Goal: Contribute content: Contribute content

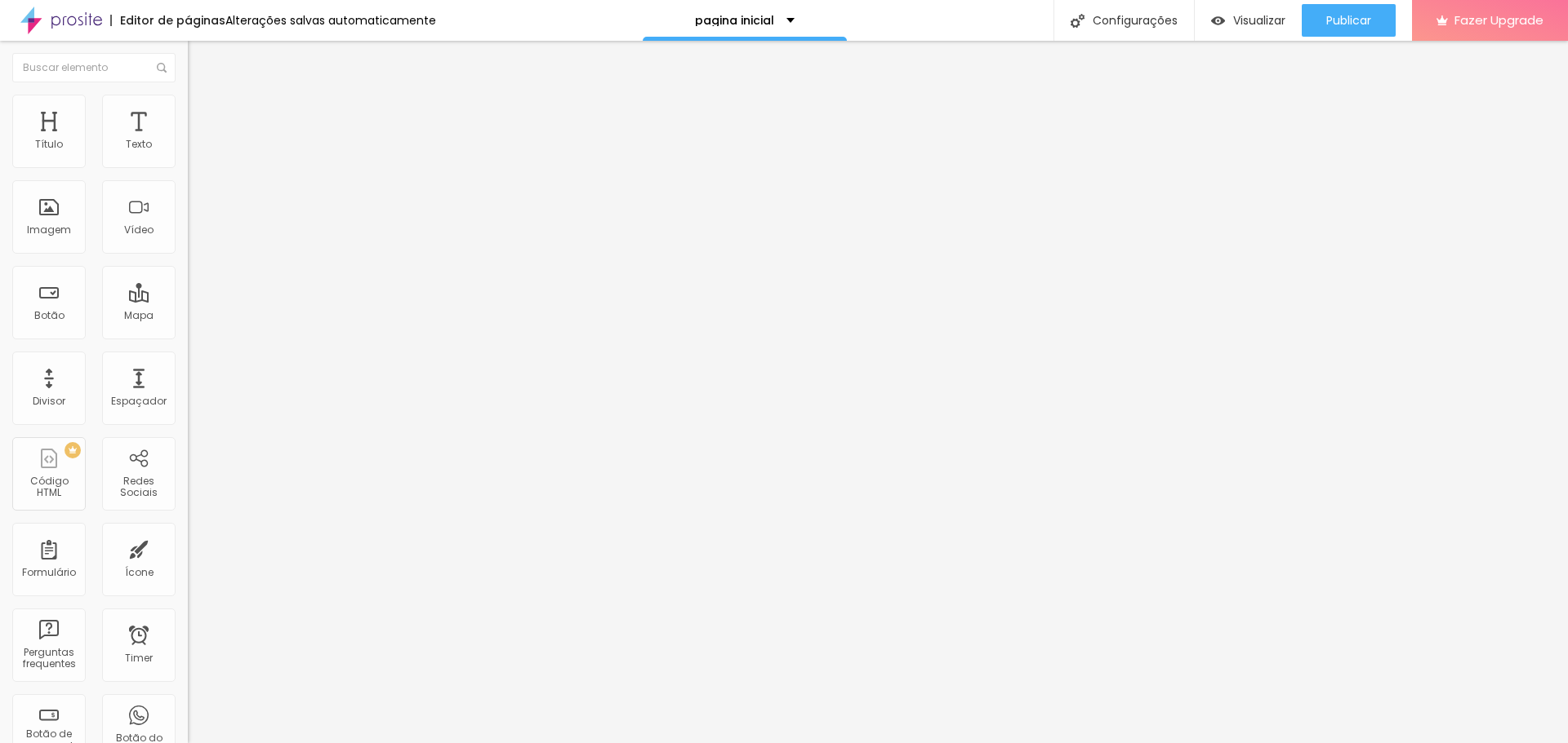
click at [187, 141] on span "Trocar imagem" at bounding box center [232, 134] width 89 height 14
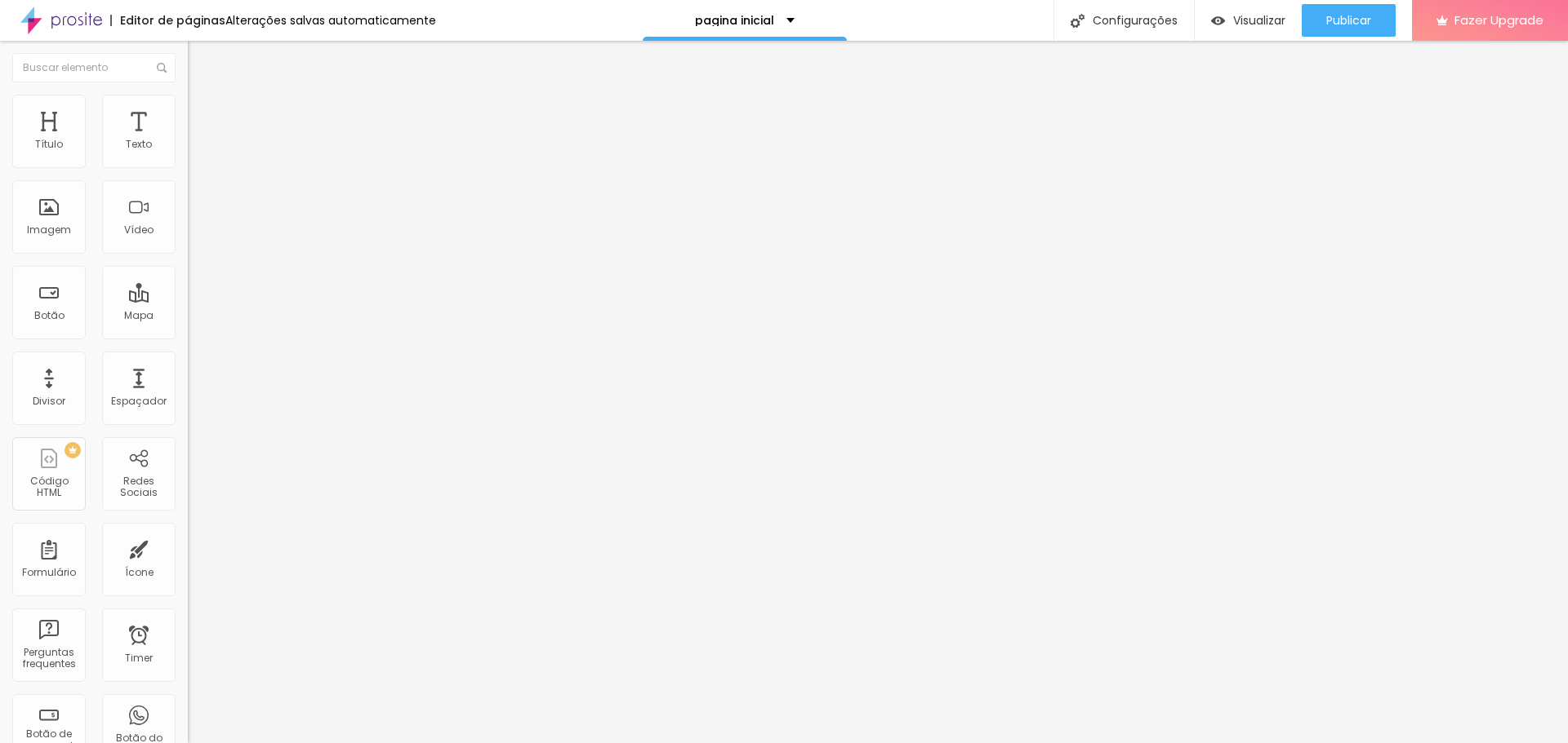
click at [353, 743] on div at bounding box center [784, 753] width 1568 height 0
click at [352, 743] on div at bounding box center [784, 753] width 1568 height 0
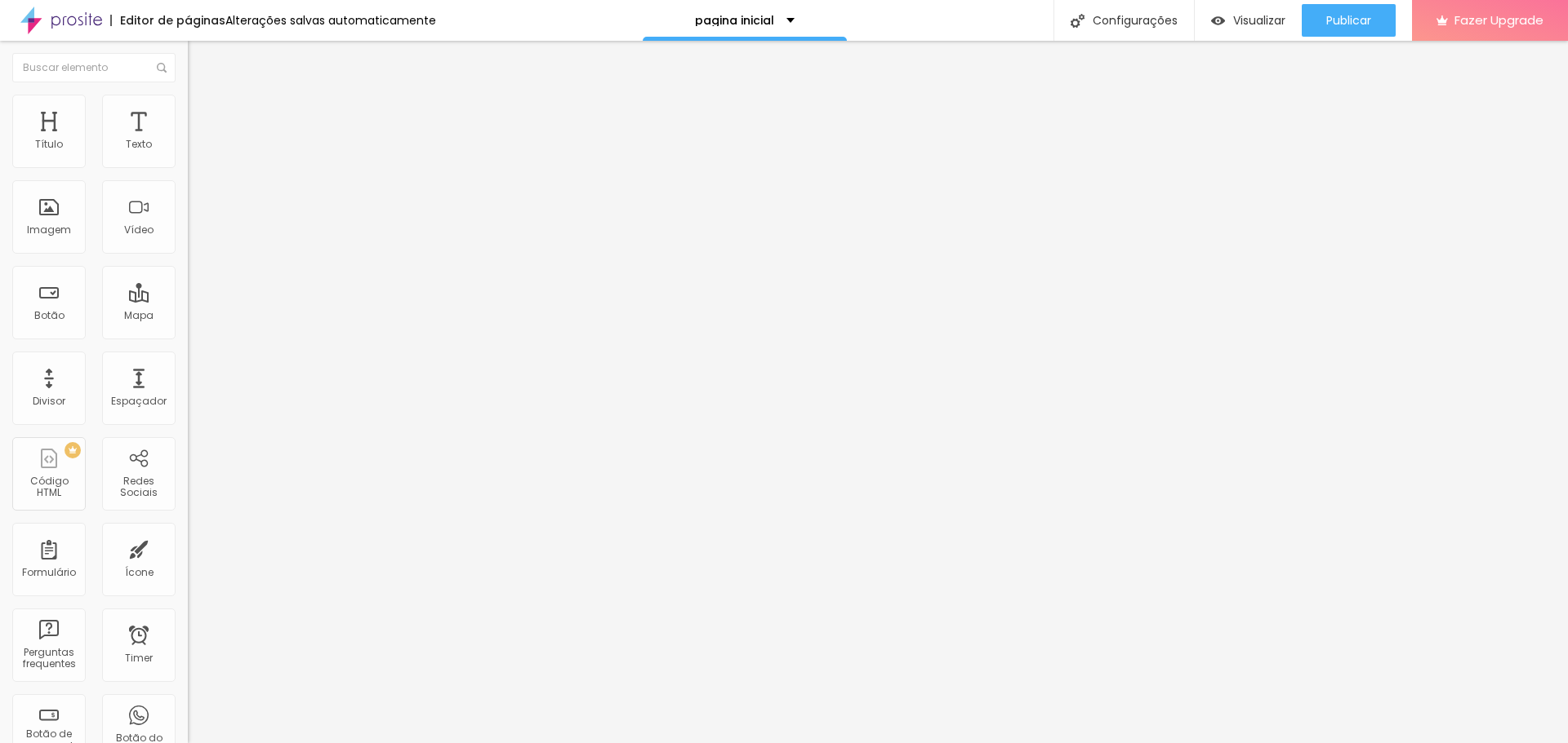
scroll to position [0, 2796]
paste input "http://cassiaalves.alboompro.com/post/obsessores-se-conectam-atraves-da-sua-vib…"
type input "http://cassiaalves.alboompro.com/post/obsessores-se-conectam-atraves-da-sua-vib…"
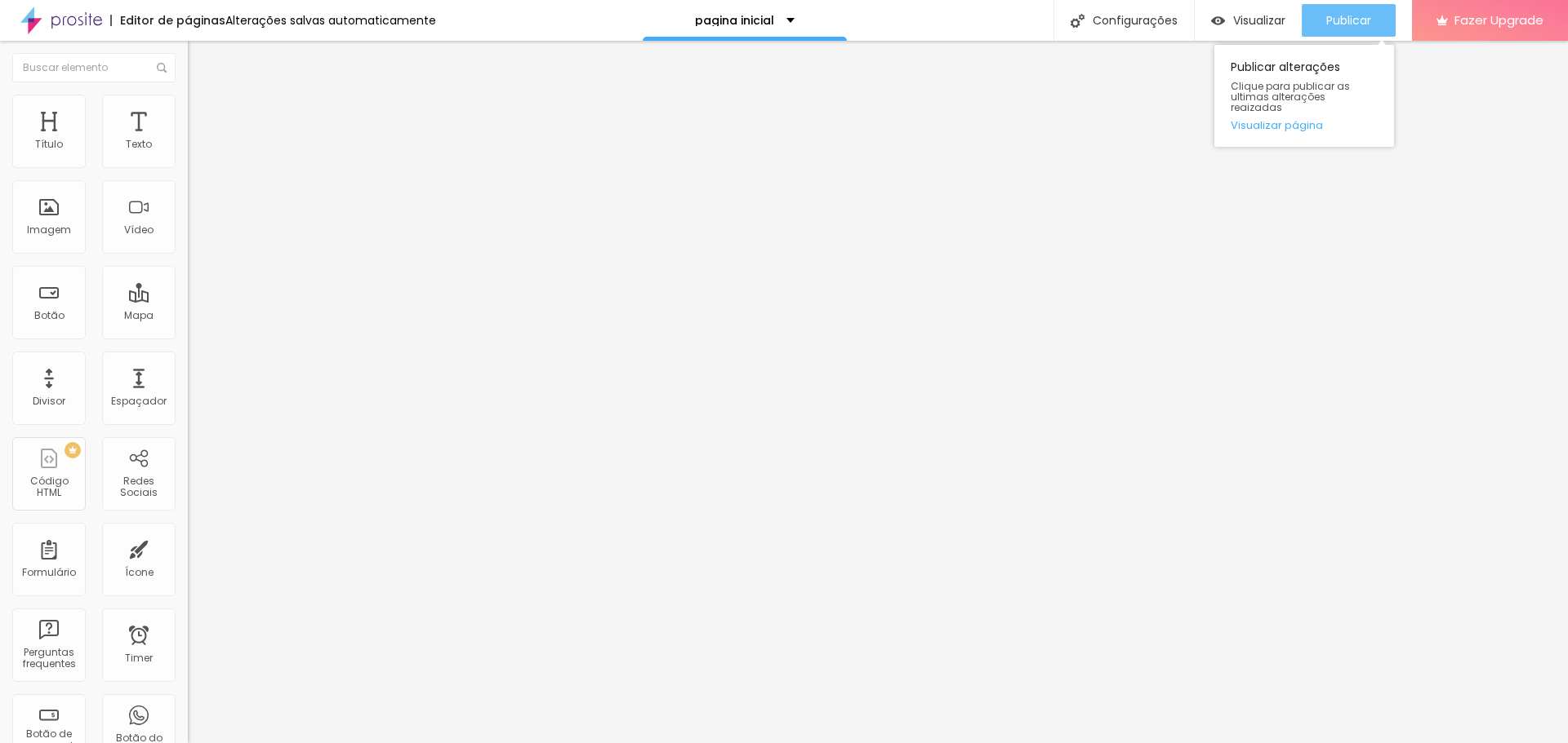
click at [1344, 20] on span "Publicar" at bounding box center [1348, 20] width 45 height 13
click at [187, 141] on span "Trocar imagem" at bounding box center [232, 134] width 89 height 14
click at [356, 743] on div at bounding box center [784, 753] width 1568 height 0
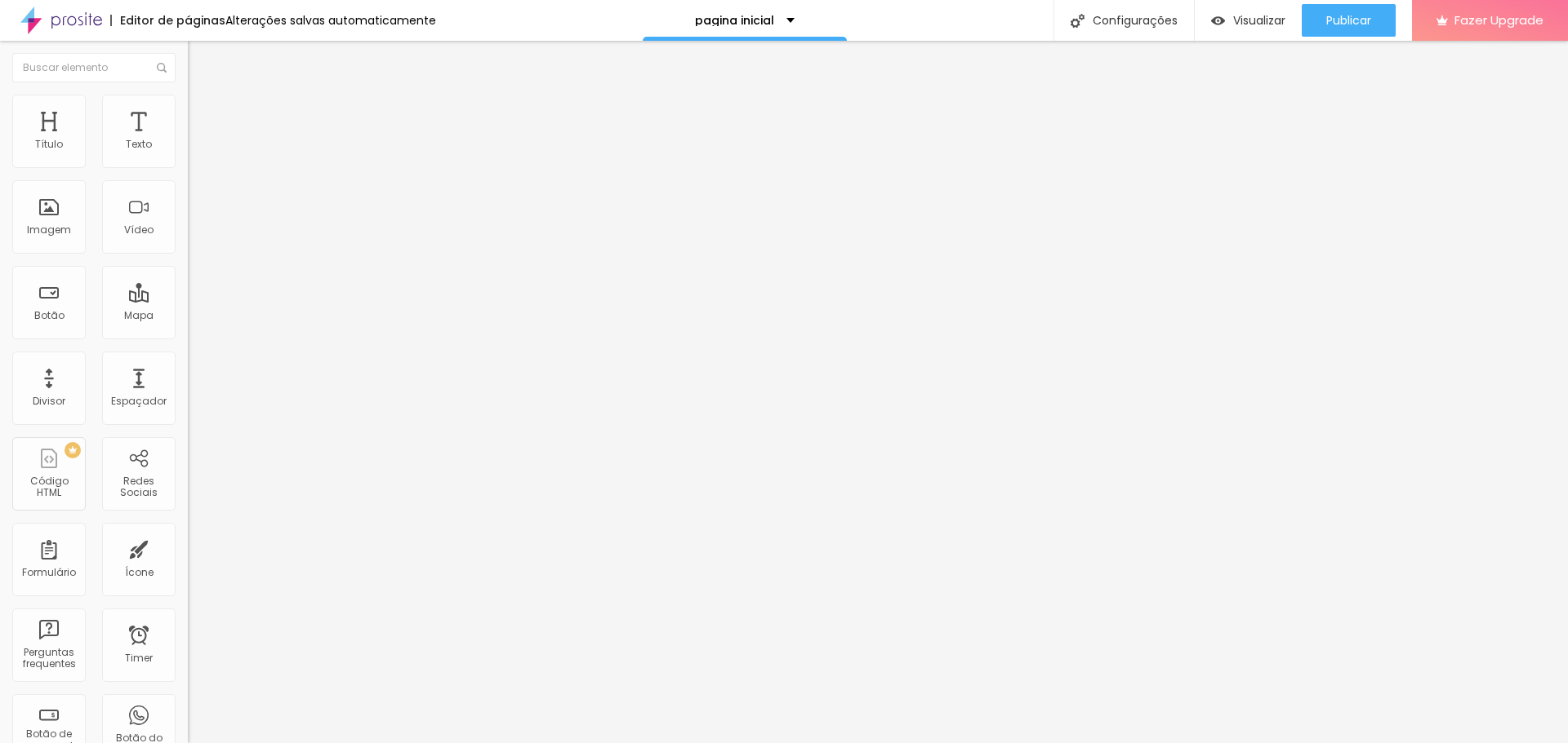
click at [187, 336] on input "http://cassiaalves.alboompro.com/post/obsessores-se-conectam-atraves-da-sua-vib…" at bounding box center [285, 328] width 196 height 16
paste input "agosto-vai-se-despedindo"
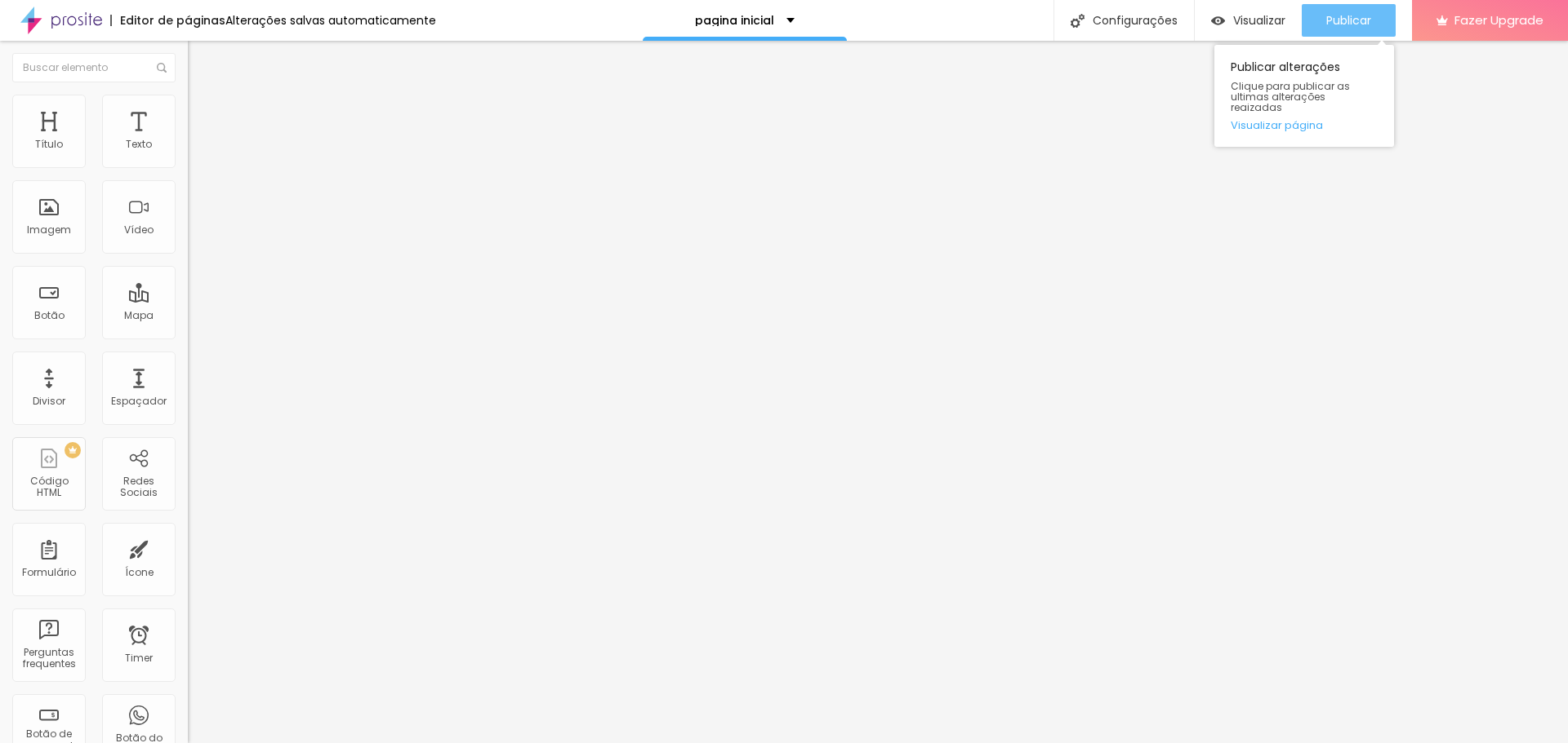
type input "http://cassiaalves.alboompro.com/post/agosto-vai-se-despedindo"
click at [1369, 14] on span "Publicar" at bounding box center [1348, 20] width 45 height 13
click at [200, 57] on img "button" at bounding box center [206, 59] width 13 height 13
click at [1350, 18] on span "Publicar" at bounding box center [1348, 20] width 45 height 13
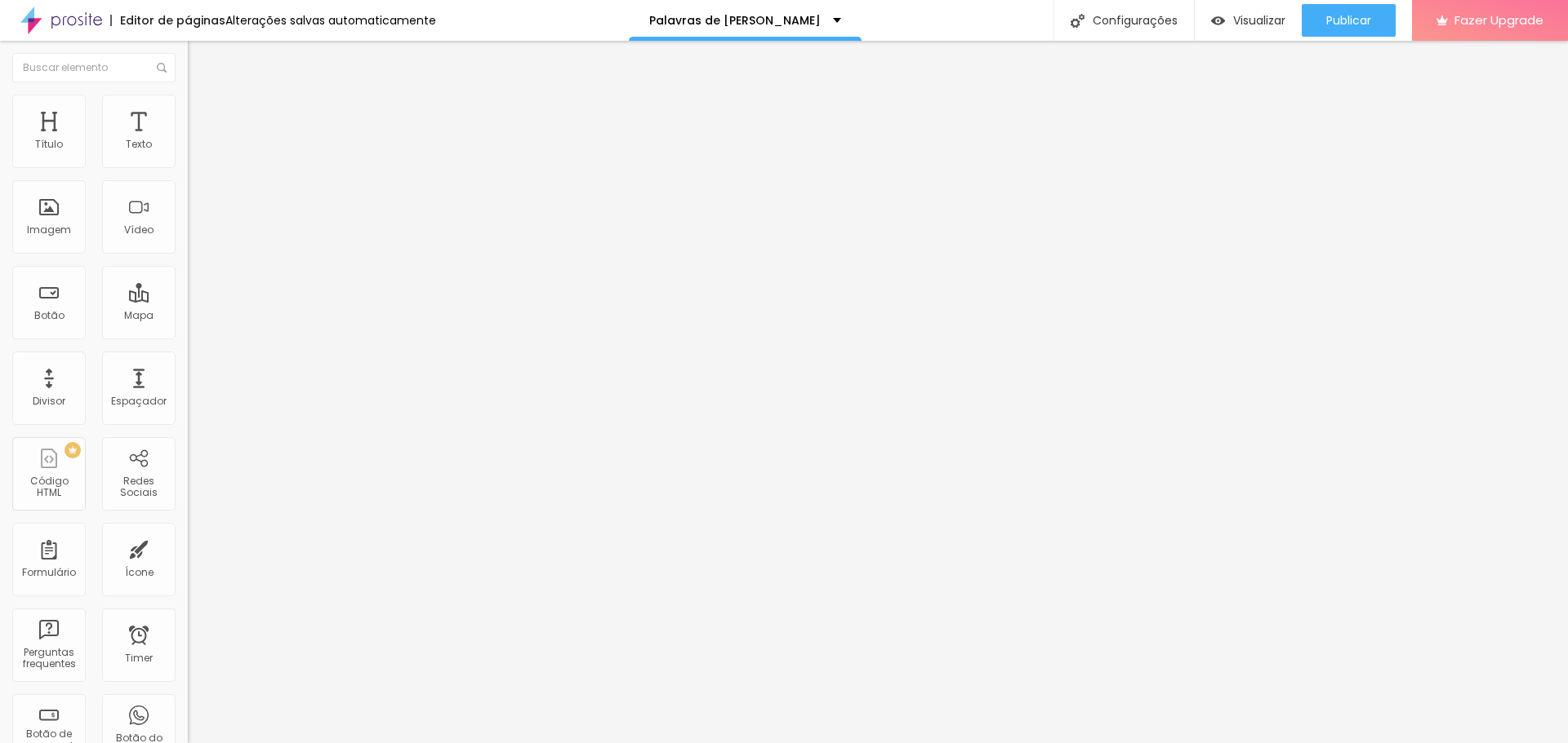
click at [277, 137] on img at bounding box center [281, 133] width 10 height 10
type input "I"
type input "M"
type input "i"
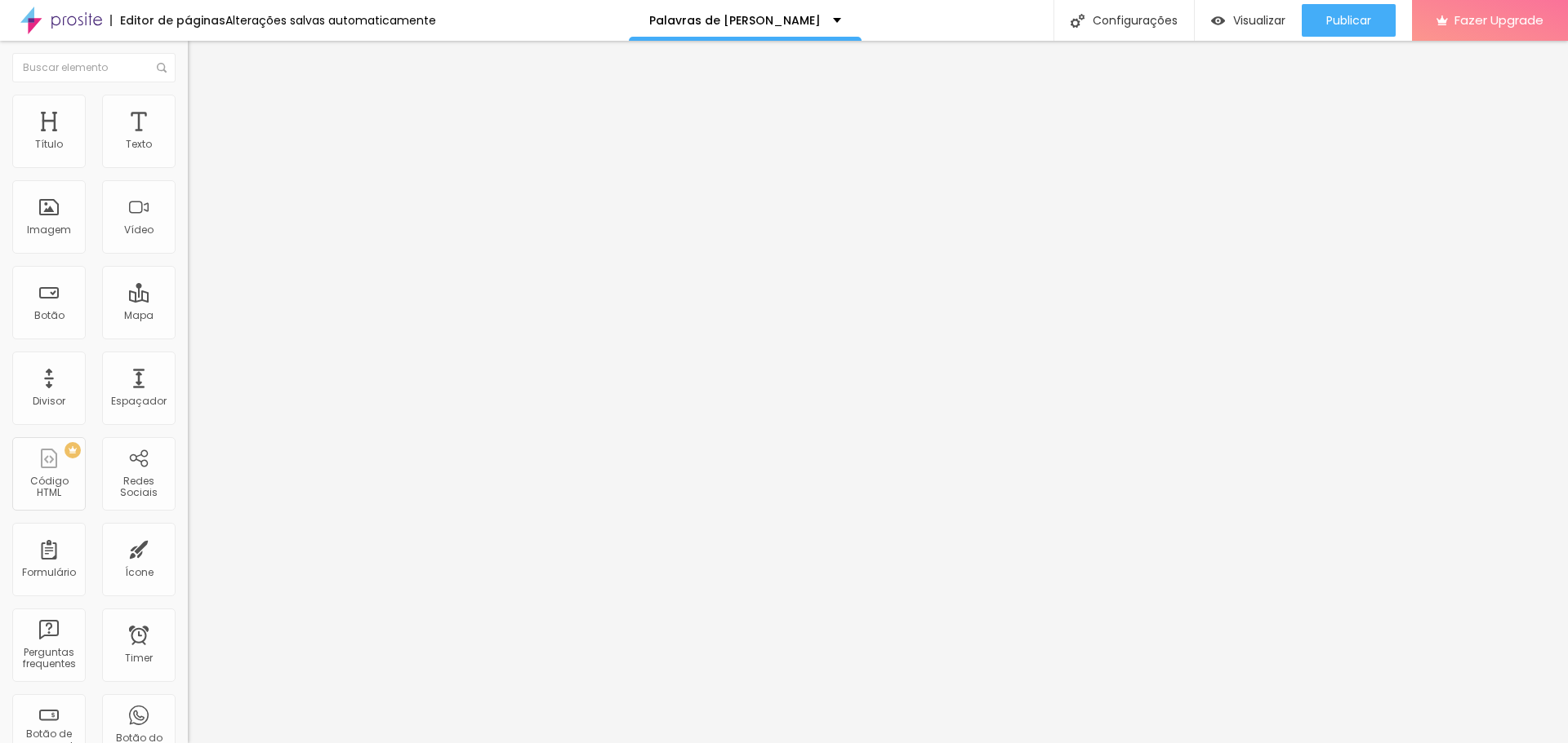
type input "INSTAGRAM @MÃECASSIADAJUREMA"
paste input "www.instagram.com/maecassiadajurema"
type input "https://www.instagram.com/maecassiadajurema"
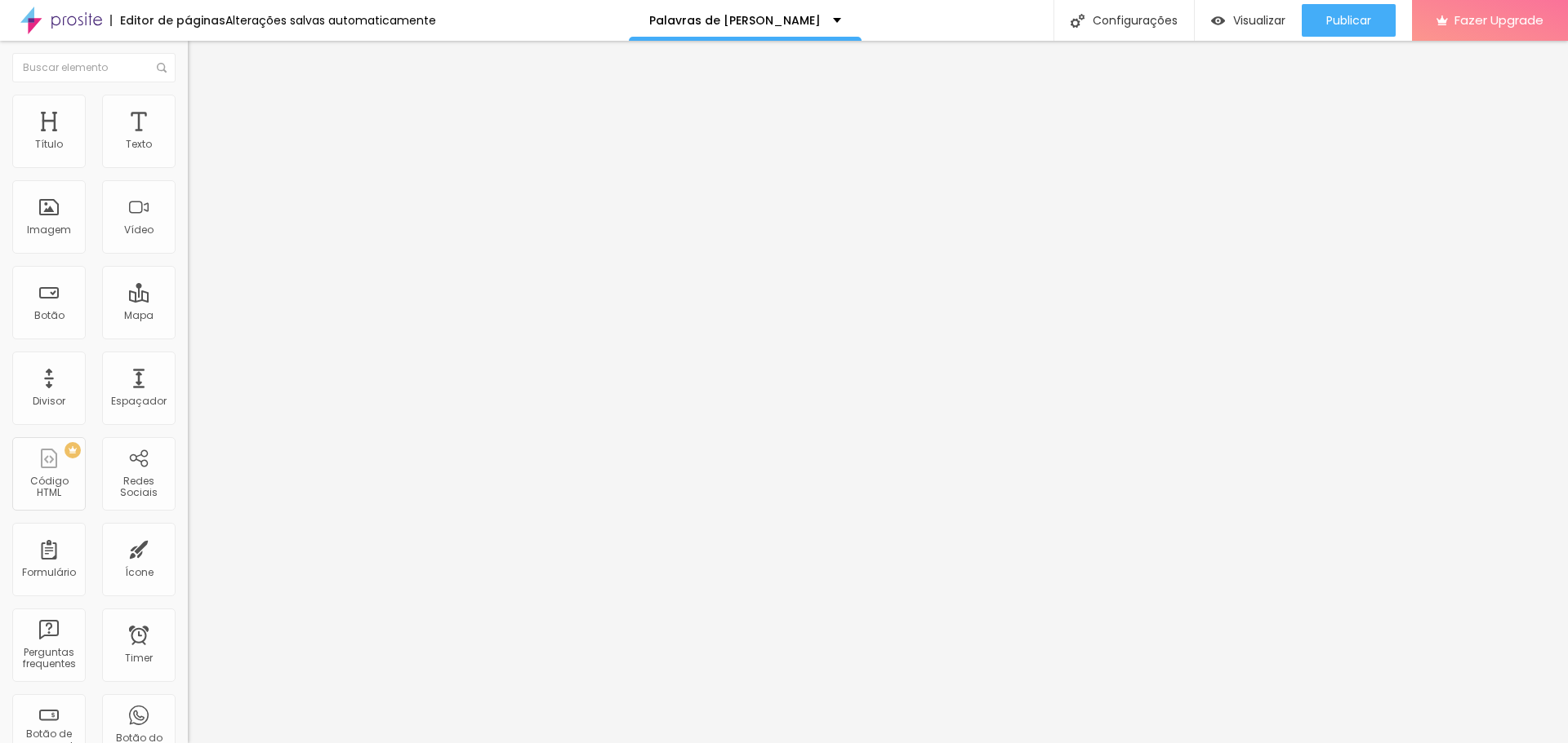
scroll to position [0, 0]
click at [187, 357] on div at bounding box center [280, 357] width 187 height 0
click at [200, 60] on img "button" at bounding box center [206, 59] width 13 height 13
click at [187, 154] on input "text" at bounding box center [285, 145] width 196 height 16
paste input "https://www.instagram.com/reel/DNOArlVuwvS/?utm_source=ig_web_copy_link&igsh=MX…"
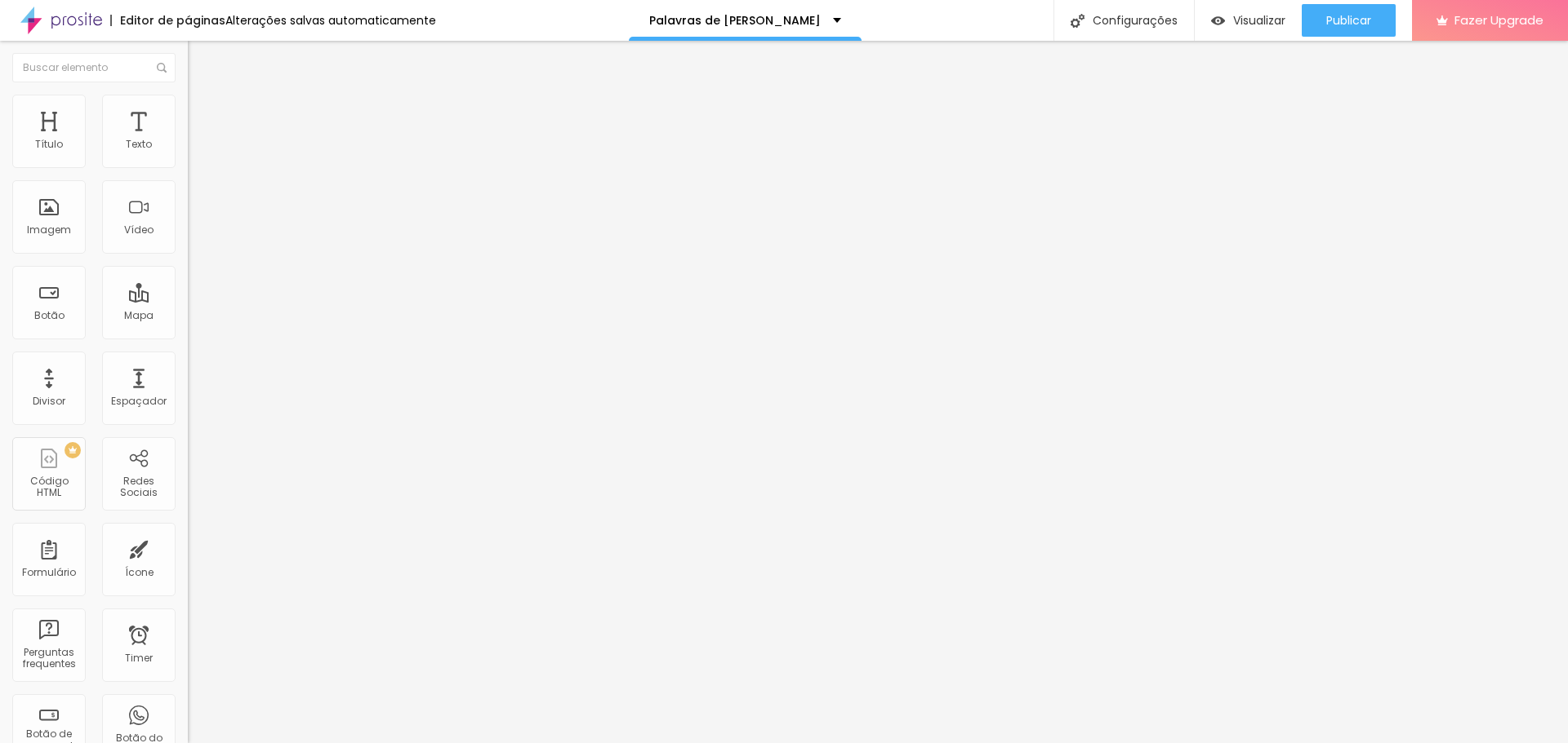
scroll to position [0, 416]
type input "https://www.instagram.com/reel/DNOArlVuwvS/?utm_source=ig_web_copy_link&igsh=MX…"
click at [187, 244] on span "4:3 Standard" at bounding box center [220, 237] width 66 height 14
click at [234, 298] on span "9:16" at bounding box center [243, 291] width 19 height 14
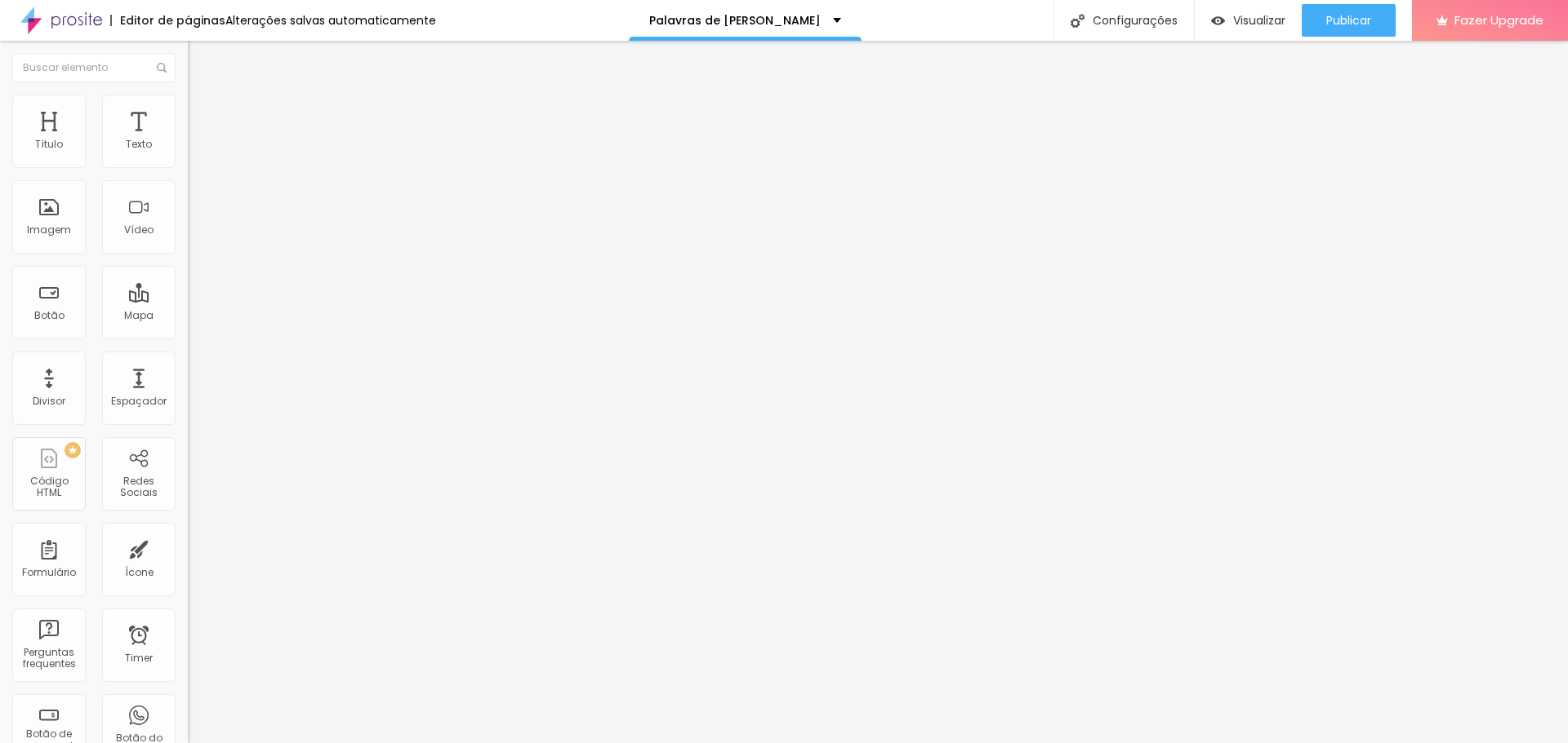
click at [187, 307] on div at bounding box center [280, 307] width 187 height 0
click at [1351, 10] on div "Publicar" at bounding box center [1348, 20] width 45 height 33
click at [1242, 21] on span "Visualizar" at bounding box center [1259, 20] width 53 height 13
click at [187, 154] on input "https://www.instagram.com/reel/DNOArlVuwvS/?utm_source=ig_web_copy_link&igsh=MX…" at bounding box center [285, 145] width 196 height 16
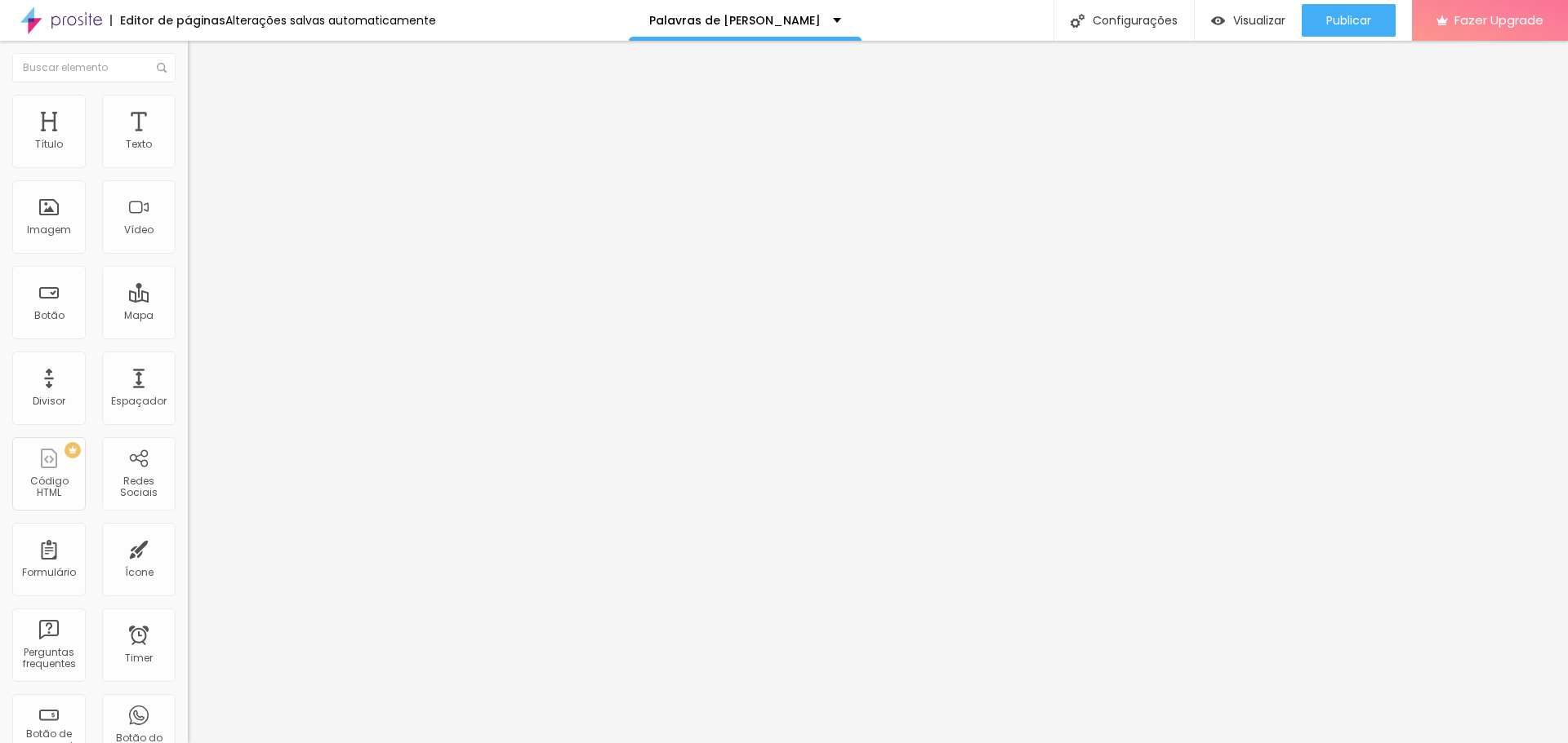
paste input "https://youtube.com/shorts/GF5l_Kg7FgE?feature=share"
type input "https://youtube.com/shorts/GF5l_Kg7FgE?feature=share"
click at [187, 372] on div "Editar Vídeo Conteúdo Estilo Avançado URL do vídeo https://youtube.com/shorts/G…" at bounding box center [280, 391] width 187 height 702
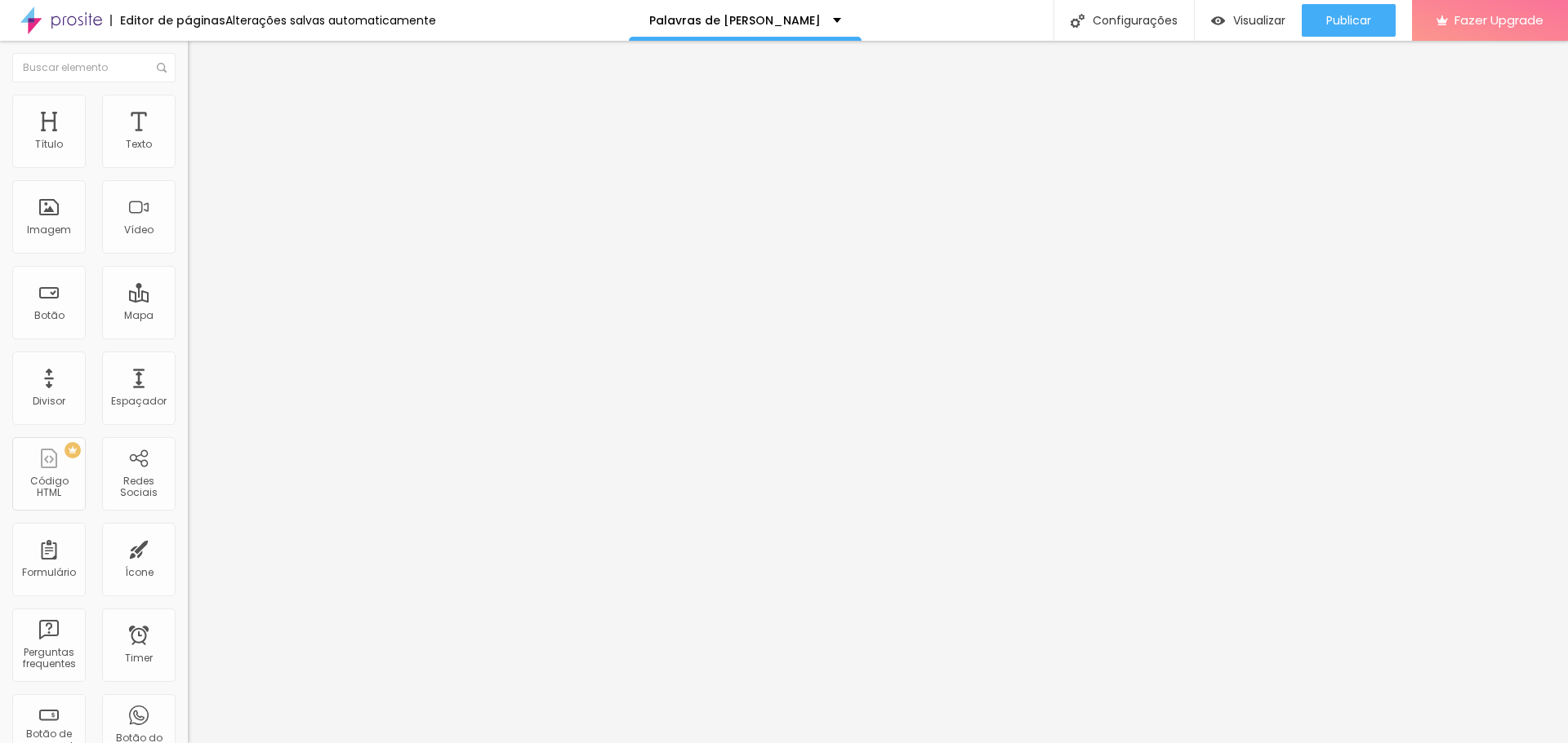
click at [202, 112] on span "Estilo" at bounding box center [215, 106] width 26 height 14
click at [187, 111] on li "Avançado" at bounding box center [280, 119] width 187 height 16
click at [1328, 14] on span "Publicar" at bounding box center [1348, 20] width 45 height 13
click at [1351, 20] on span "Publicar" at bounding box center [1348, 20] width 45 height 13
click at [1243, 27] on span "Visualizar" at bounding box center [1259, 20] width 53 height 13
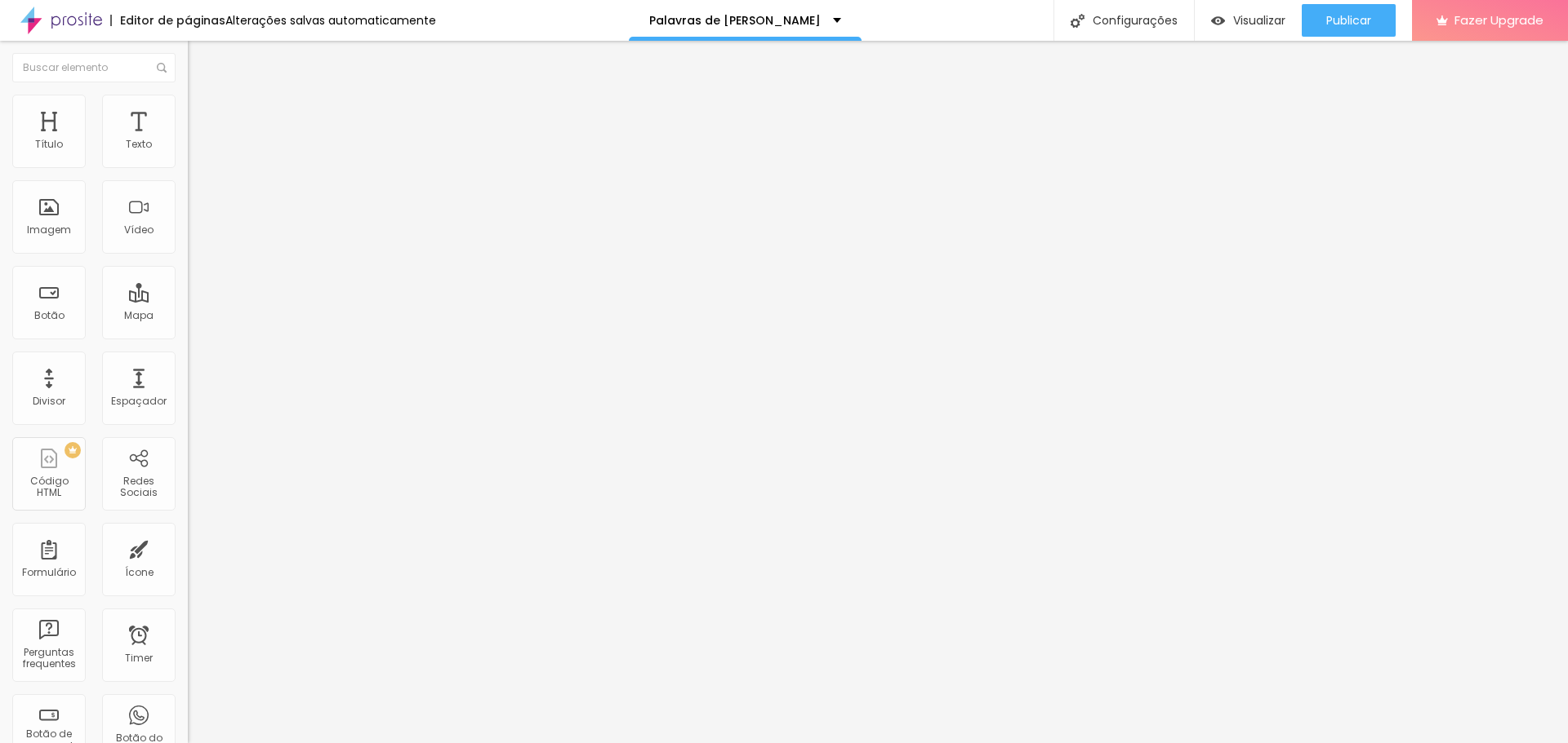
click at [187, 154] on input "[URL][DOMAIN_NAME]" at bounding box center [285, 145] width 196 height 16
click at [187, 307] on div at bounding box center [280, 307] width 187 height 0
click at [187, 111] on img at bounding box center [194, 118] width 15 height 15
type input "7"
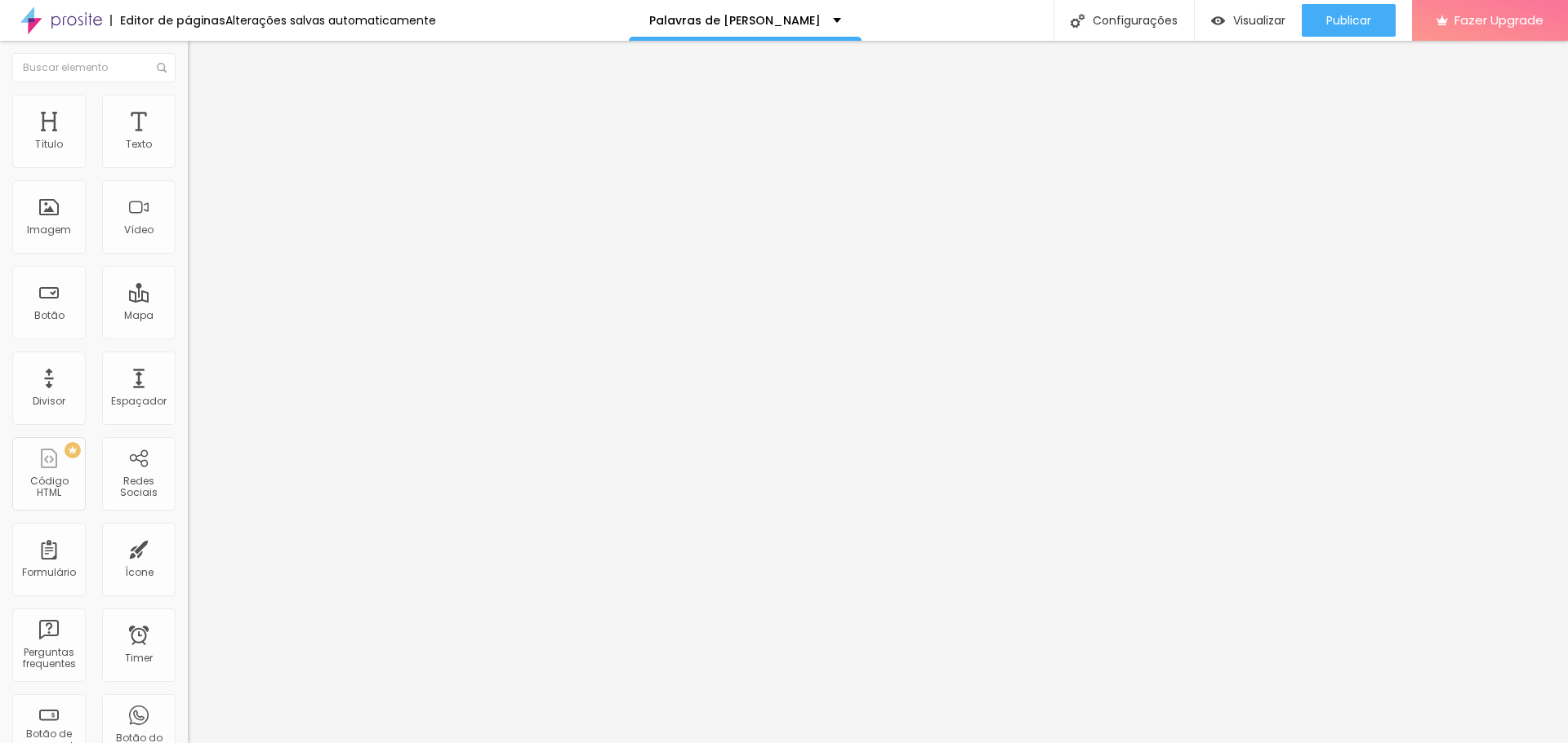
type input "7"
type input "6"
type input "5"
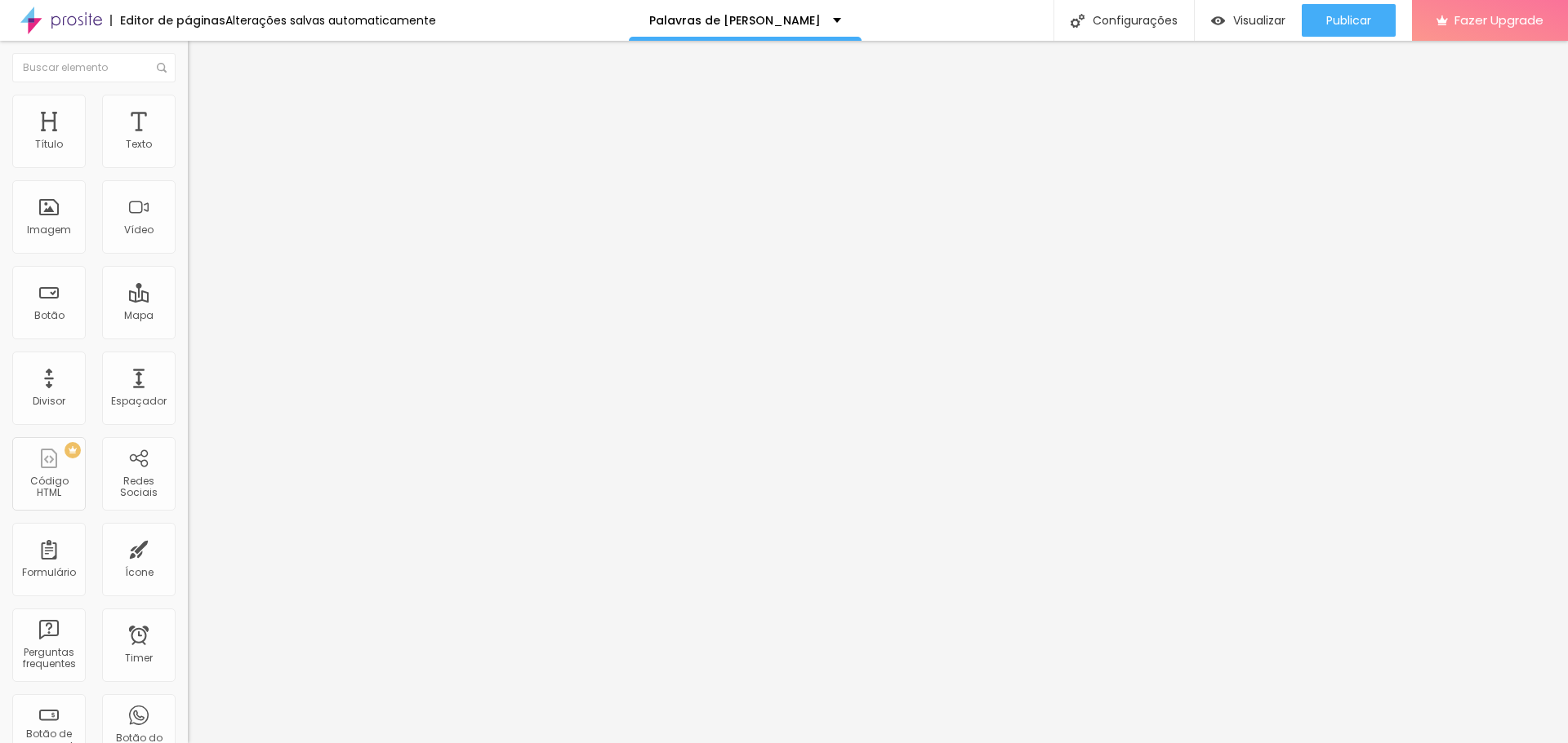
type input "2"
type input "1"
type input "0"
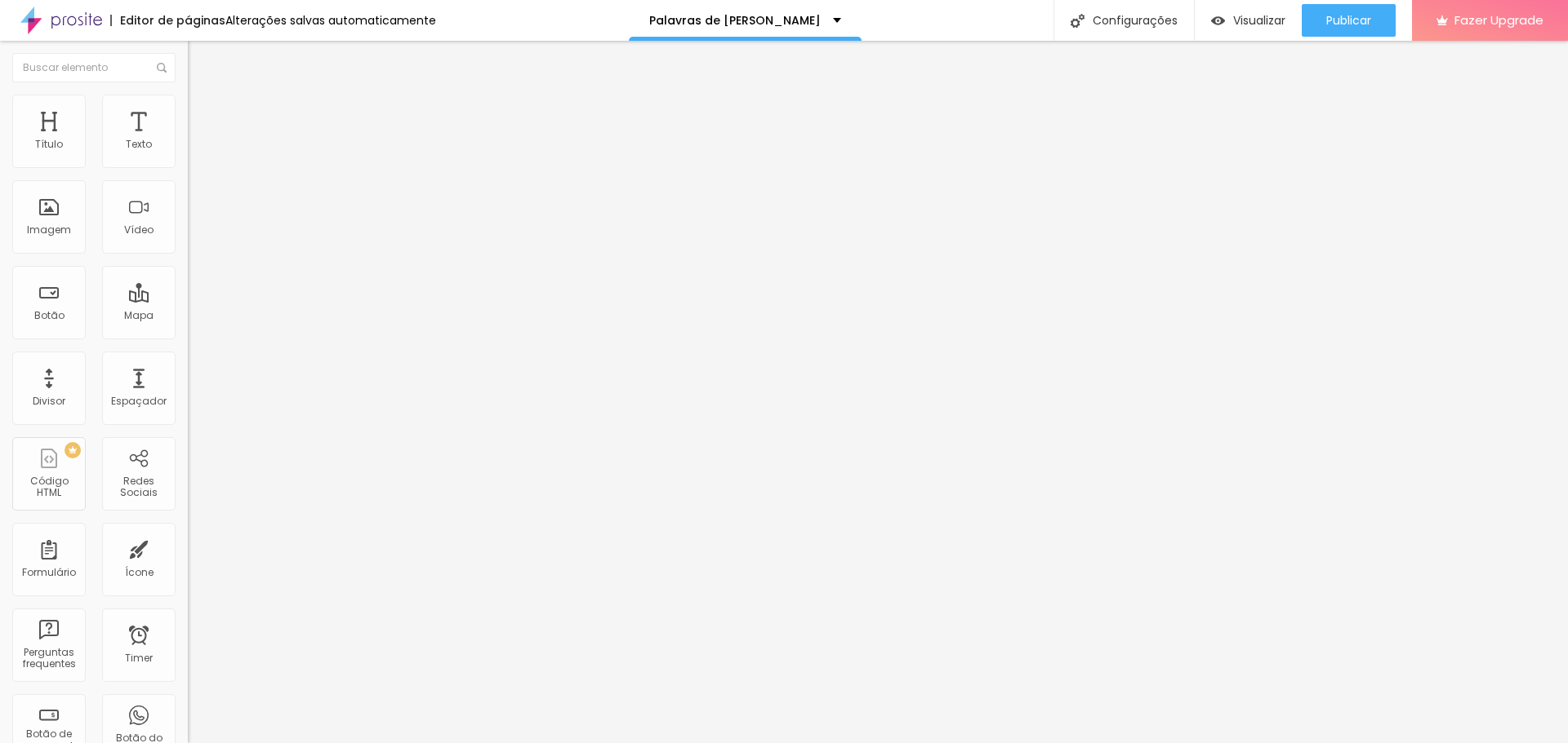
type input "0"
drag, startPoint x: 44, startPoint y: 160, endPoint x: 0, endPoint y: 169, distance: 44.9
type input "0"
click at [187, 317] on input "range" at bounding box center [240, 323] width 105 height 13
type input "8"
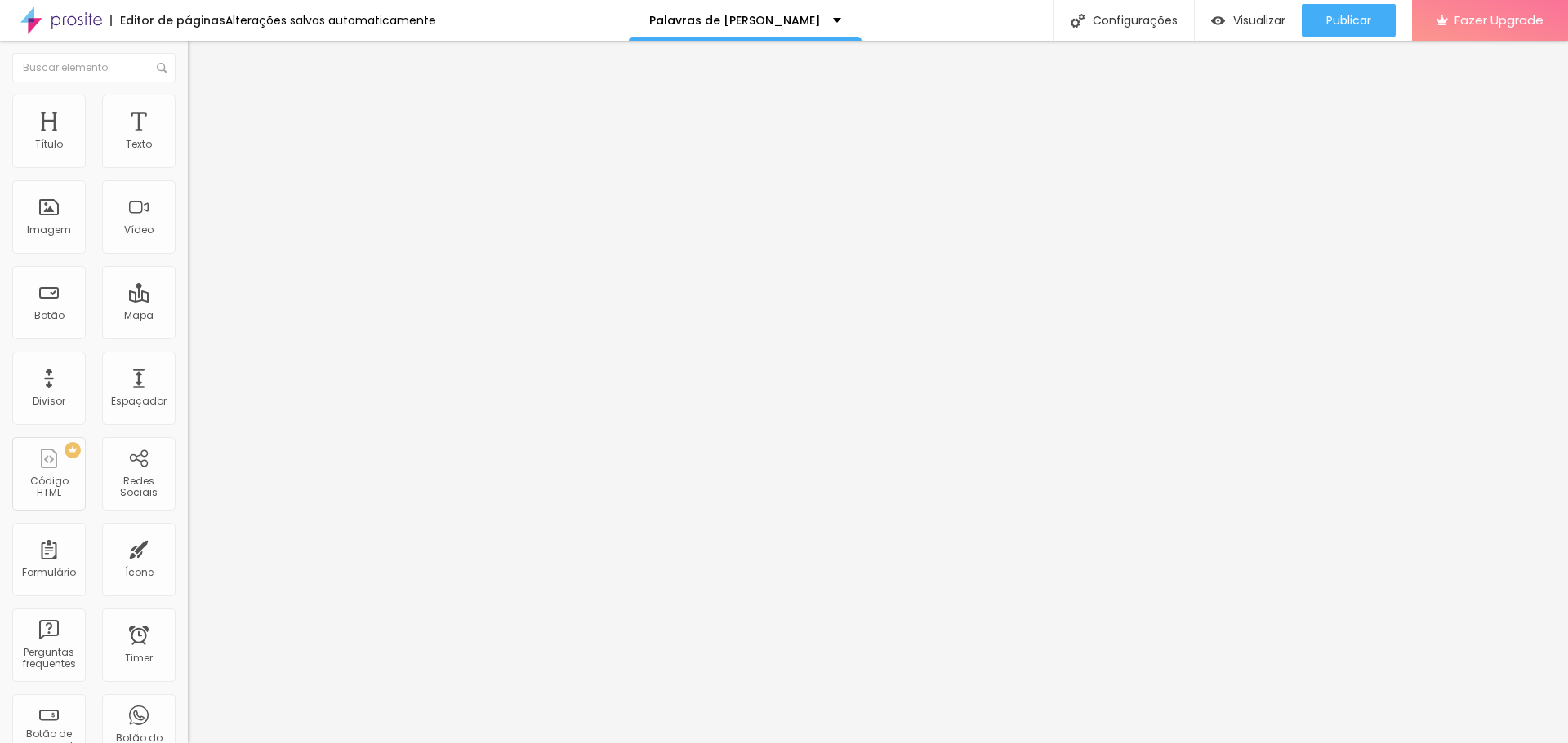
type input "8"
type input "7"
type input "4"
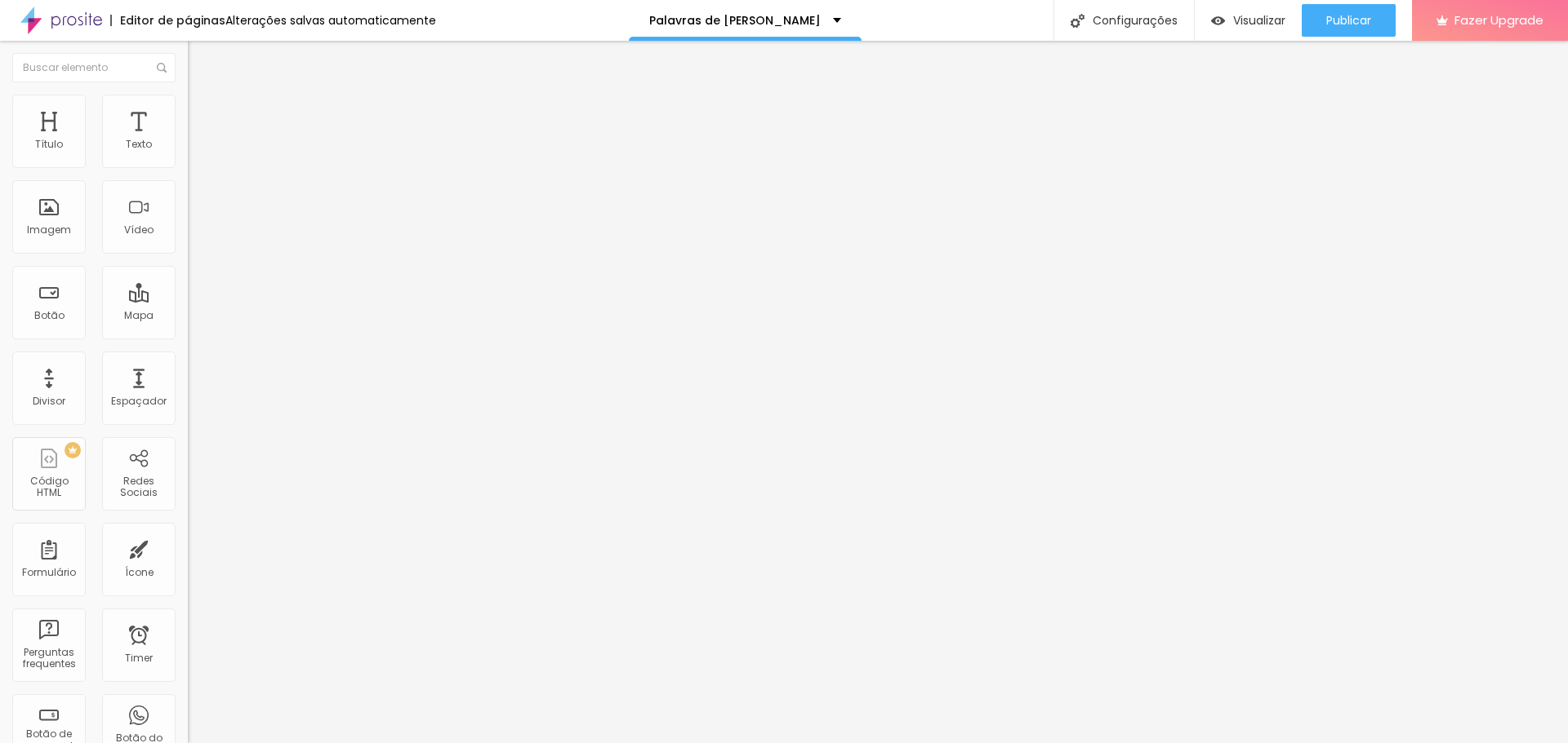
type input "2"
type input "0"
drag, startPoint x: 49, startPoint y: 191, endPoint x: 11, endPoint y: 197, distance: 38.5
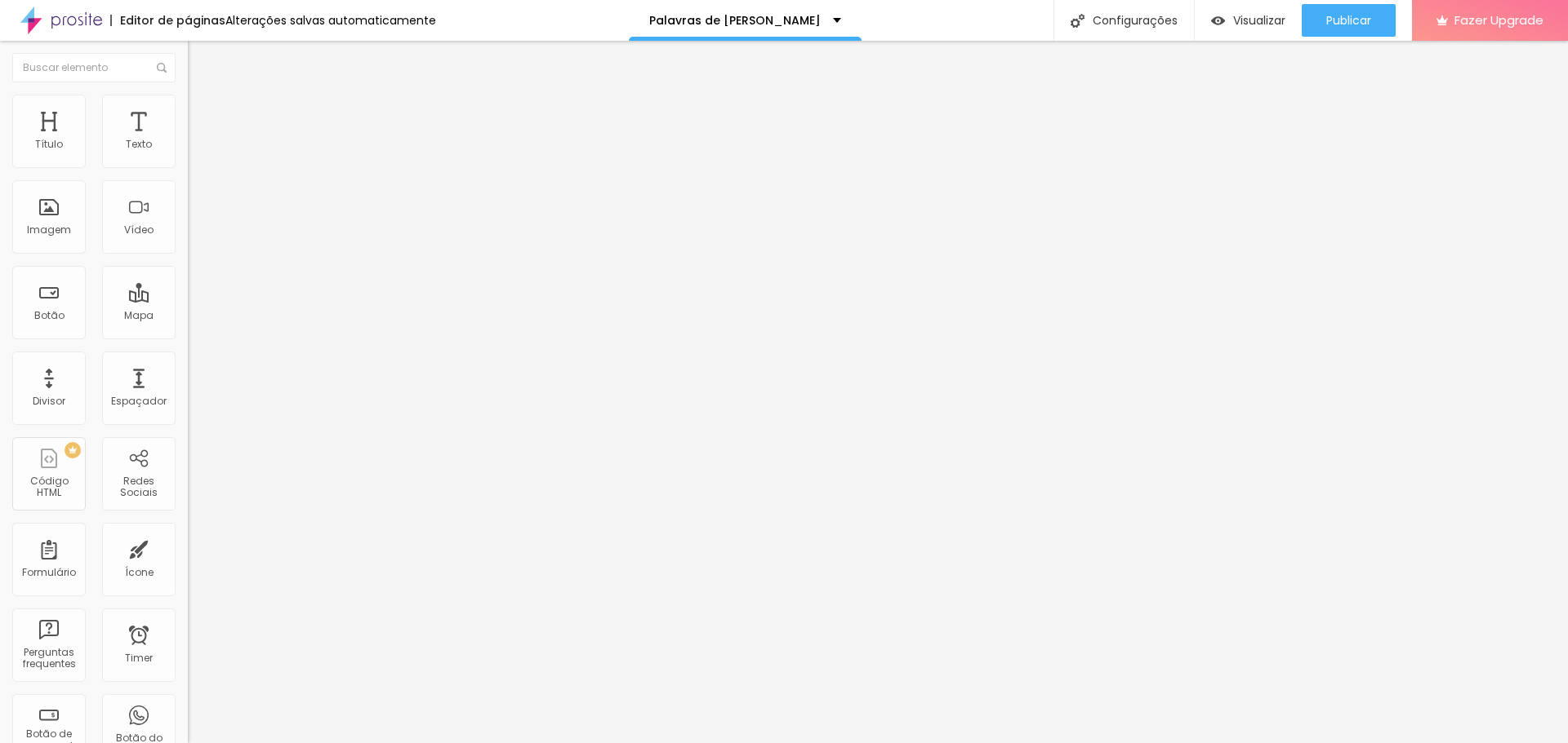
type input "0"
click at [187, 548] on input "range" at bounding box center [240, 554] width 105 height 13
click at [202, 113] on span "Estilo" at bounding box center [215, 106] width 26 height 14
click at [202, 96] on span "Conteúdo" at bounding box center [227, 89] width 51 height 14
click at [187, 154] on input "https://youtube.com/shorts/GF5l_Kg7FgE?feature=share" at bounding box center [285, 145] width 196 height 16
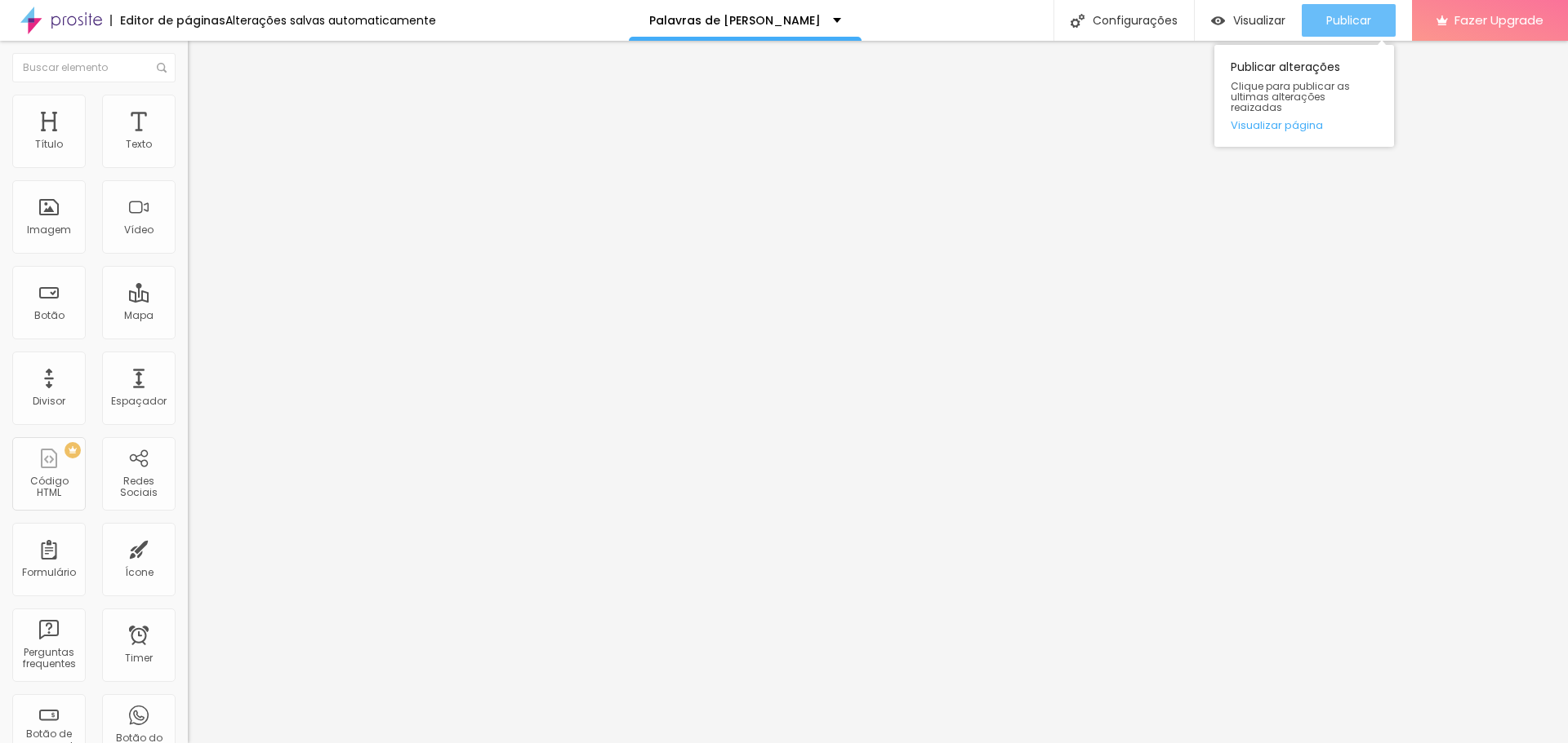
click at [1356, 17] on span "Publicar" at bounding box center [1348, 20] width 45 height 13
click at [1247, 14] on span "Visualizar" at bounding box center [1259, 20] width 53 height 13
click at [187, 154] on input "https://youtube.com/shorts/GF5l_Kg7FgE?feature=share" at bounding box center [285, 145] width 196 height 16
click at [187, 244] on span "4:3 Standard" at bounding box center [220, 237] width 66 height 14
click at [187, 298] on span "Vertical 2" at bounding box center [210, 291] width 46 height 14
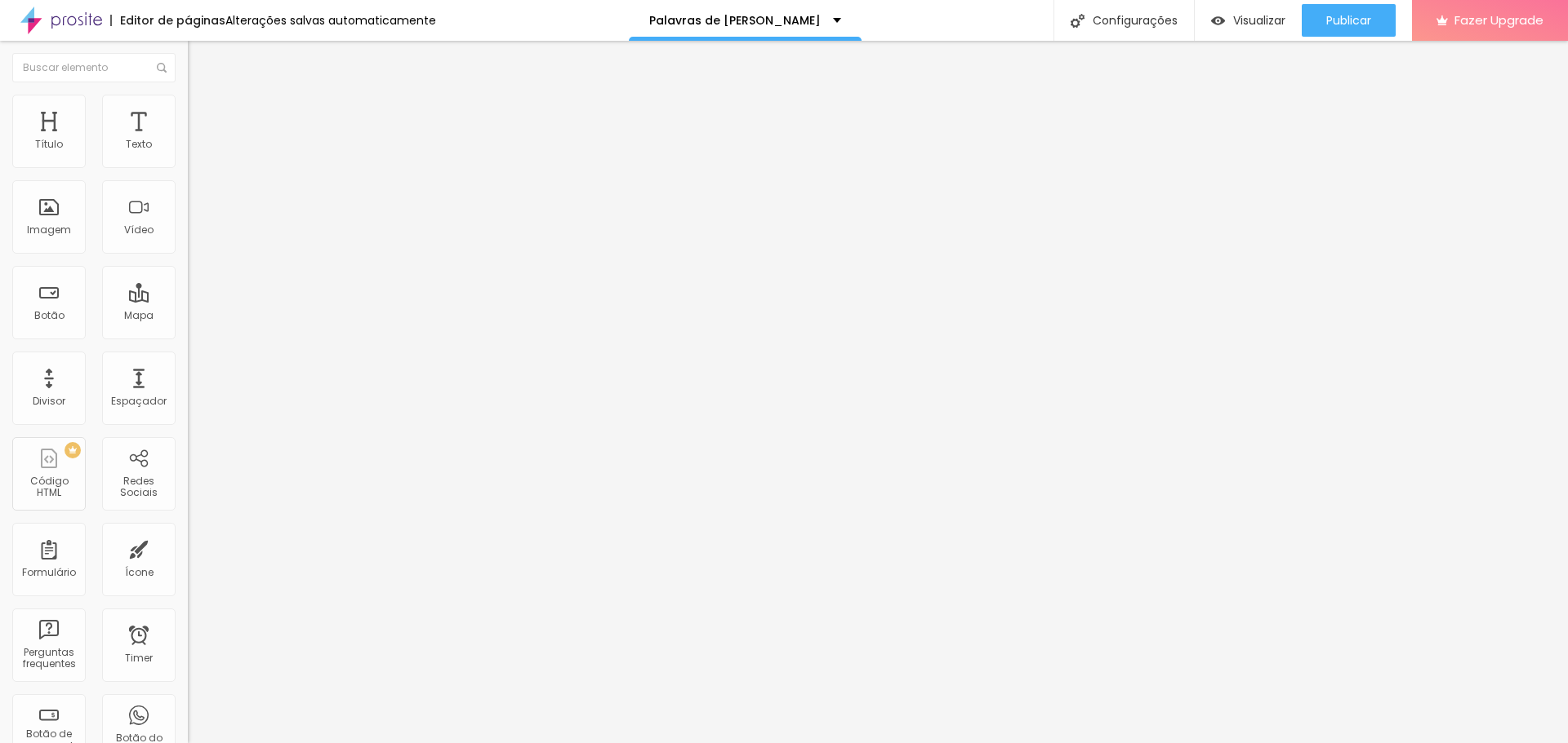
click at [187, 154] on input "text" at bounding box center [285, 145] width 196 height 16
paste input "https://youtube.com/shorts/GF5l_Kg7FgE?feature=share"
type input "https://youtube.com/shorts/GF5l_Kg7FgE?feature=share"
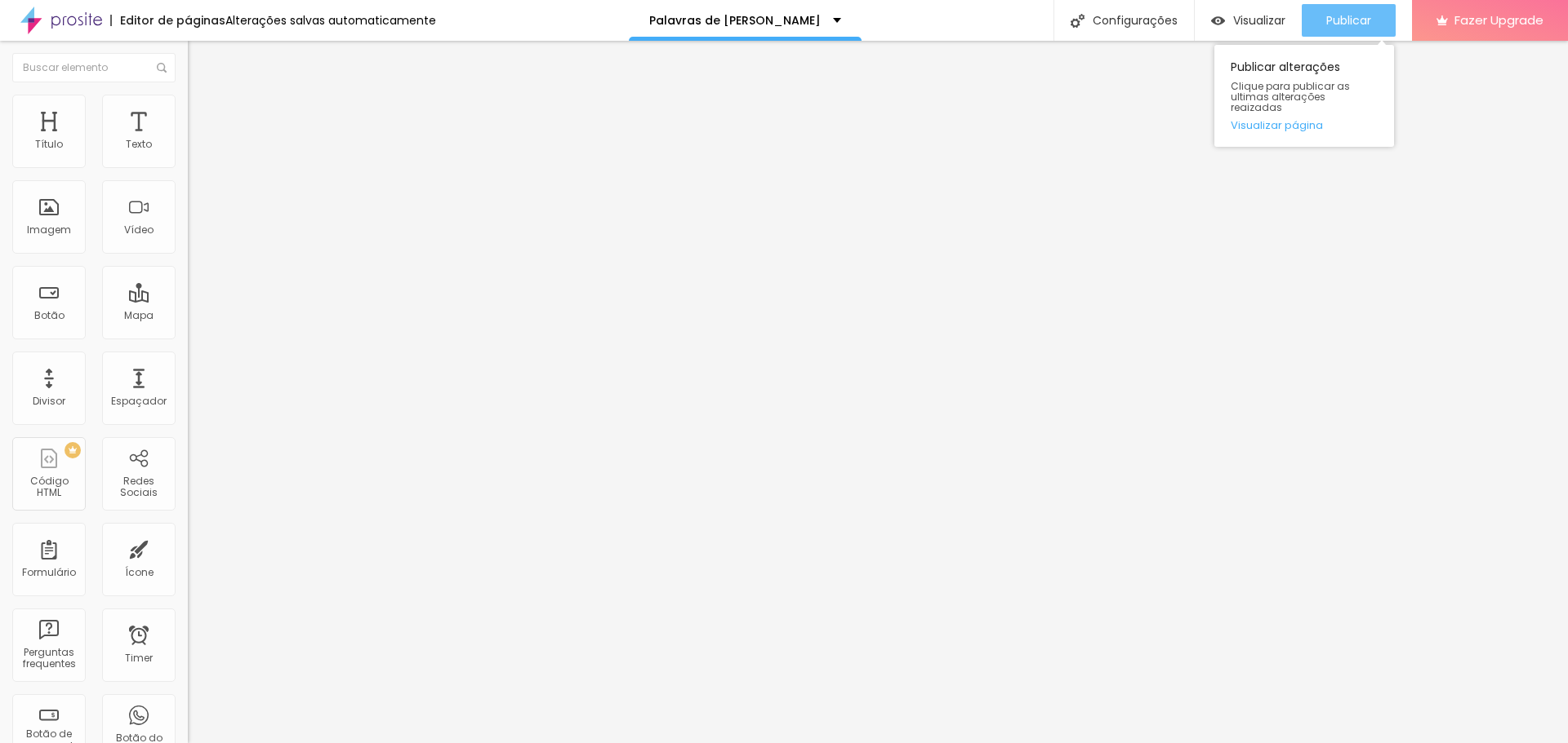
click at [1364, 26] on span "Publicar" at bounding box center [1348, 20] width 45 height 13
click at [1244, 26] on span "Visualizar" at bounding box center [1259, 20] width 53 height 13
click at [187, 154] on input "https://youtube.com/shorts/GF5l_Kg7FgE?feature=share" at bounding box center [285, 145] width 196 height 16
type input "h"
paste input "https://vimeo.com/1115664337"
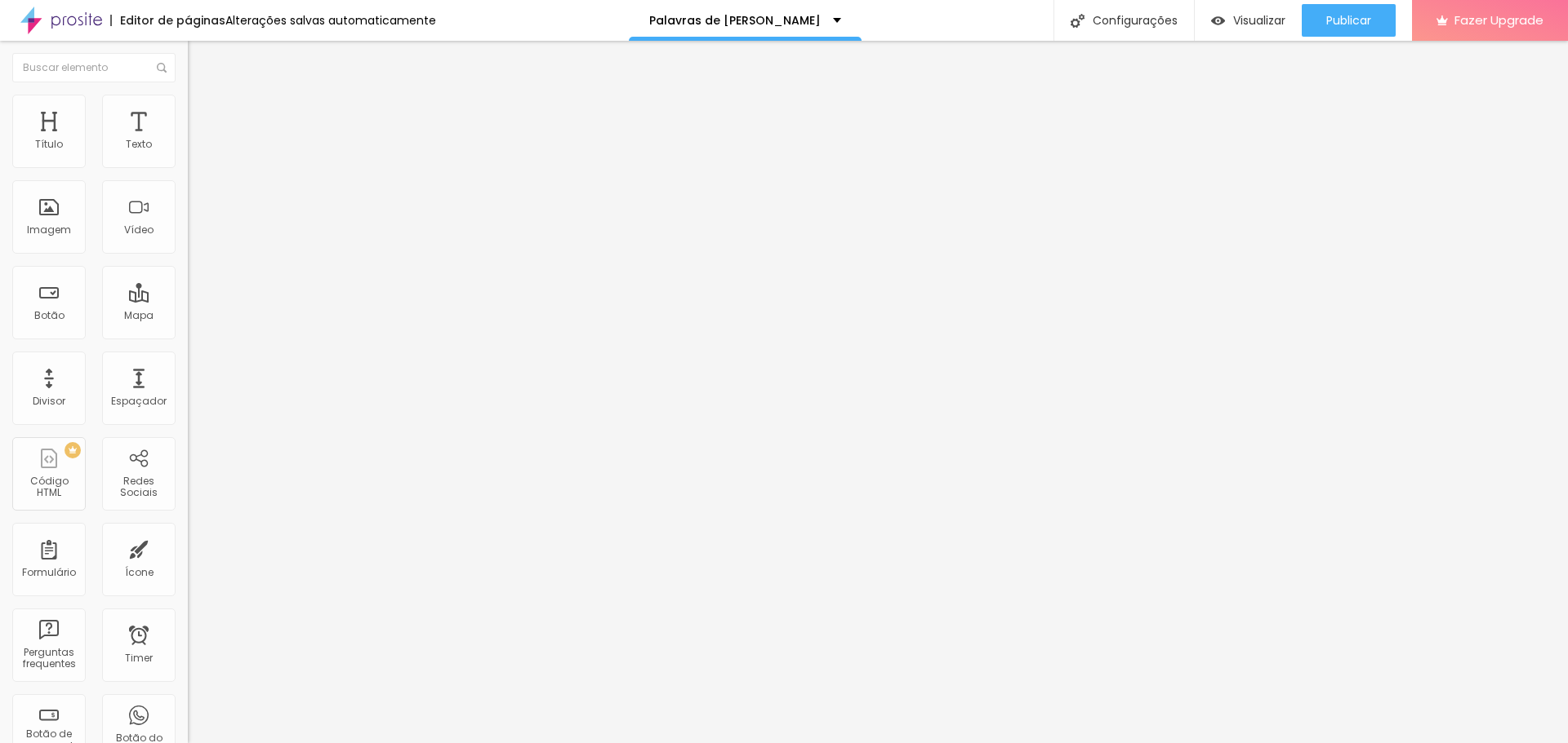
scroll to position [0, 2]
type input "https://vimeo.com/1115664337"
click at [187, 154] on input "https://vimeo.com/1115664337" at bounding box center [285, 145] width 196 height 16
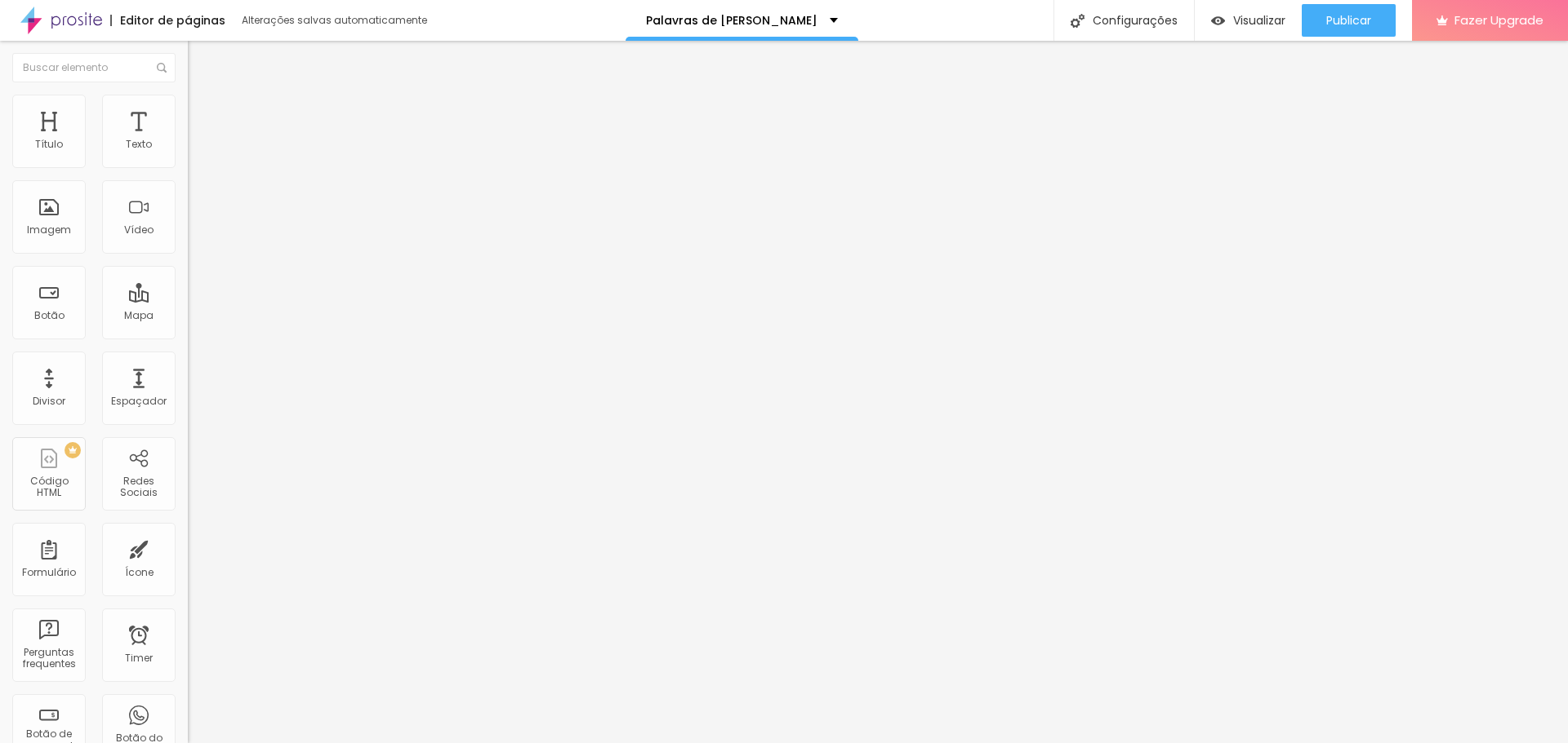
paste input "?share=copy"
type input "https://vimeo.com/1115664337?share=copy"
click at [1358, 16] on span "Publicar" at bounding box center [1348, 20] width 45 height 13
click at [1267, 21] on span "Visualizar" at bounding box center [1244, 20] width 53 height 13
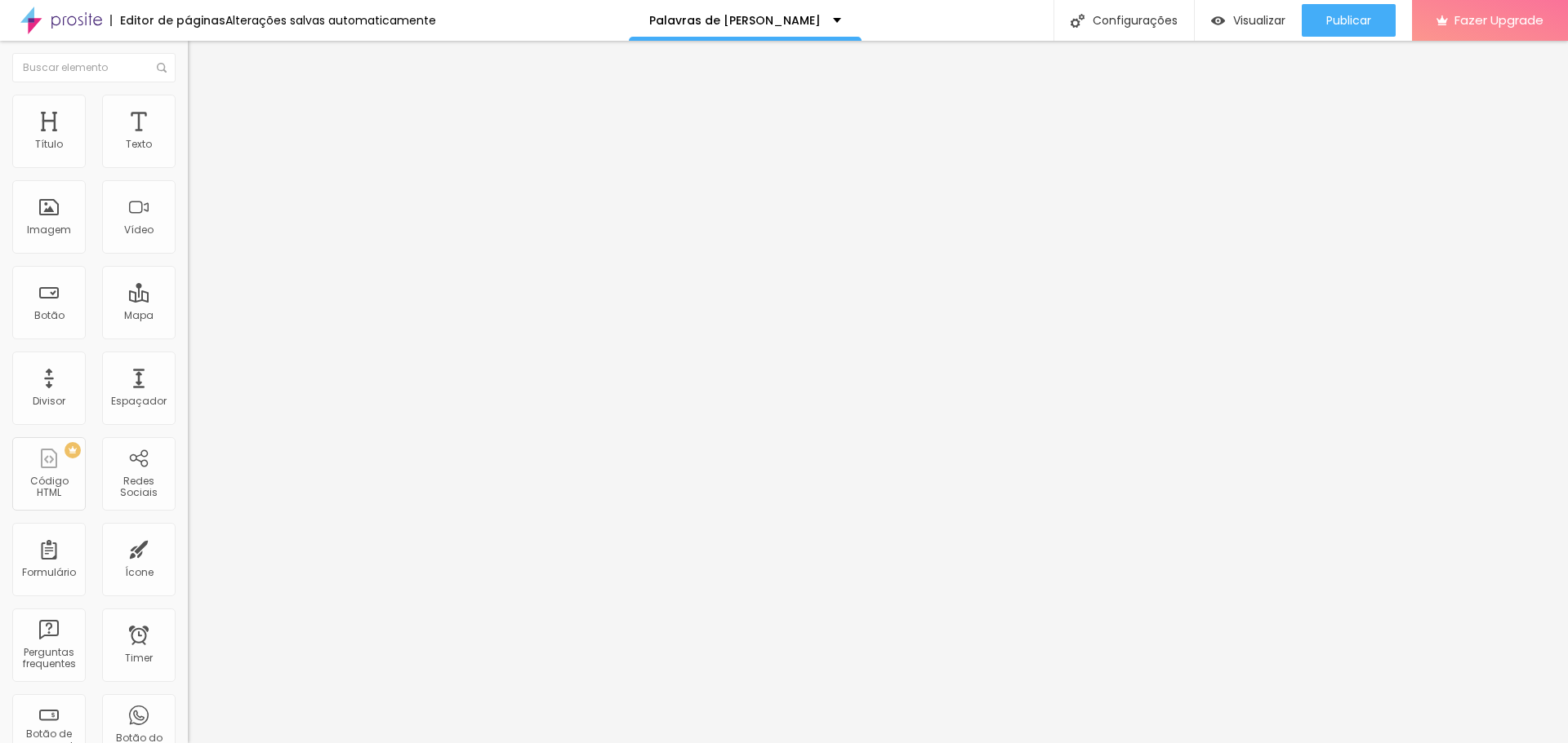
click at [200, 61] on img "button" at bounding box center [206, 59] width 13 height 13
click at [194, 152] on icon "button" at bounding box center [199, 147] width 10 height 10
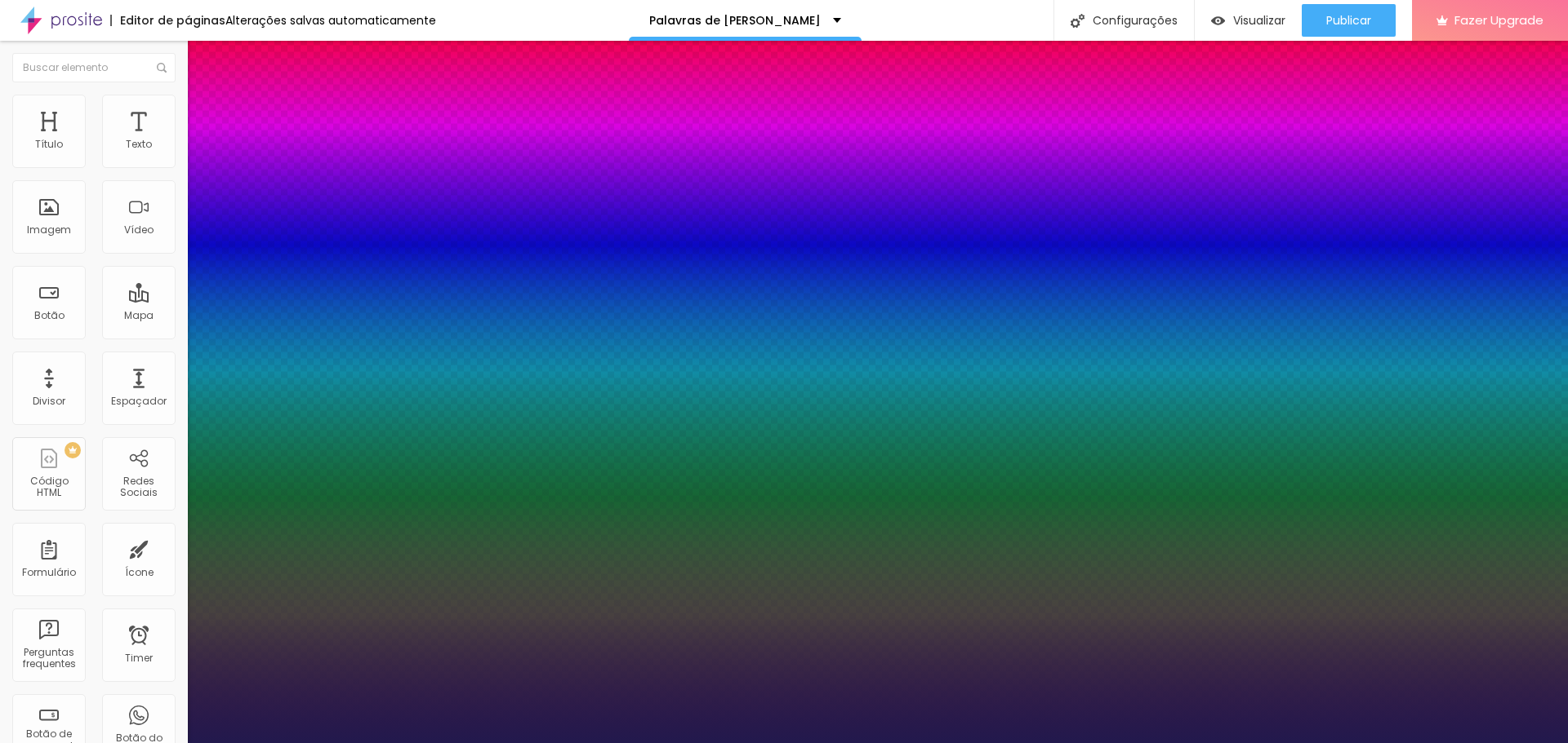
type input "1"
click at [540, 743] on div at bounding box center [784, 743] width 1568 height 0
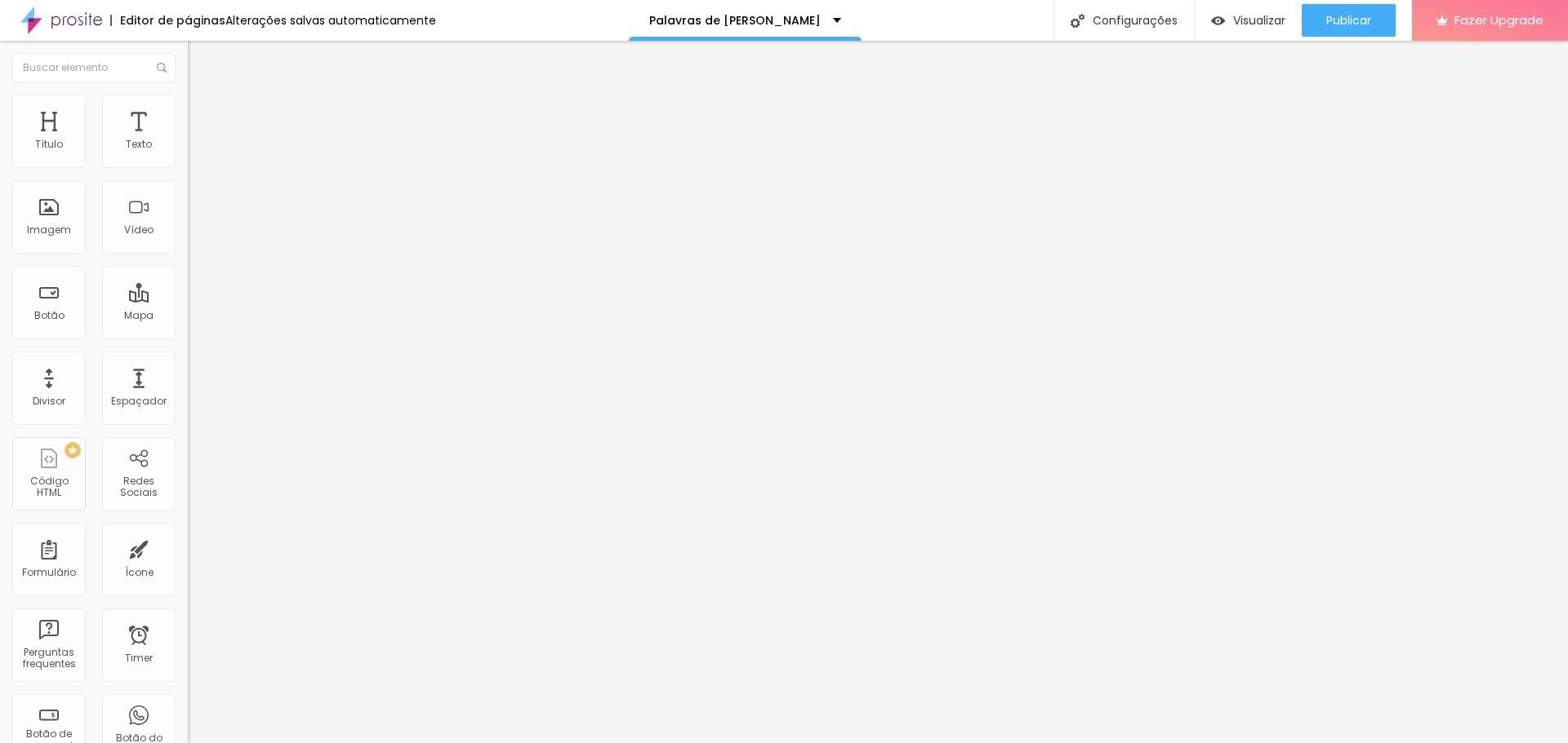
click at [187, 107] on li "Avançado" at bounding box center [280, 103] width 187 height 16
click at [202, 109] on span "Avançado" at bounding box center [229, 106] width 54 height 14
click at [187, 154] on input "text" at bounding box center [285, 145] width 196 height 16
paste input "[URL][DOMAIN_NAME]"
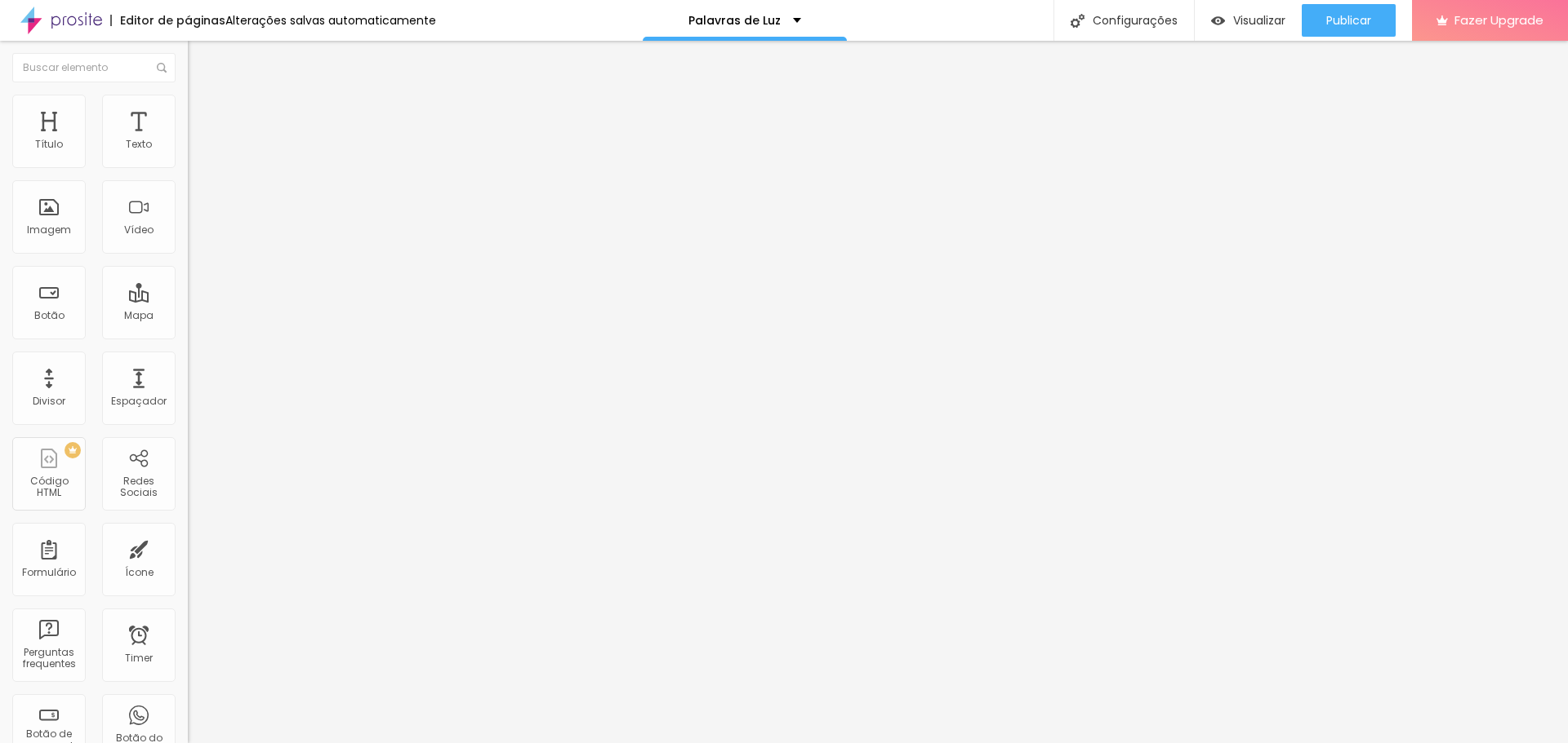
type input "[URL][DOMAIN_NAME]"
click at [187, 244] on span "4:3 Standard" at bounding box center [220, 237] width 66 height 14
click at [187, 298] on span "Vertical 2" at bounding box center [210, 291] width 46 height 14
click at [187, 106] on li "Estilo" at bounding box center [280, 103] width 187 height 16
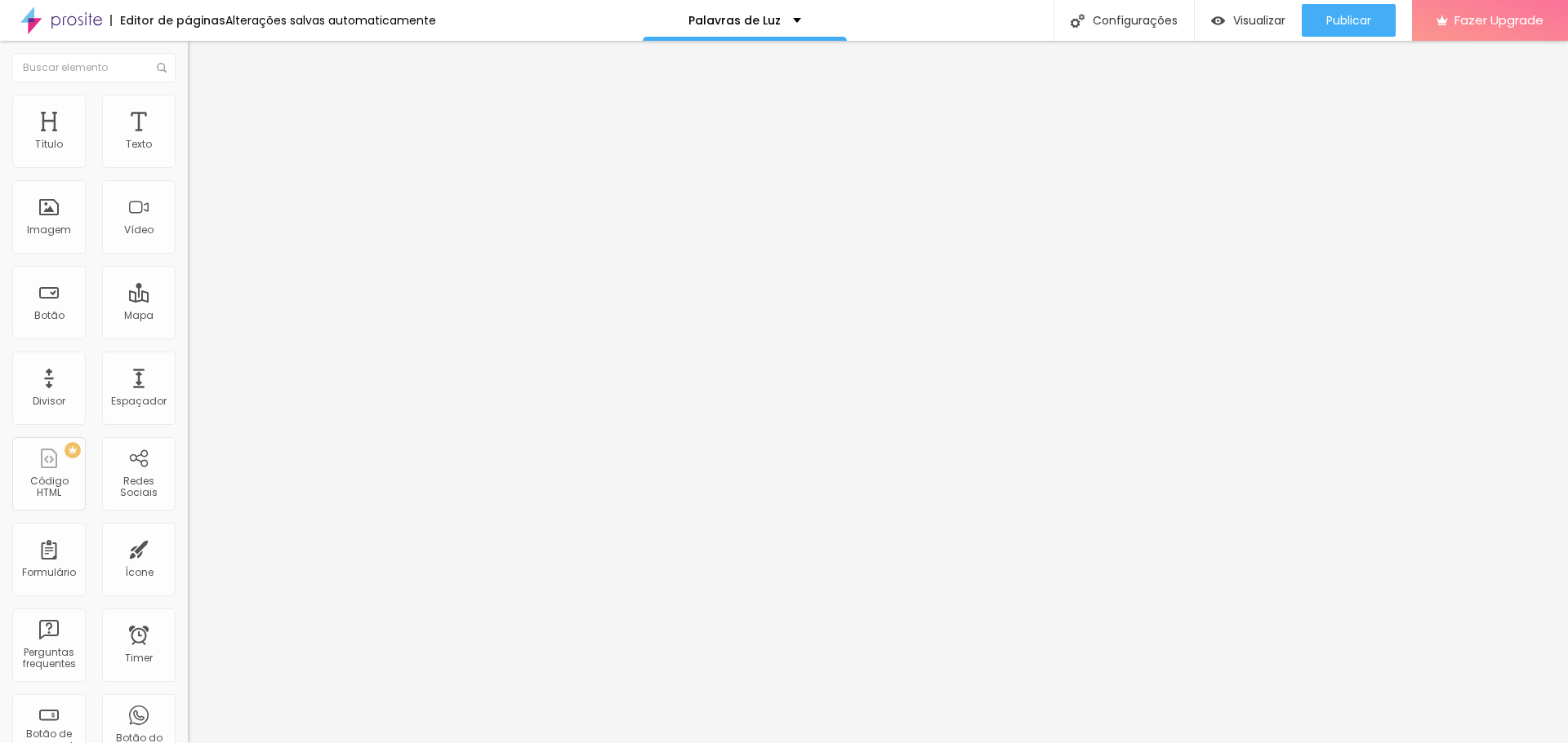
click at [187, 111] on li "Avançado" at bounding box center [280, 119] width 187 height 16
type input "8"
type input "6"
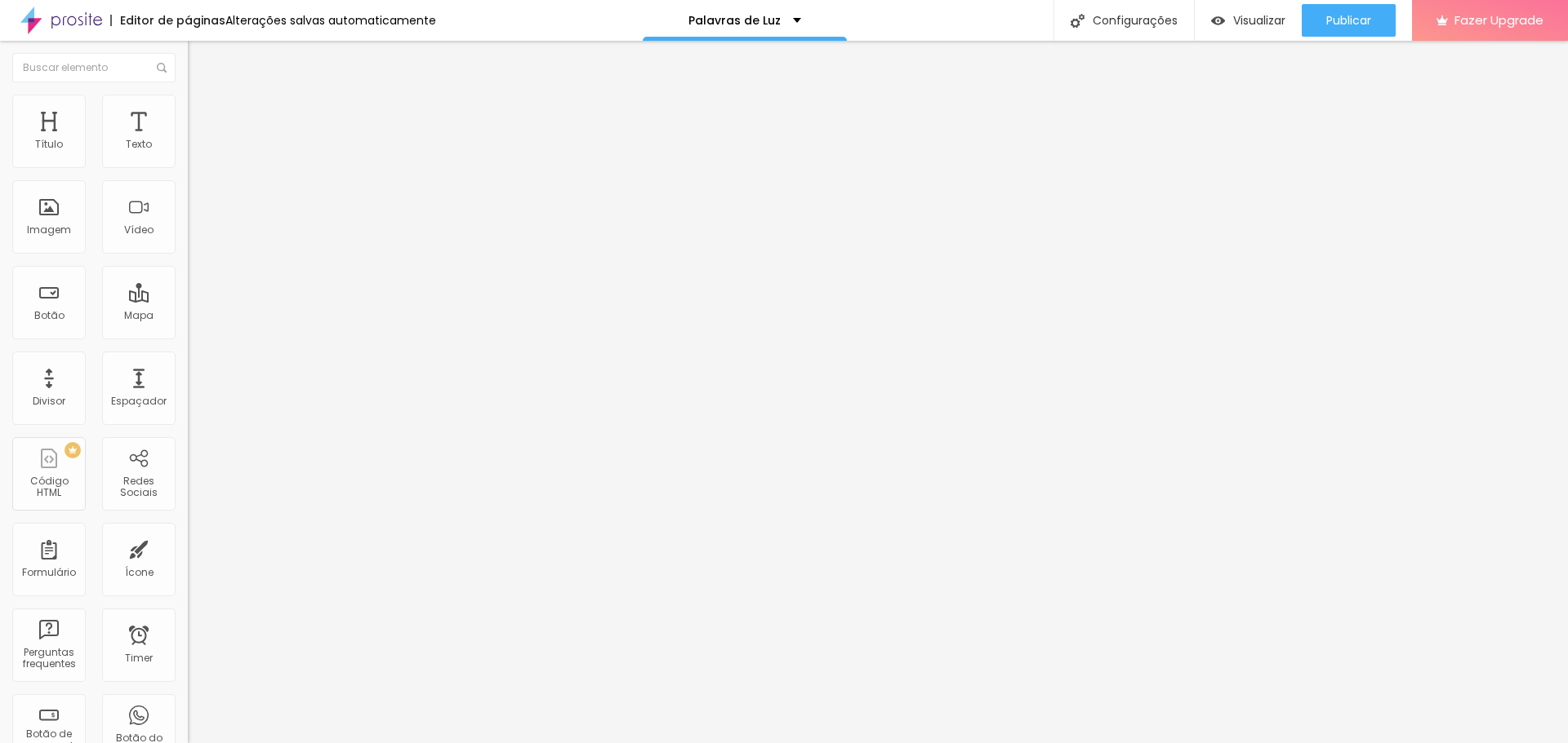
type input "2"
type input "0"
drag, startPoint x: 49, startPoint y: 162, endPoint x: 20, endPoint y: 165, distance: 29.2
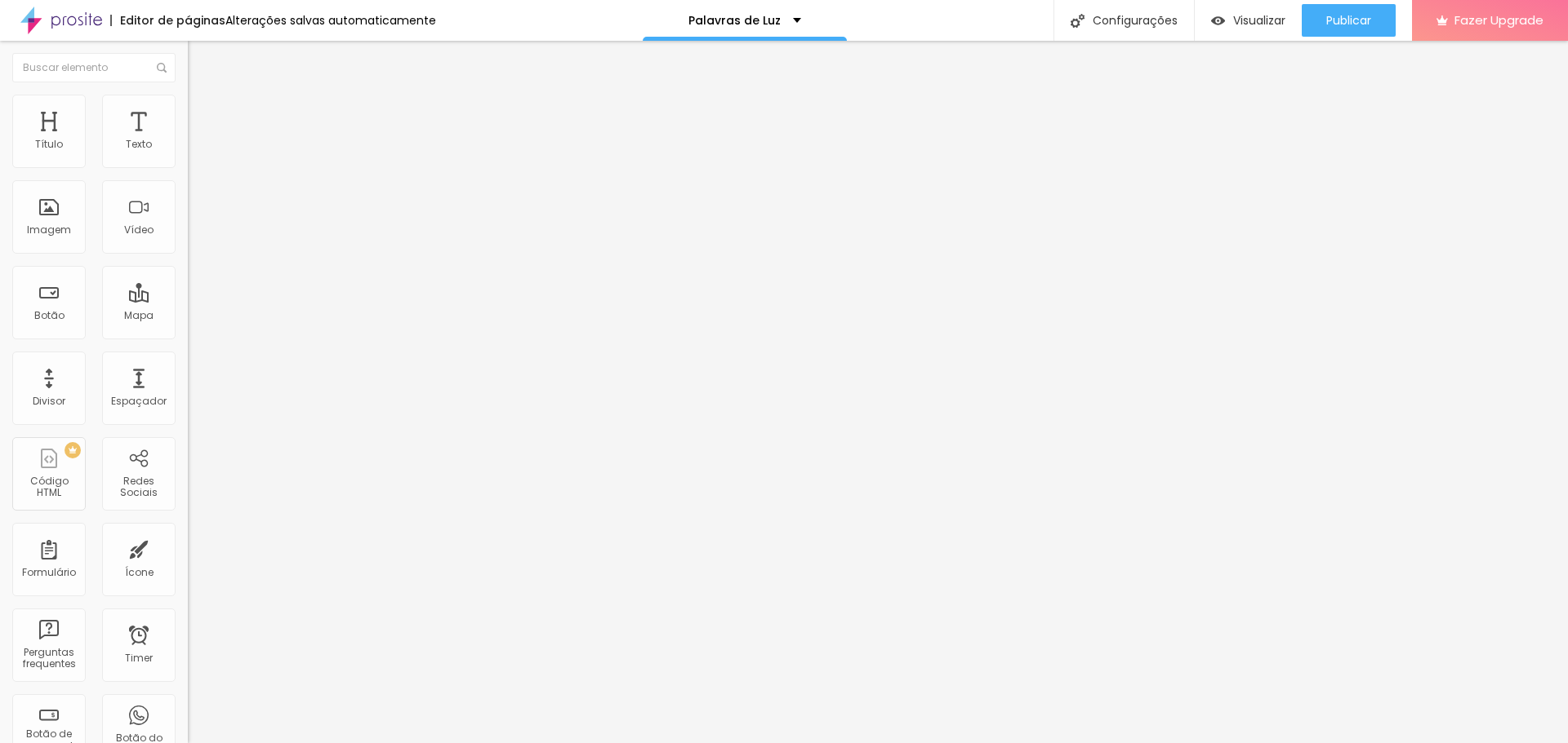
type input "0"
click at [187, 317] on input "range" at bounding box center [240, 323] width 105 height 13
type input "8"
type input "7"
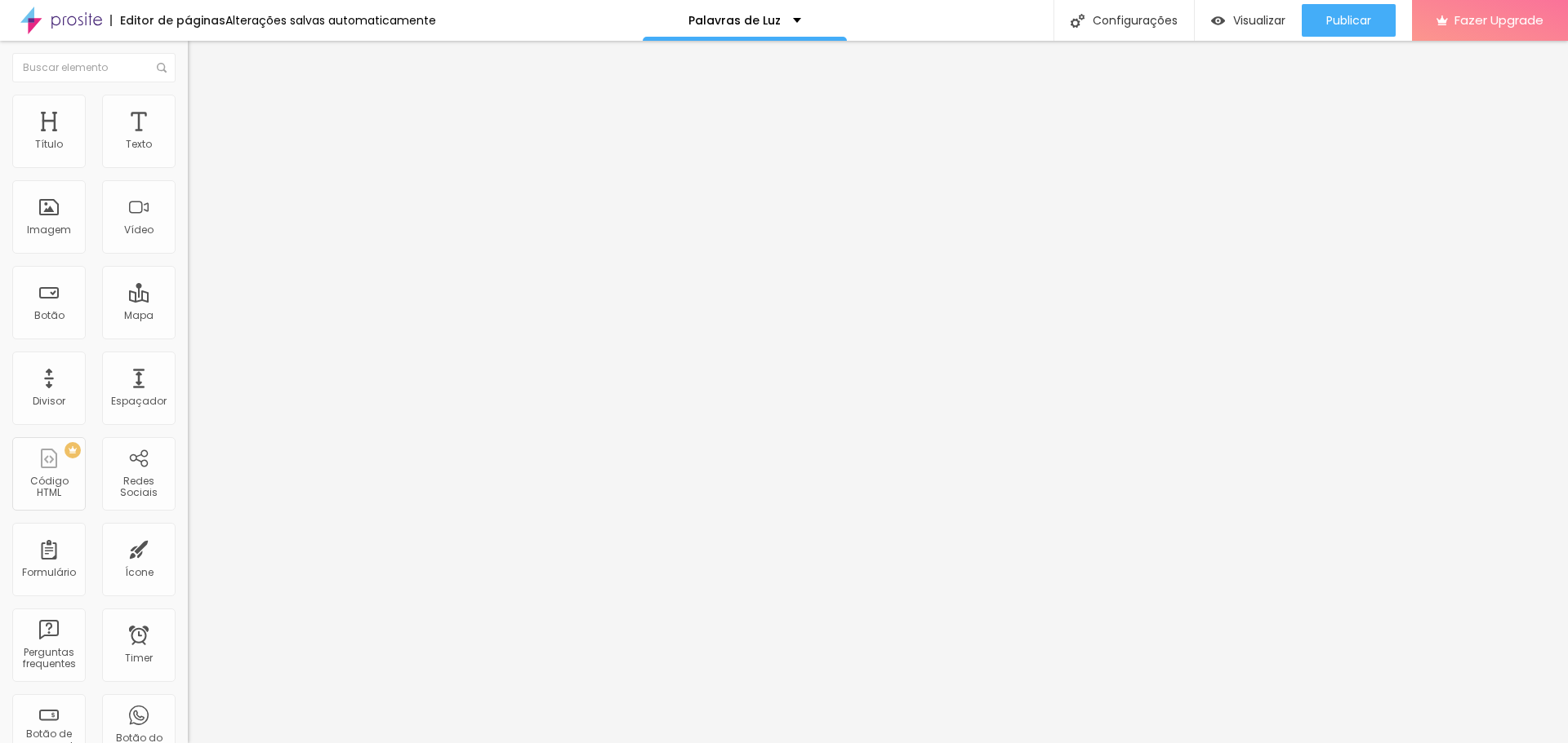
type input "7"
type input "4"
type input "2"
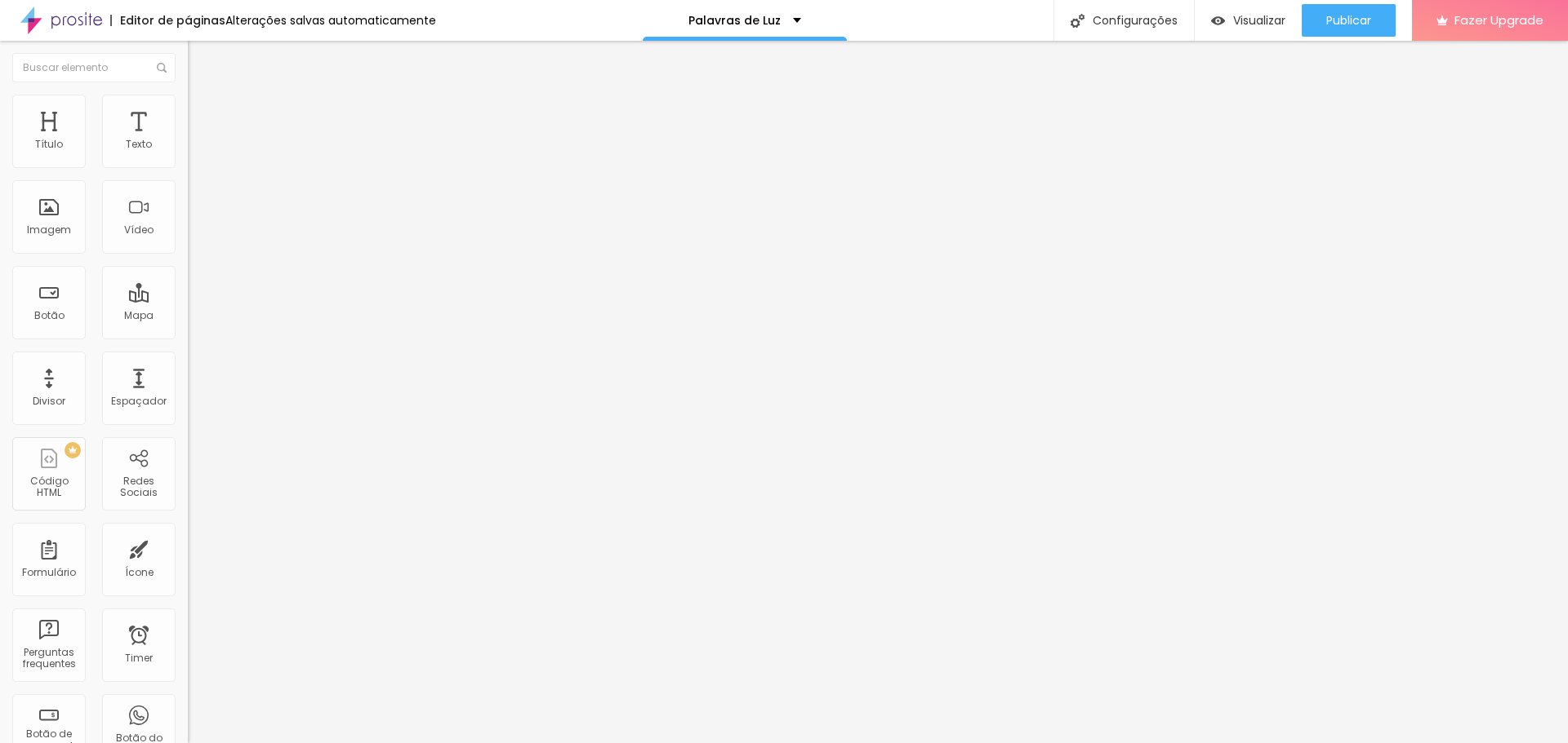
type input "0"
drag, startPoint x: 41, startPoint y: 195, endPoint x: 8, endPoint y: 199, distance: 33.2
type input "0"
click at [187, 548] on input "range" at bounding box center [240, 554] width 105 height 13
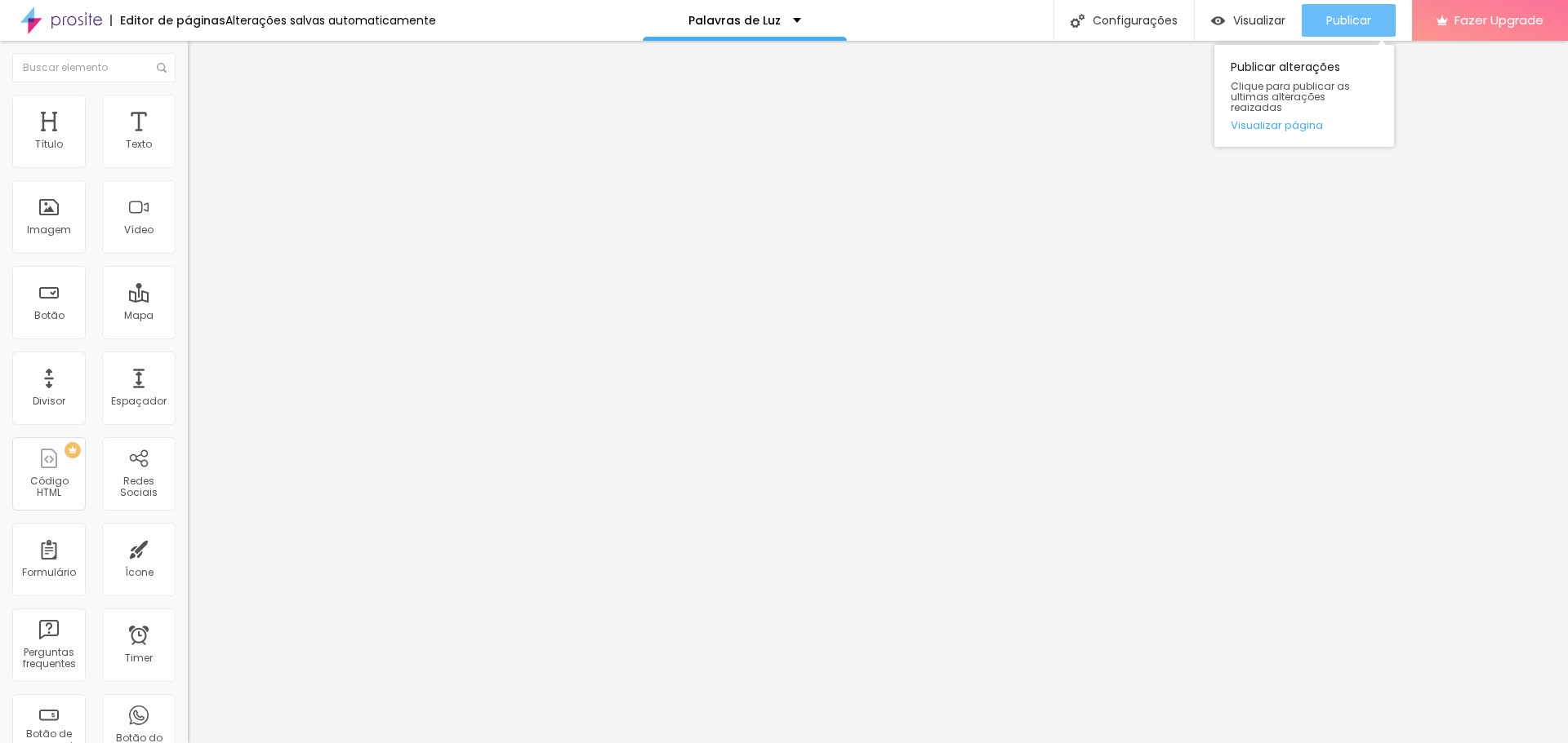
click at [1342, 14] on span "Publicar" at bounding box center [1348, 20] width 45 height 13
click at [187, 154] on input "text" at bounding box center [285, 145] width 196 height 16
paste input "https://vimeo.com/1115667073?share=copy"
type input "https://vimeo.com/1115667073?share=copy"
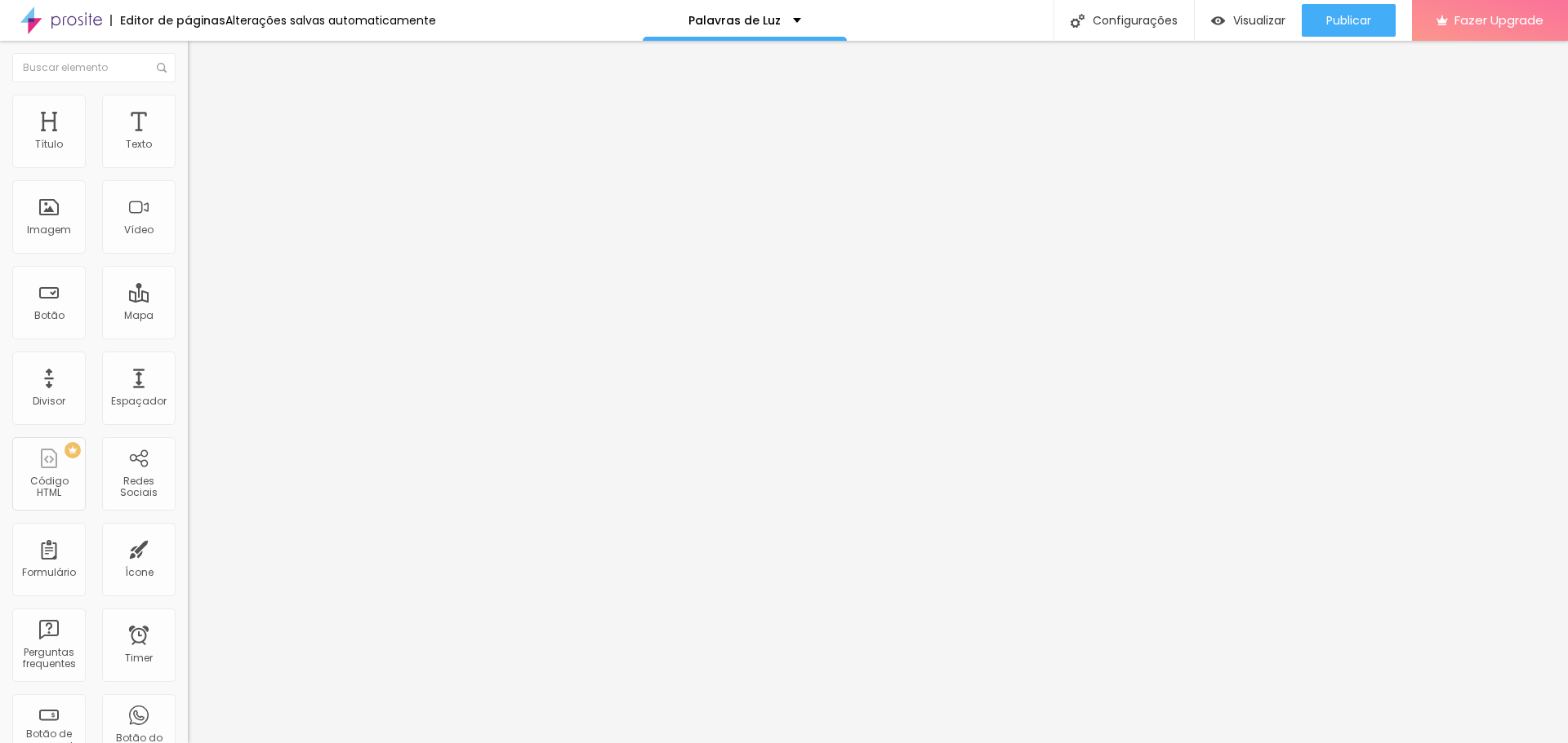
click at [187, 244] on span "4:3 Standard" at bounding box center [220, 237] width 66 height 14
click at [234, 298] on span "9:16" at bounding box center [243, 291] width 19 height 14
click at [1356, 21] on span "Publicar" at bounding box center [1348, 20] width 45 height 13
click at [187, 154] on input "text" at bounding box center [285, 145] width 196 height 16
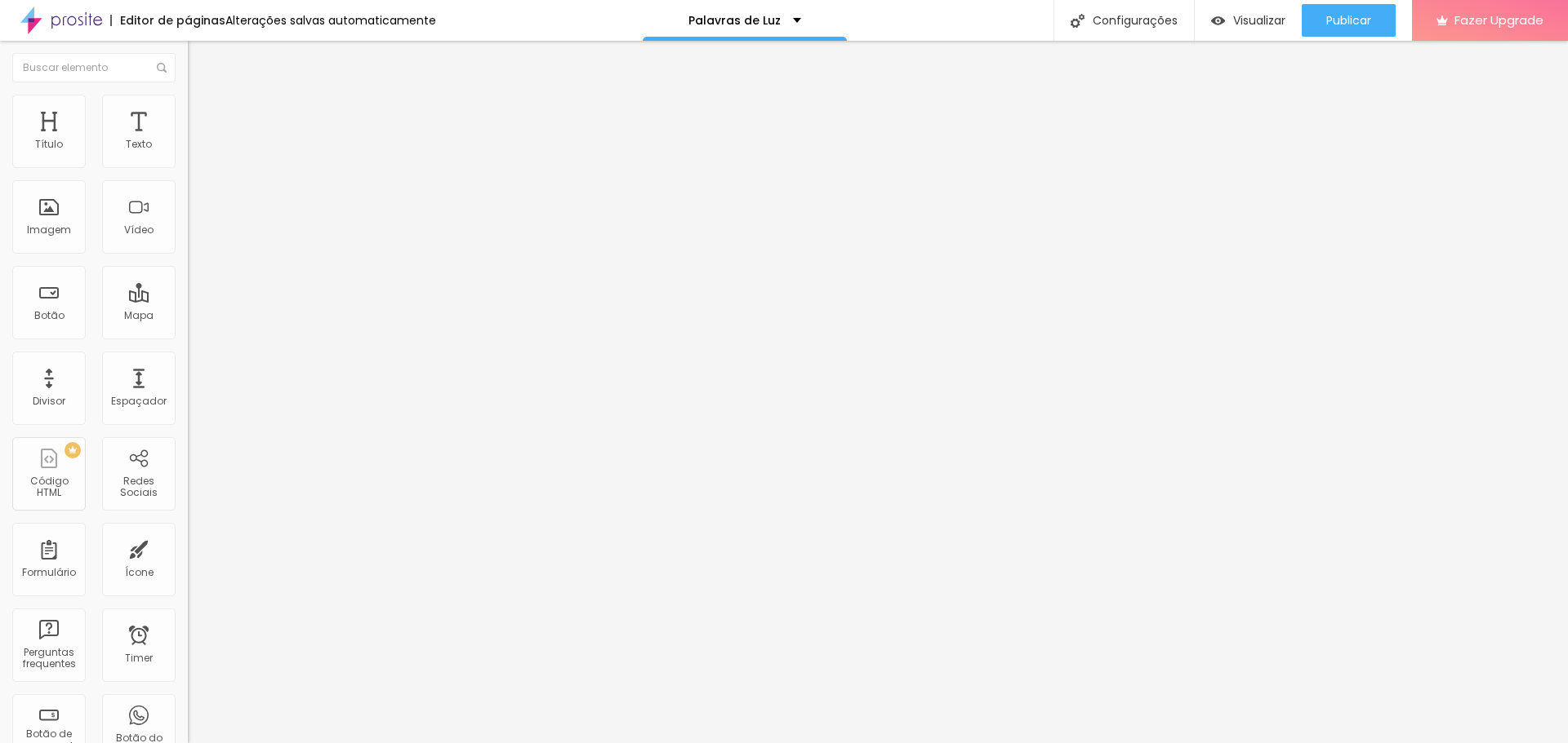
paste input "https://vimeo.com/1115670840?share=copy"
type input "https://vimeo.com/1115670840?share=copy"
click at [187, 244] on span "4:3 Standard" at bounding box center [220, 237] width 66 height 14
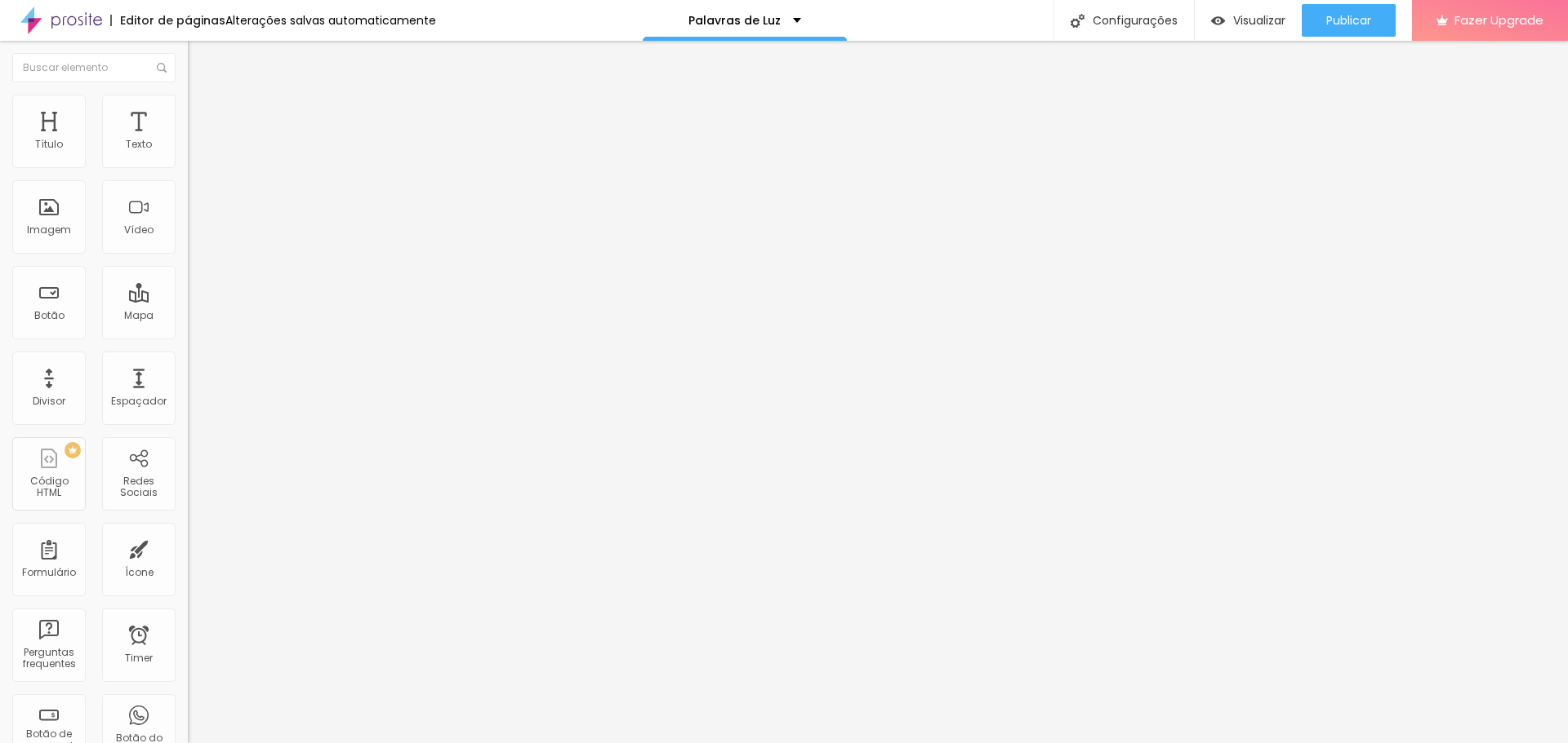
click at [234, 298] on span "9:16" at bounding box center [243, 291] width 19 height 14
click at [200, 59] on img "button" at bounding box center [206, 59] width 13 height 13
click at [187, 154] on input "text" at bounding box center [285, 145] width 196 height 16
paste input "[URL][DOMAIN_NAME]"
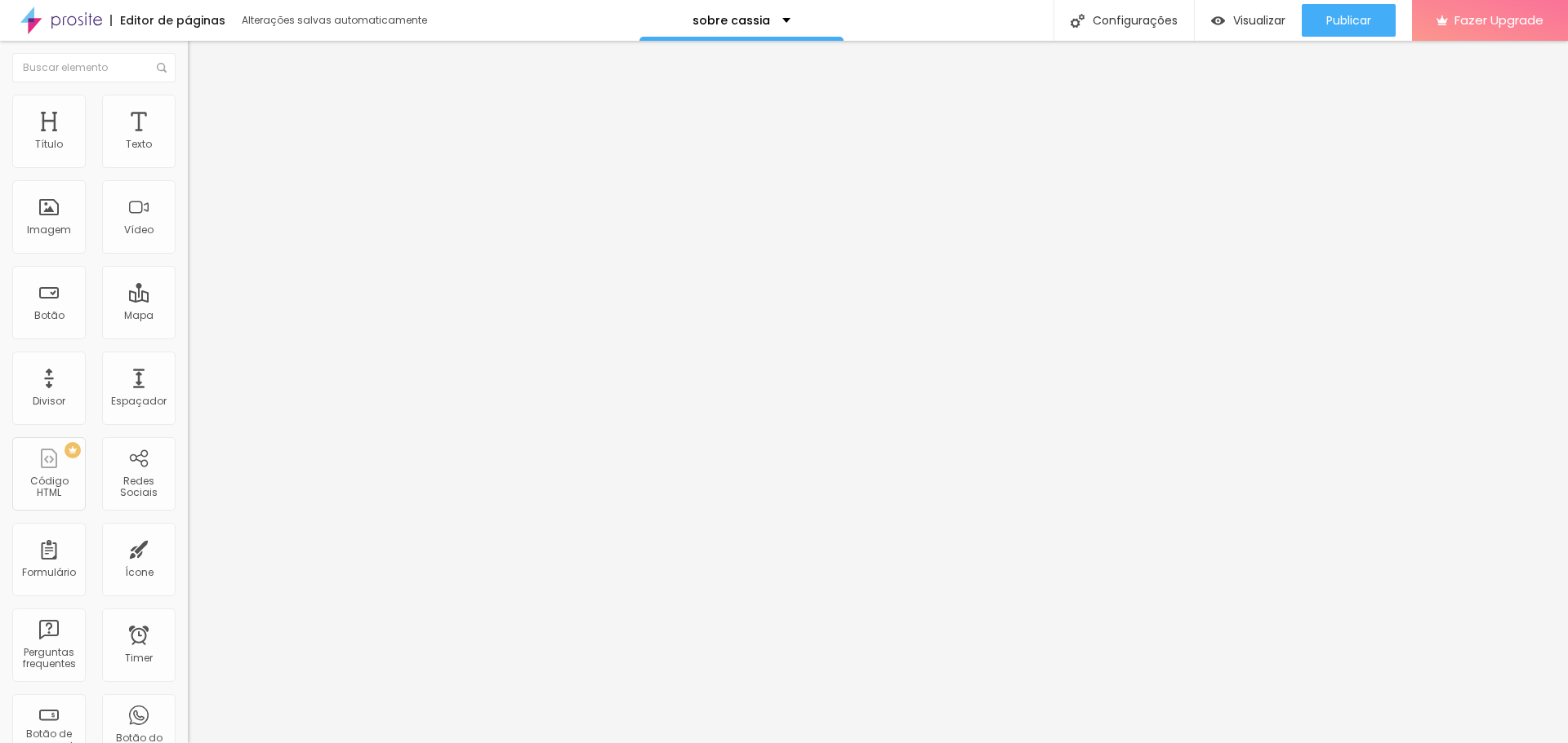
type input "[URL][DOMAIN_NAME]"
click at [202, 113] on span "Estilo" at bounding box center [215, 106] width 26 height 14
type input "99"
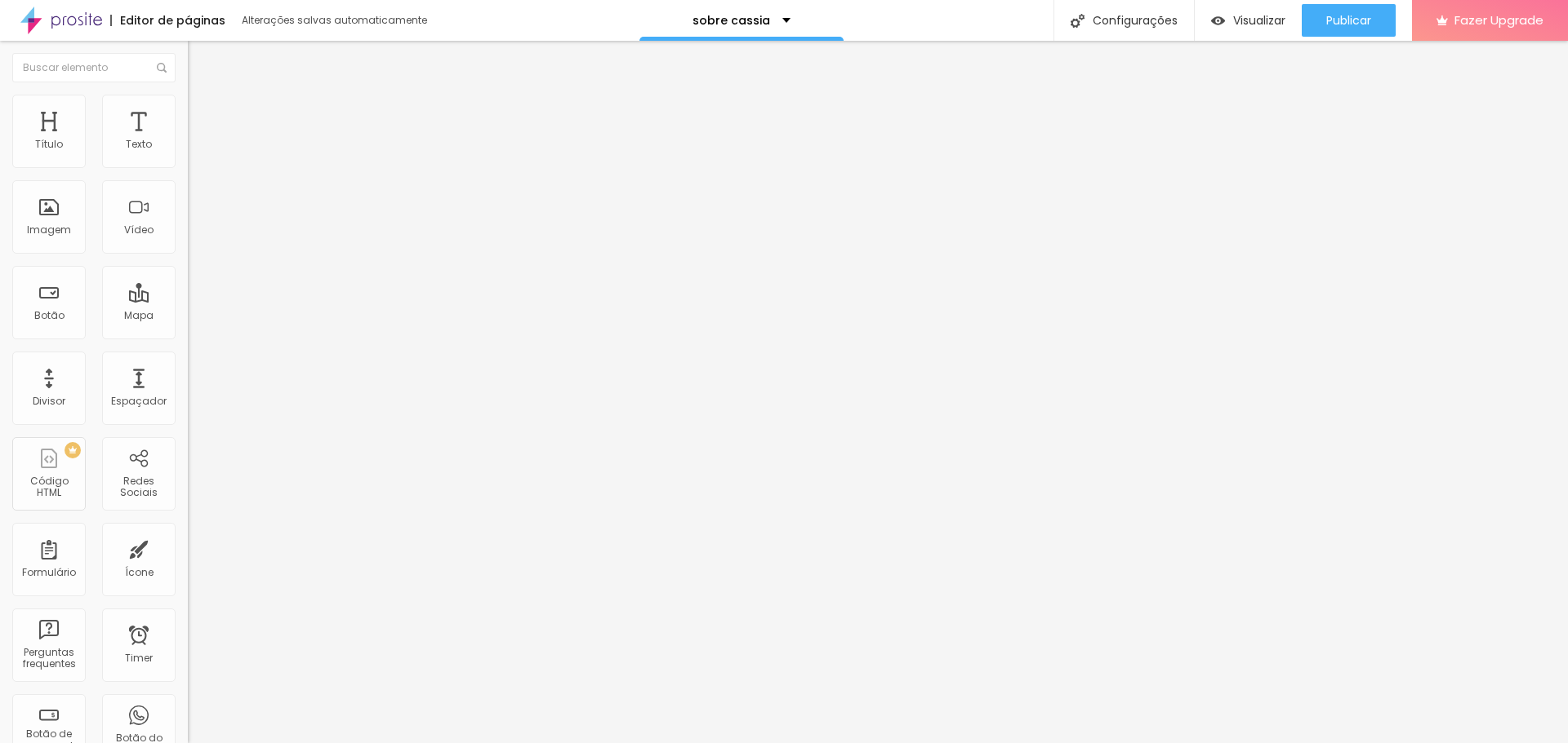
type input "98"
type input "96"
type input "94"
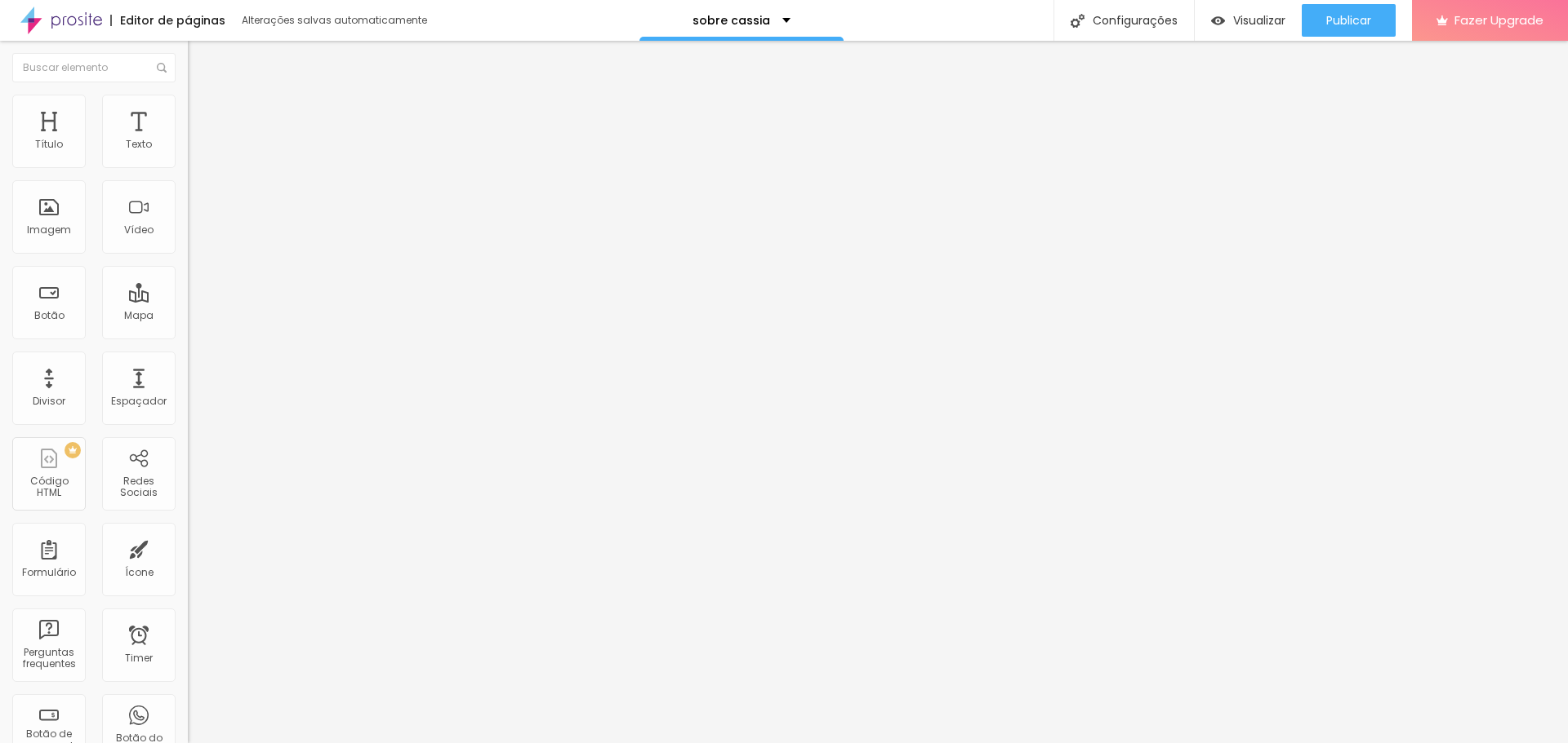
type input "94"
type input "93"
type input "92"
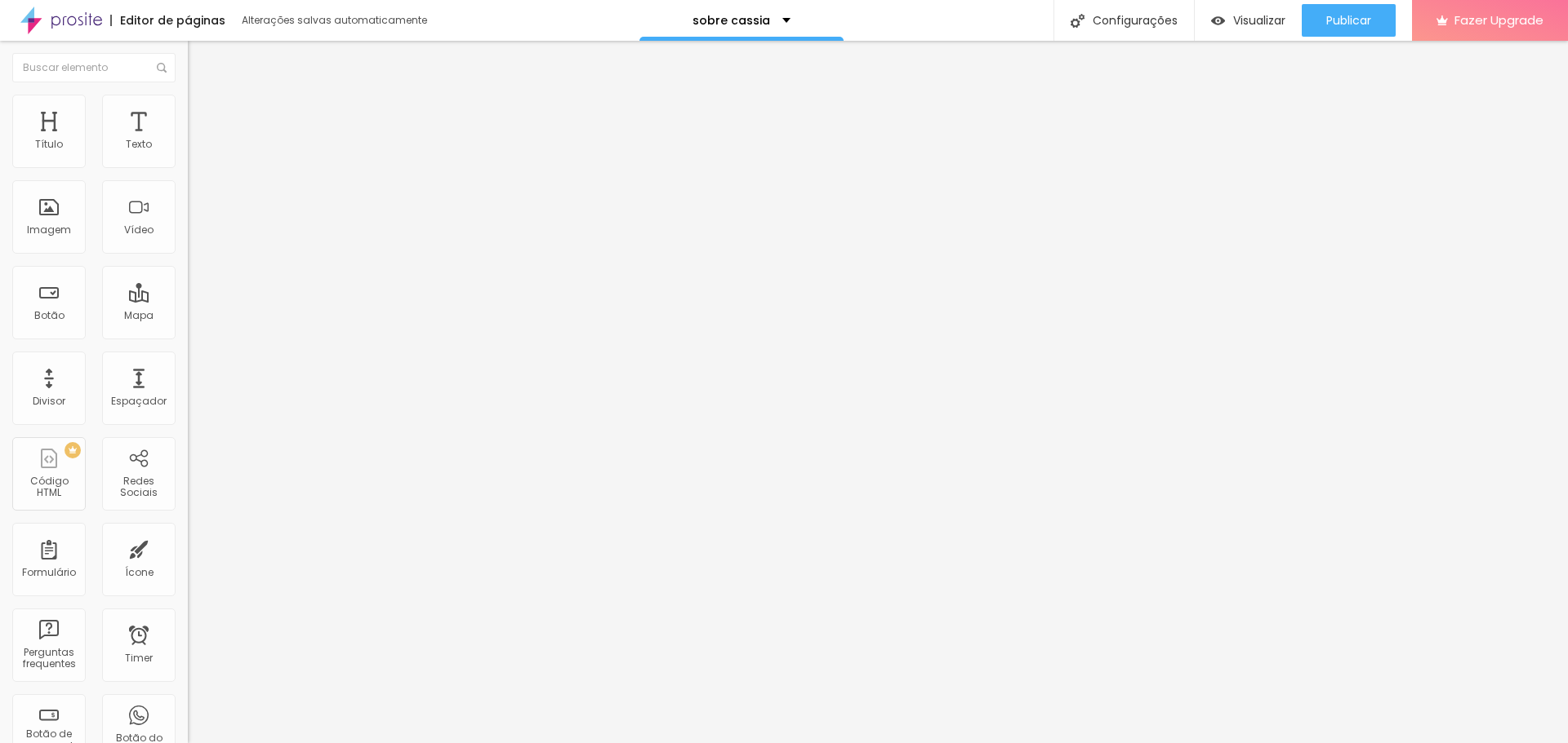
type input "90"
type input "88"
type input "87"
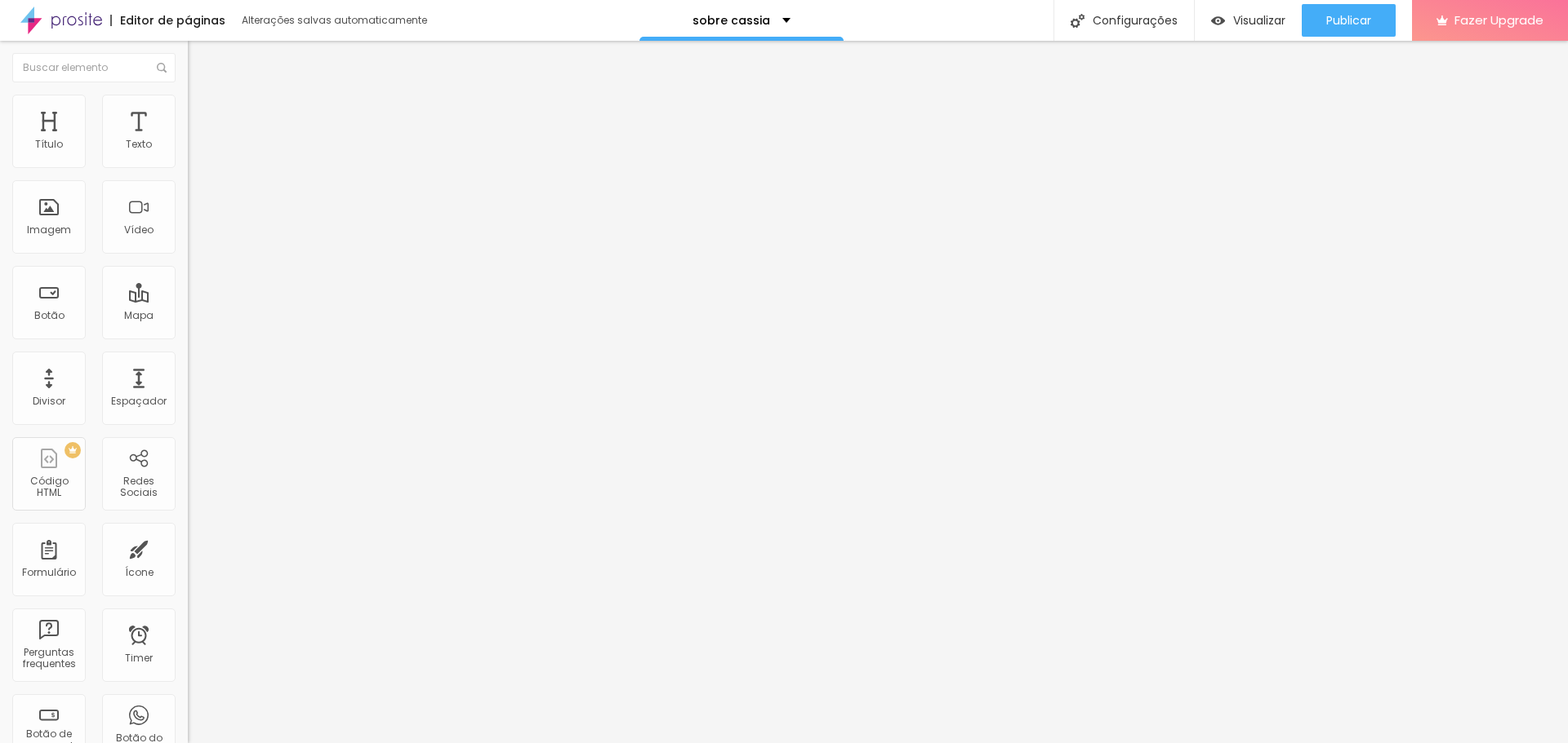
type input "87"
type input "84"
type input "82"
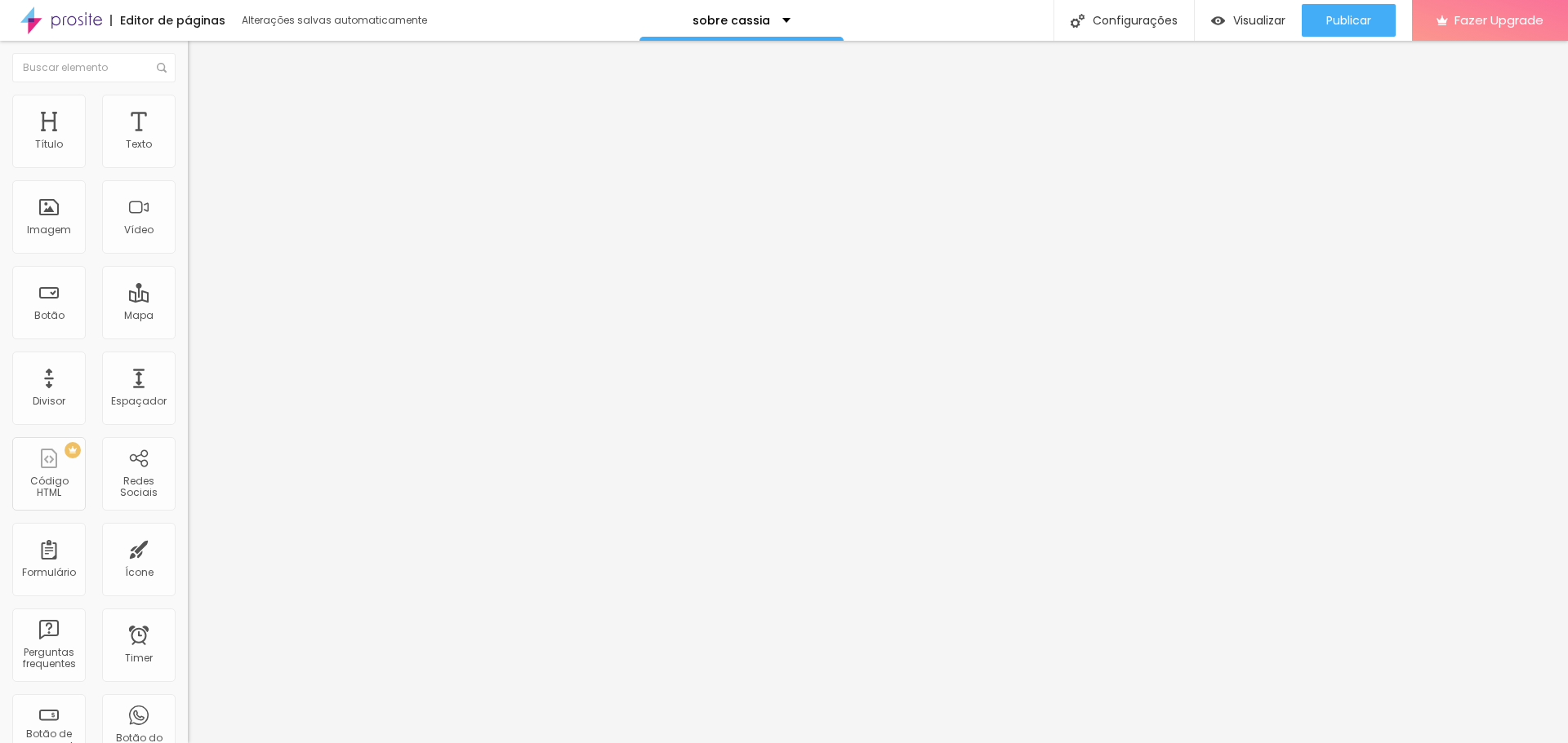
type input "81"
type input "79"
type input "77"
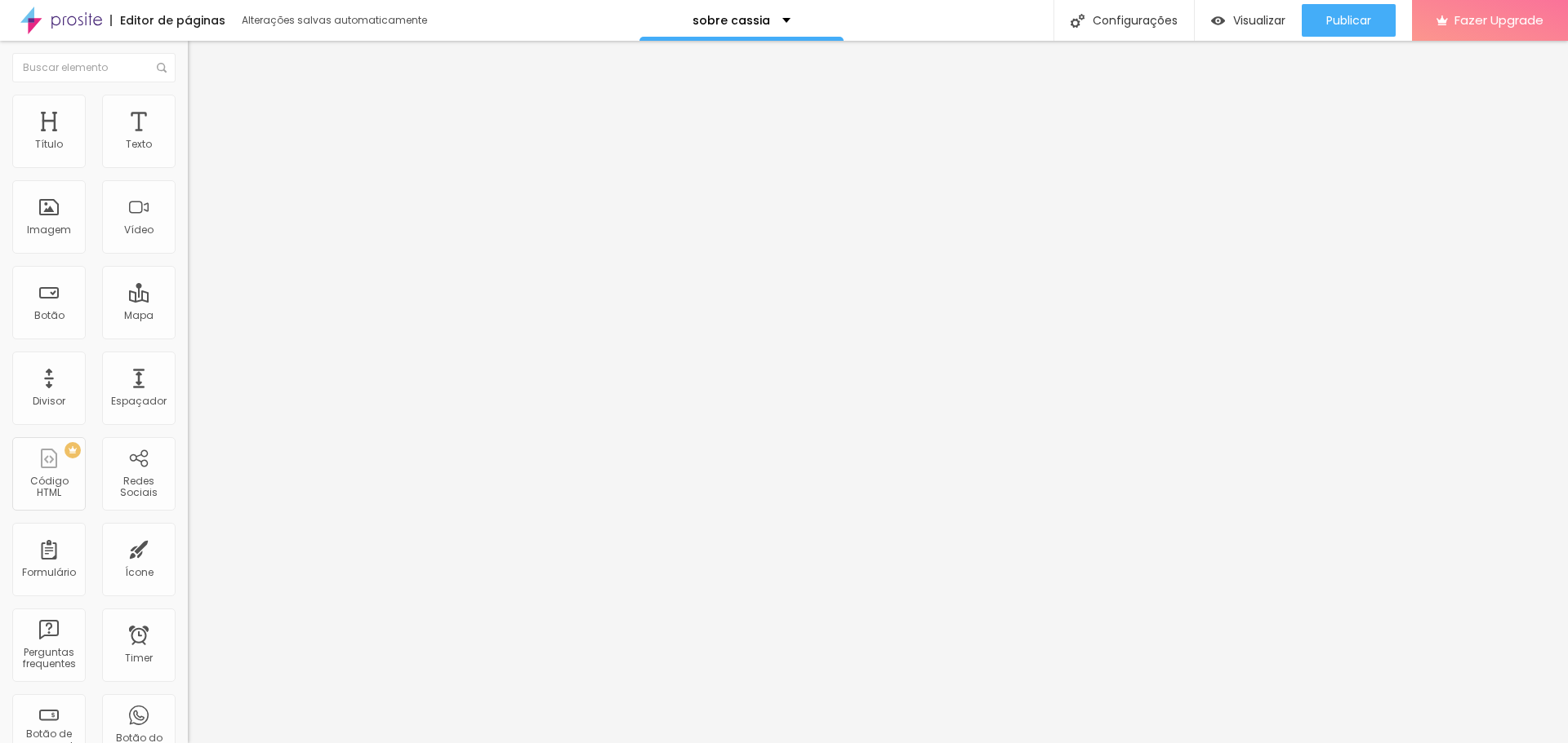
type input "77"
type input "76"
type input "75"
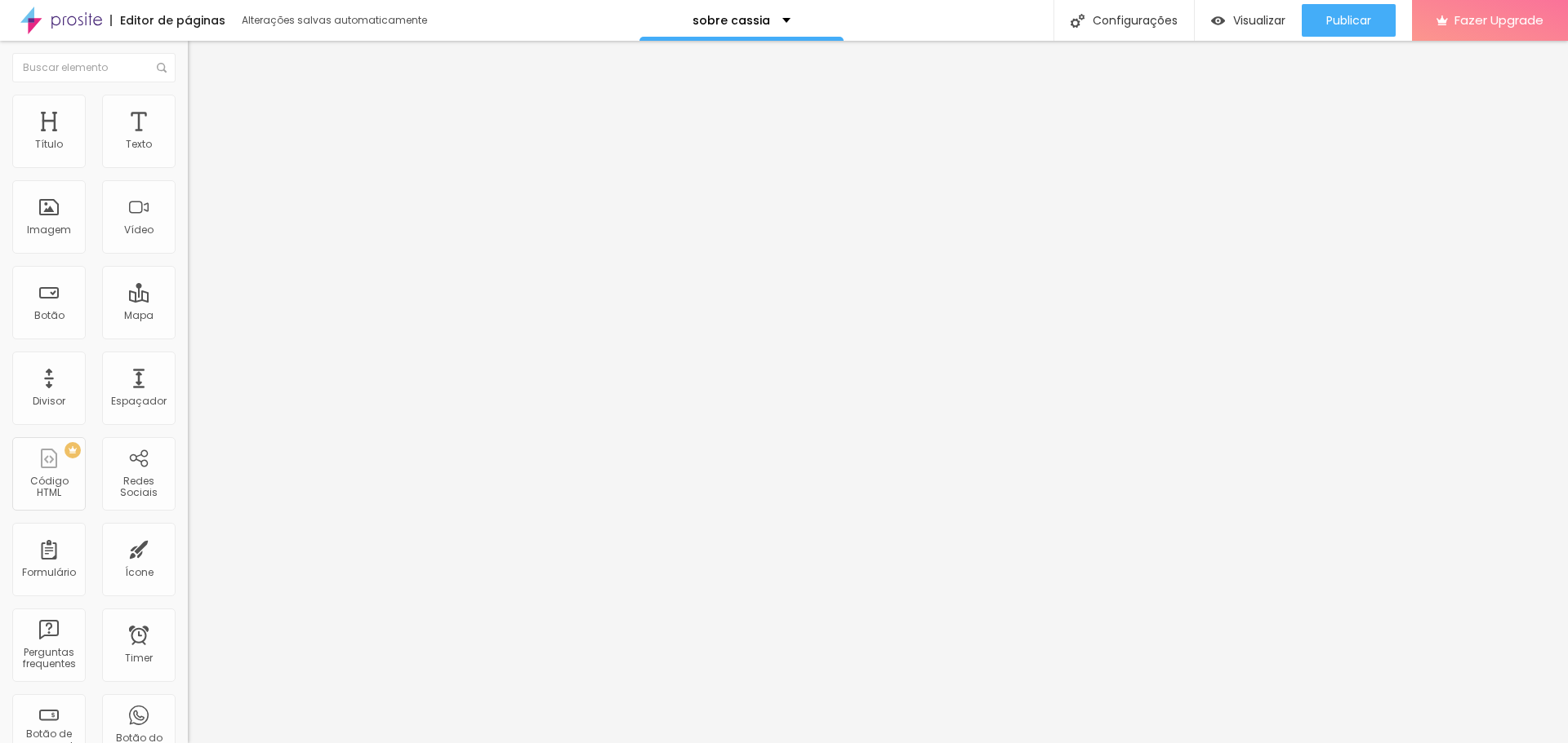
type input "74"
type input "73"
type input "72"
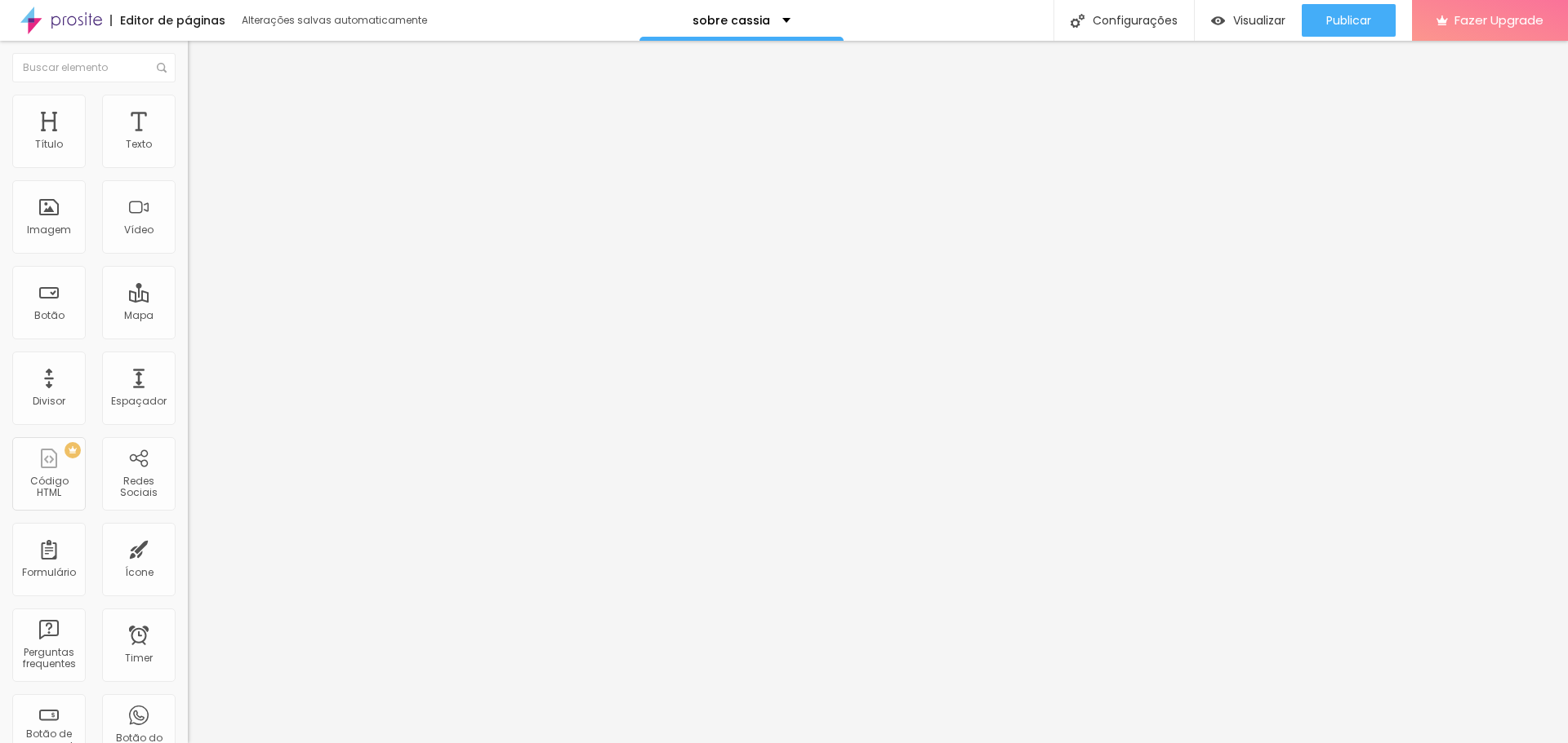
type input "72"
type input "70"
type input "69"
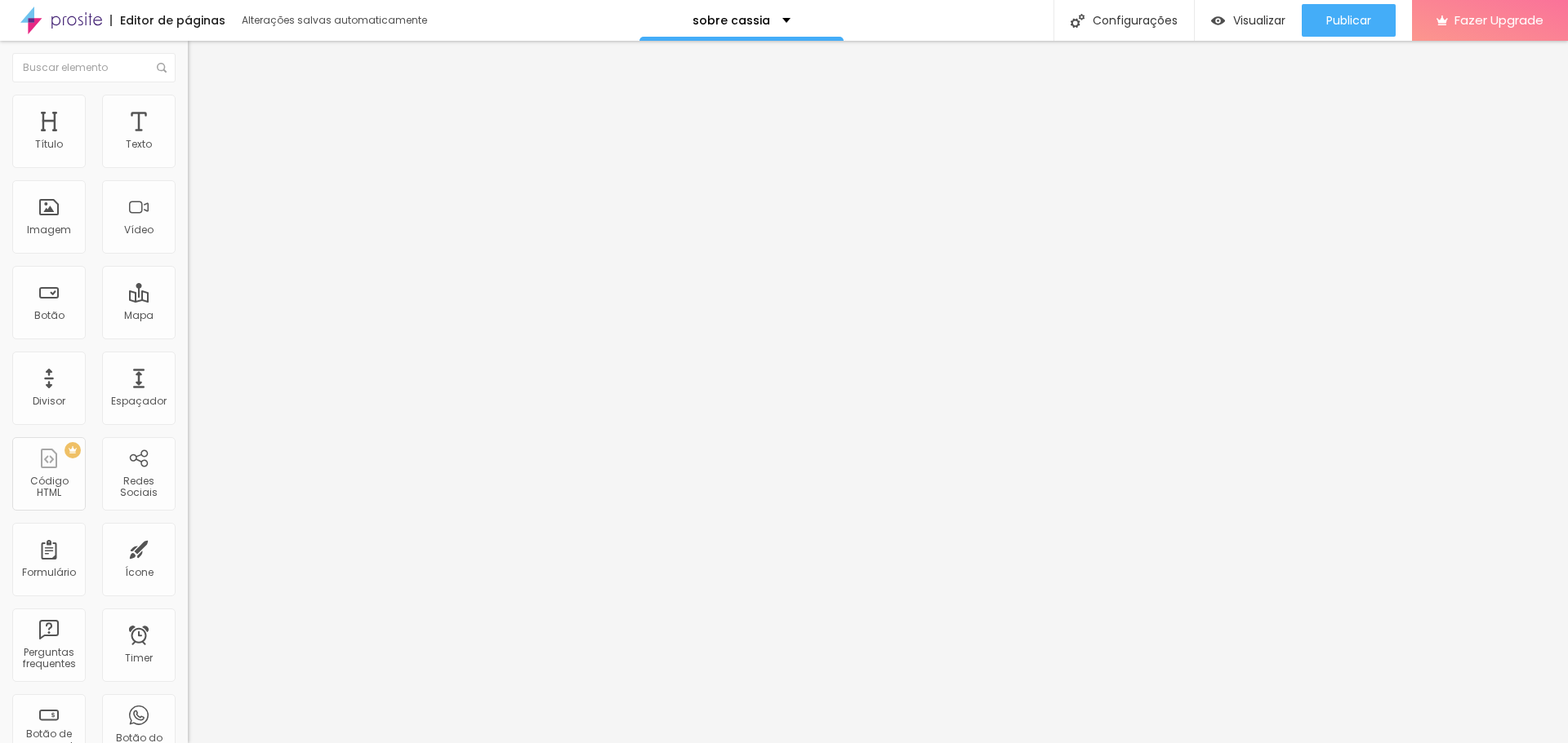
type input "68"
type input "67"
type input "66"
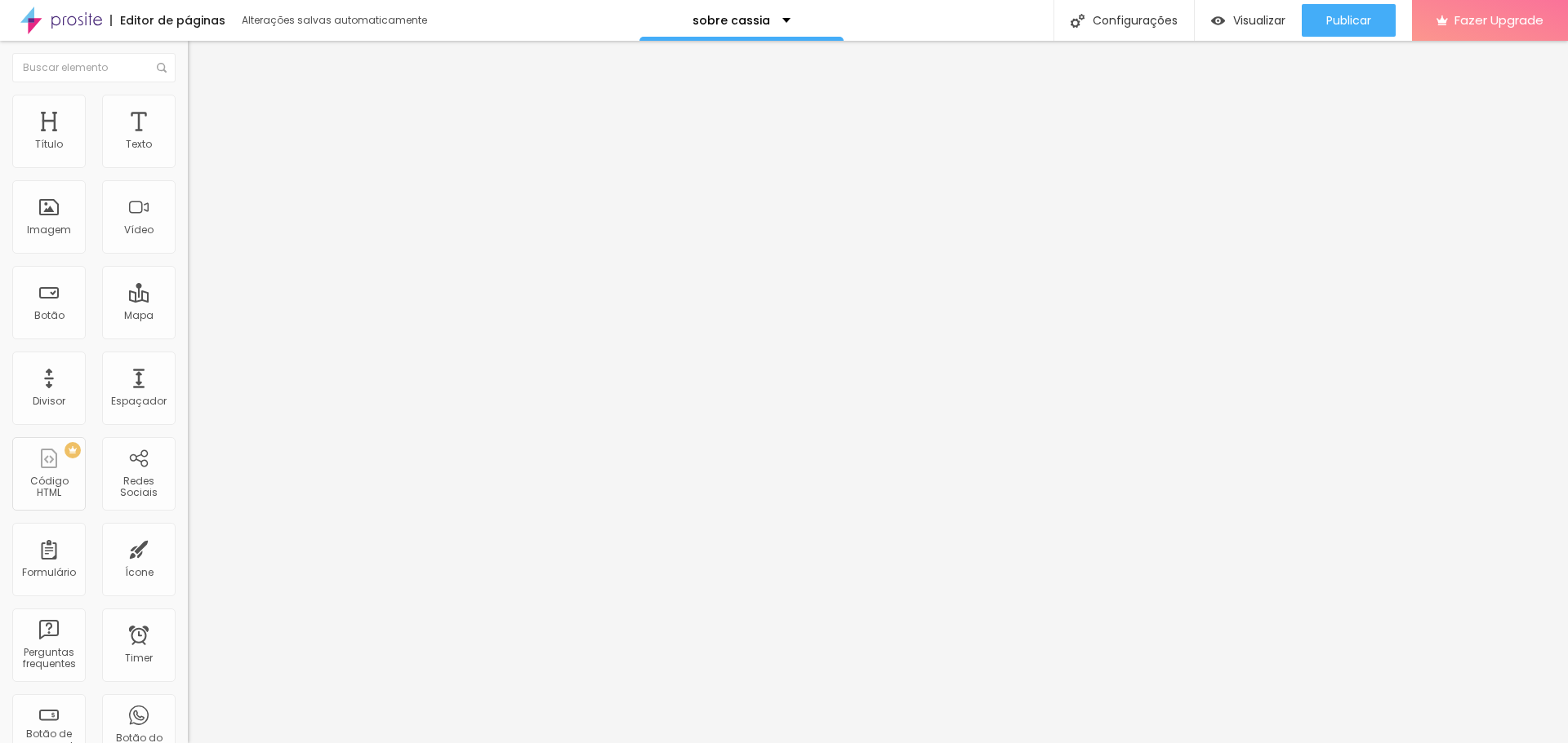
type input "66"
type input "65"
type input "64"
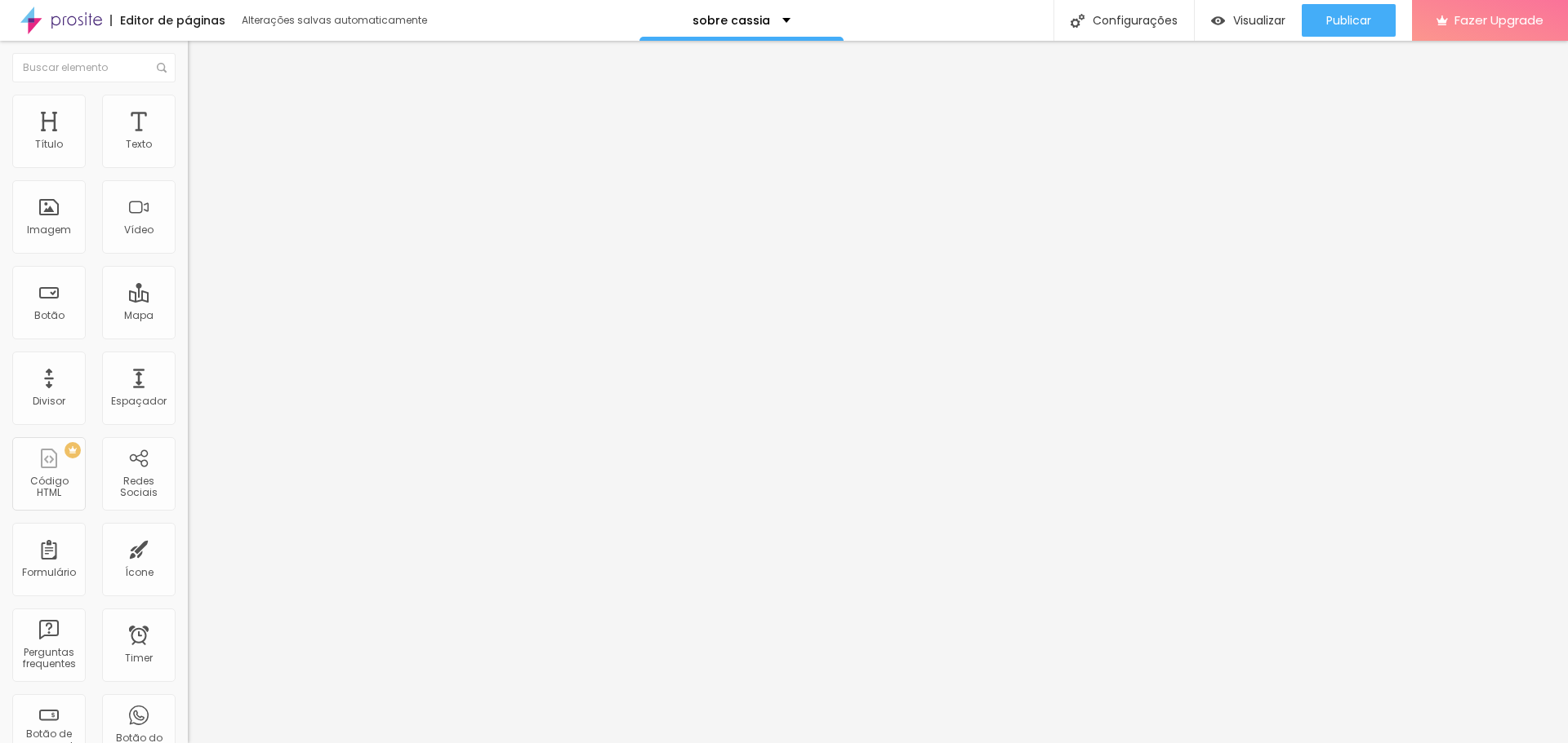
type input "63"
type input "62"
type input "61"
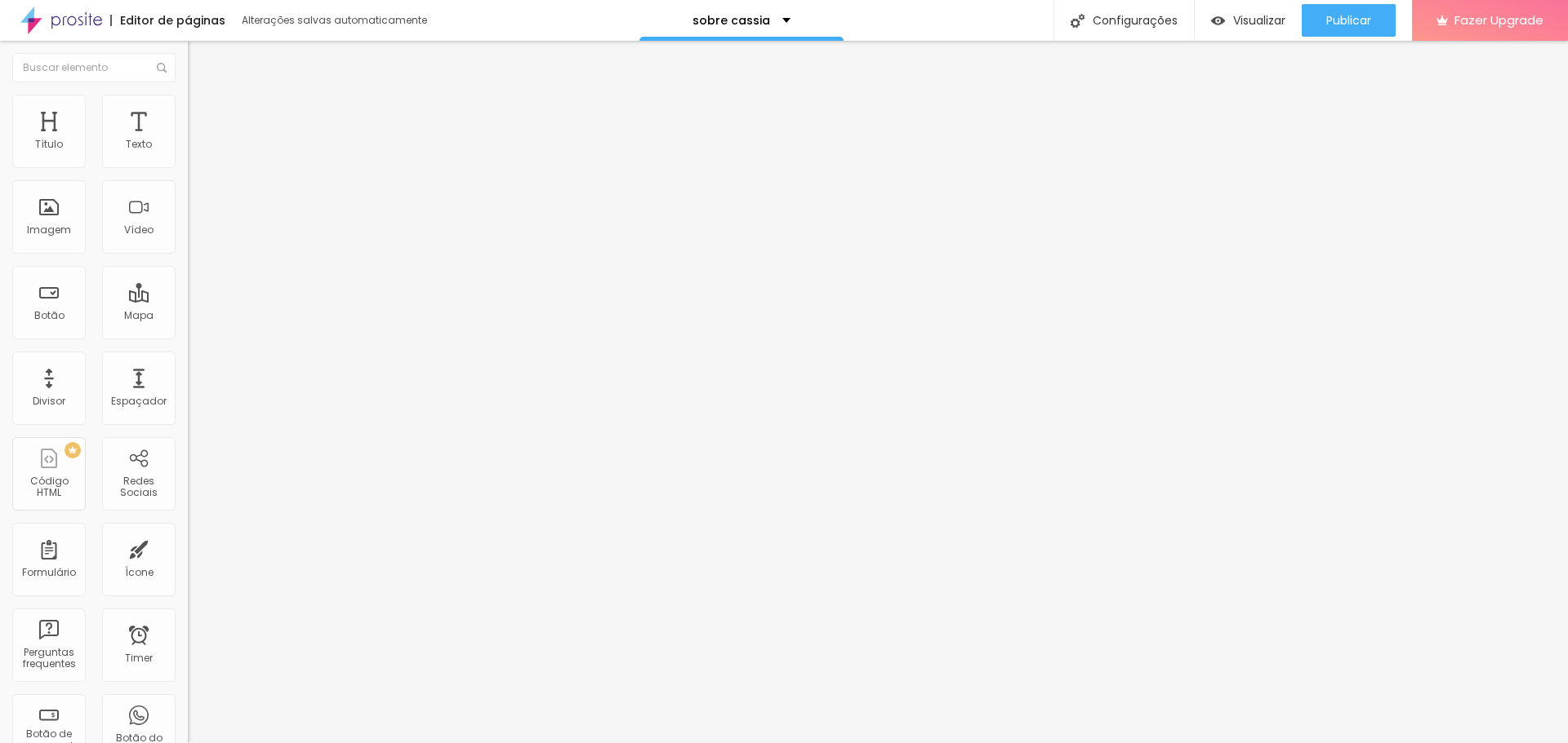
type input "61"
type input "60"
type input "59"
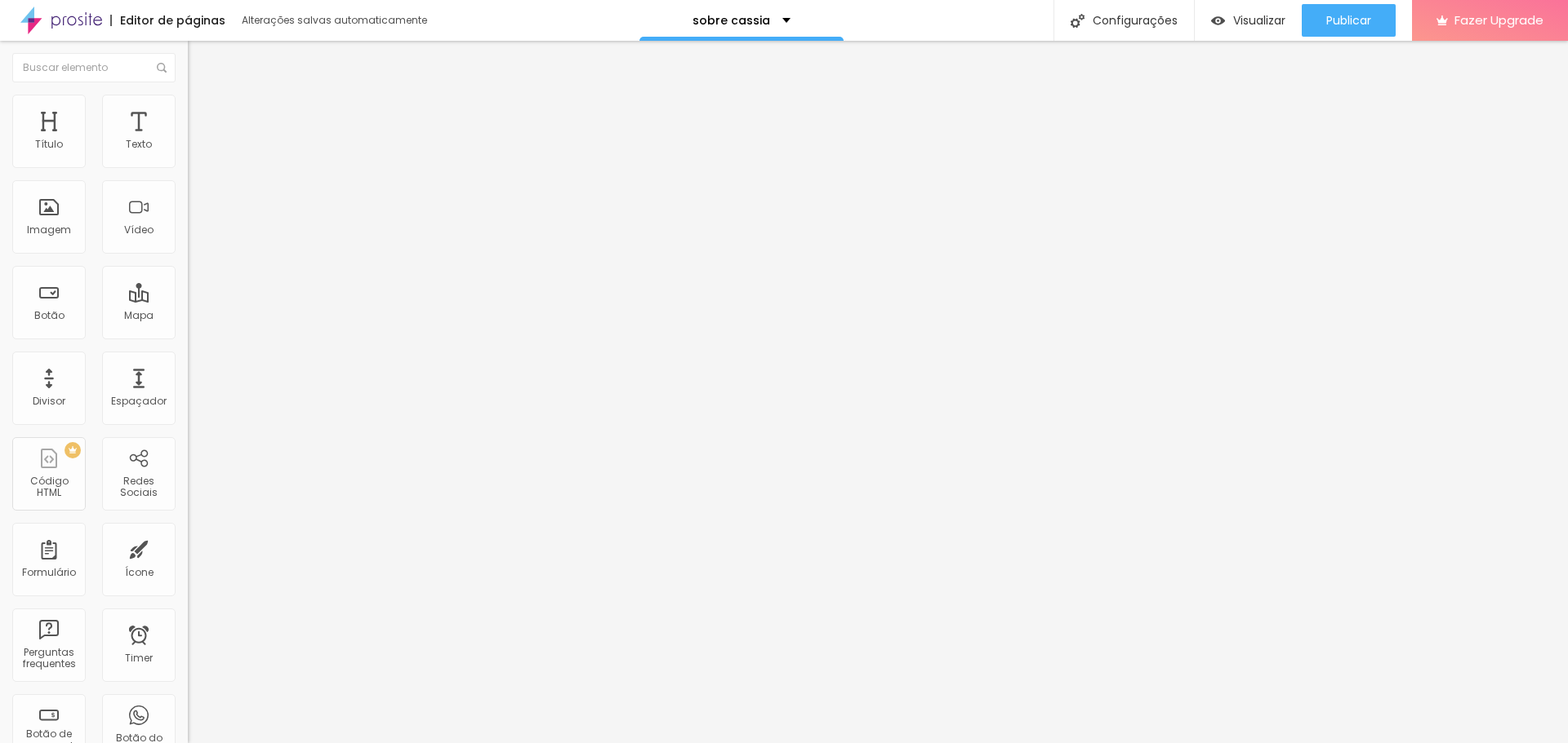
type input "58"
type input "57"
type input "56"
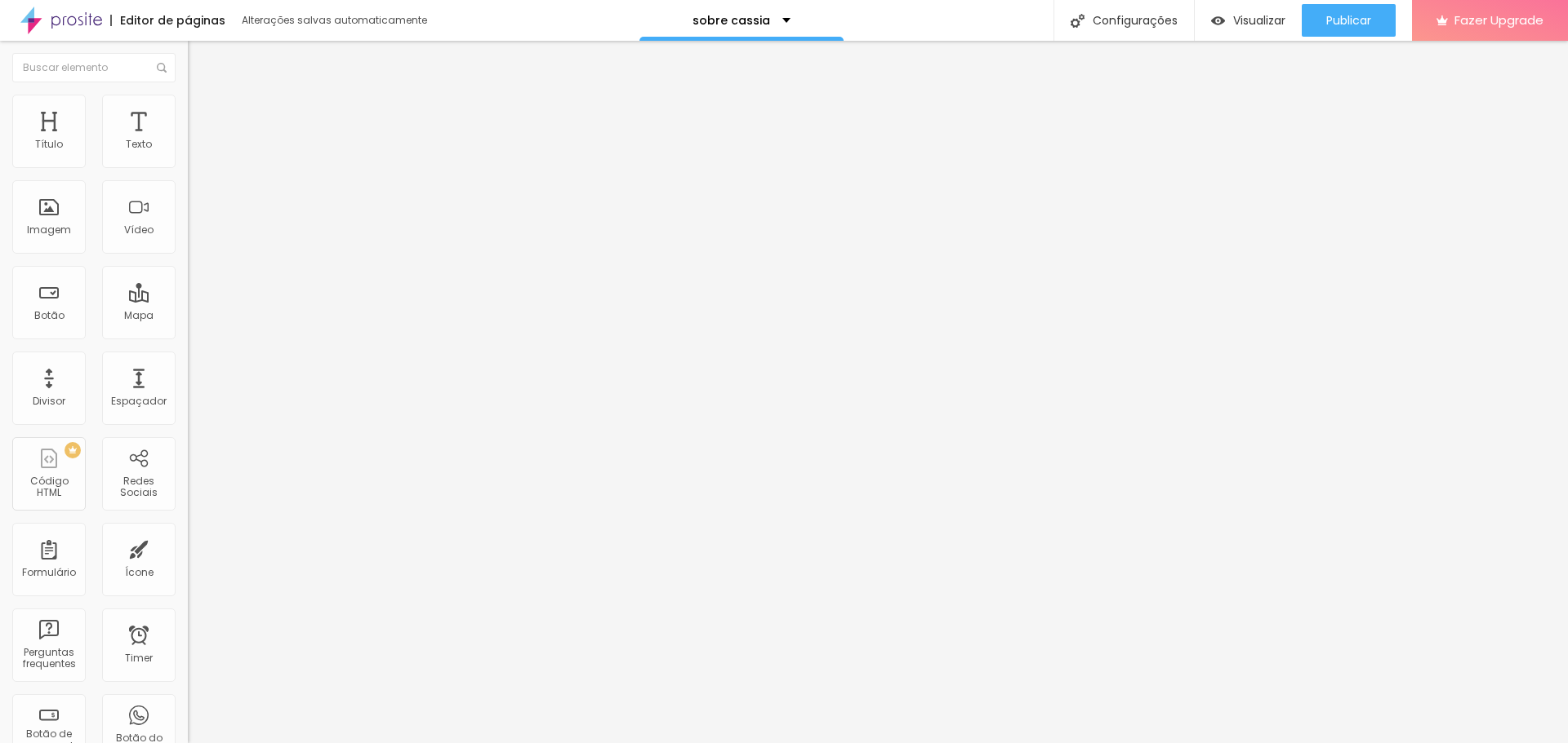
type input "56"
type input "55"
type input "54"
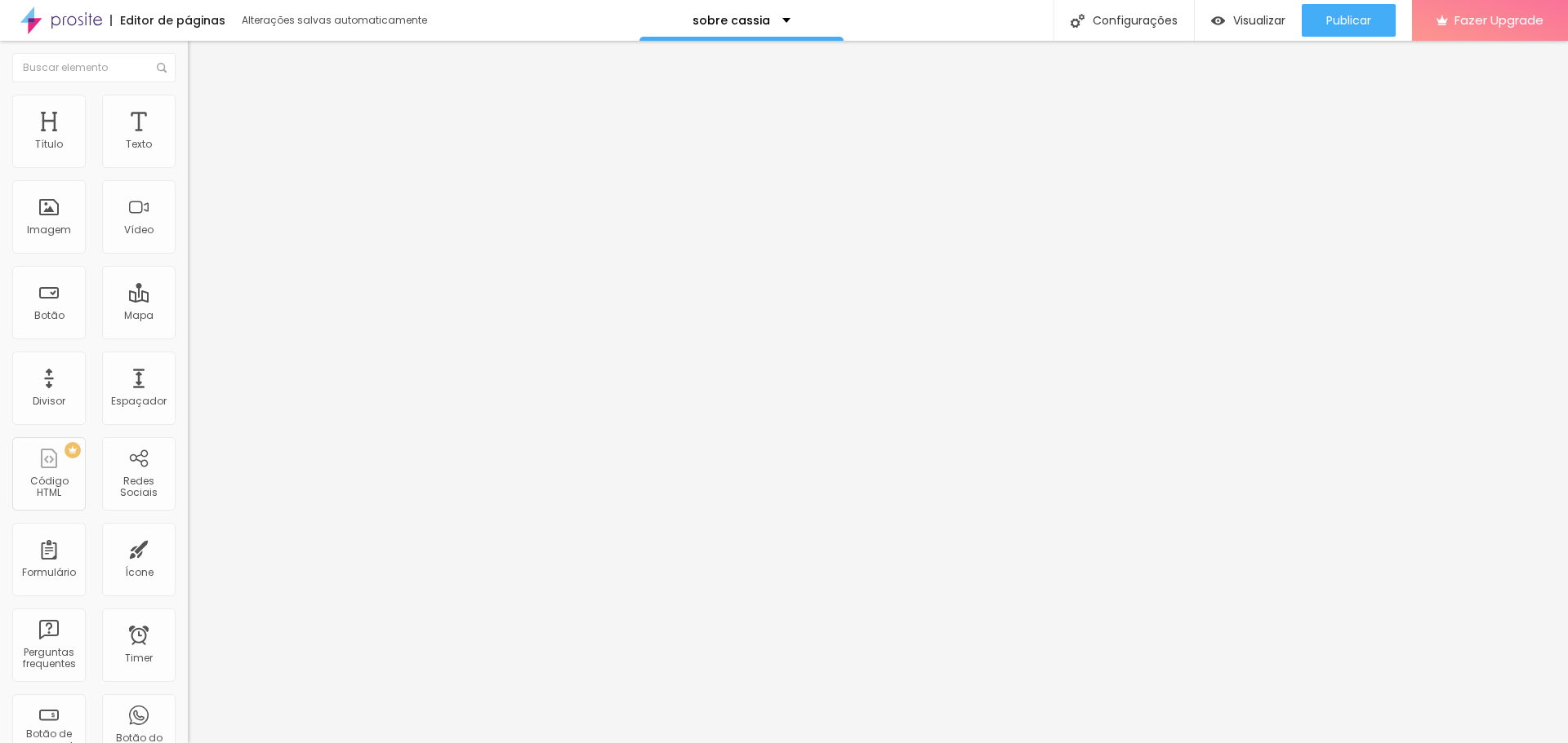
type input "53"
type input "52"
type input "51"
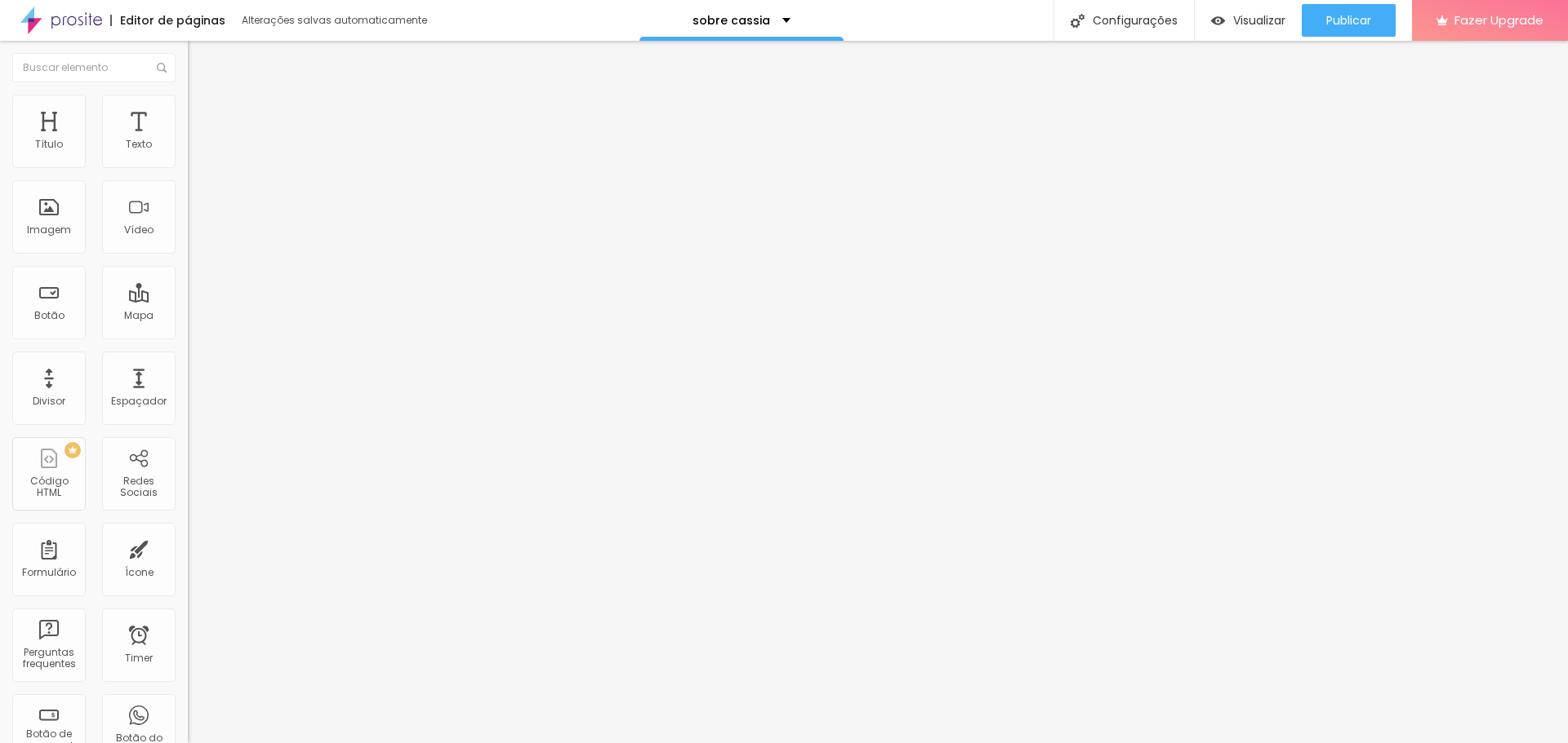
type input "51"
type input "50"
type input "49"
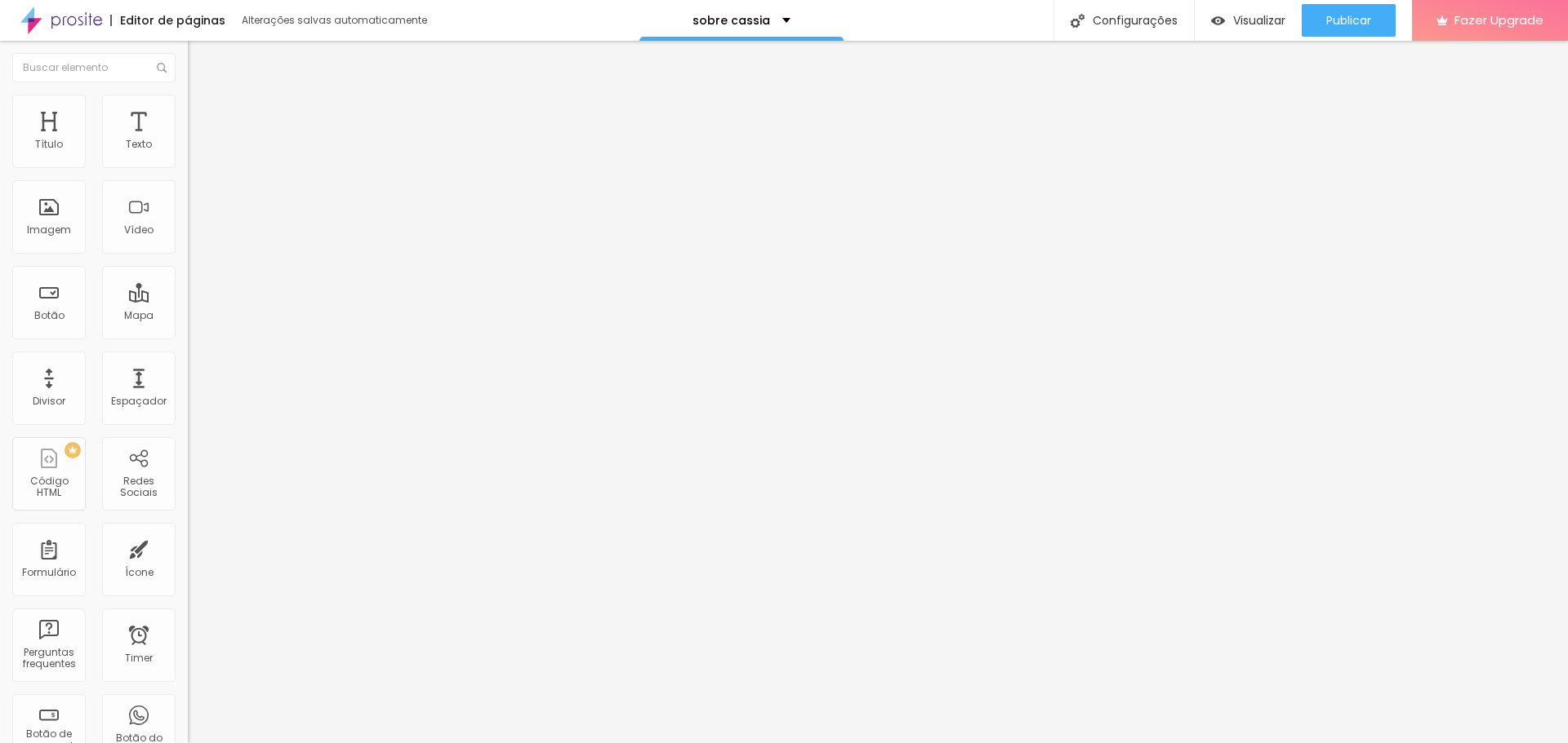
type input "48"
type input "47"
type input "46"
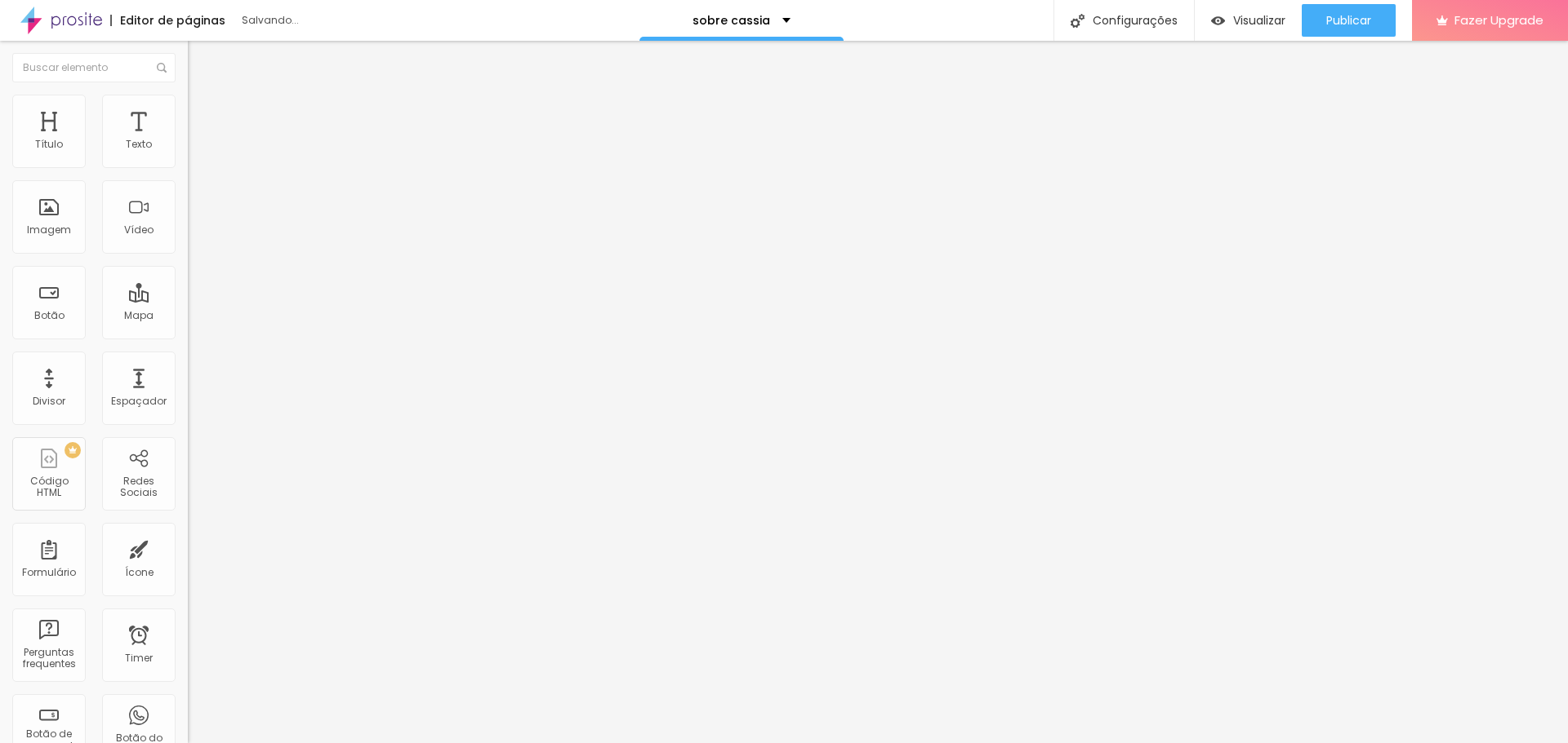
type input "46"
type input "45"
drag, startPoint x: 168, startPoint y: 177, endPoint x: 51, endPoint y: 187, distance: 117.4
type input "45"
click at [187, 167] on input "range" at bounding box center [240, 160] width 105 height 13
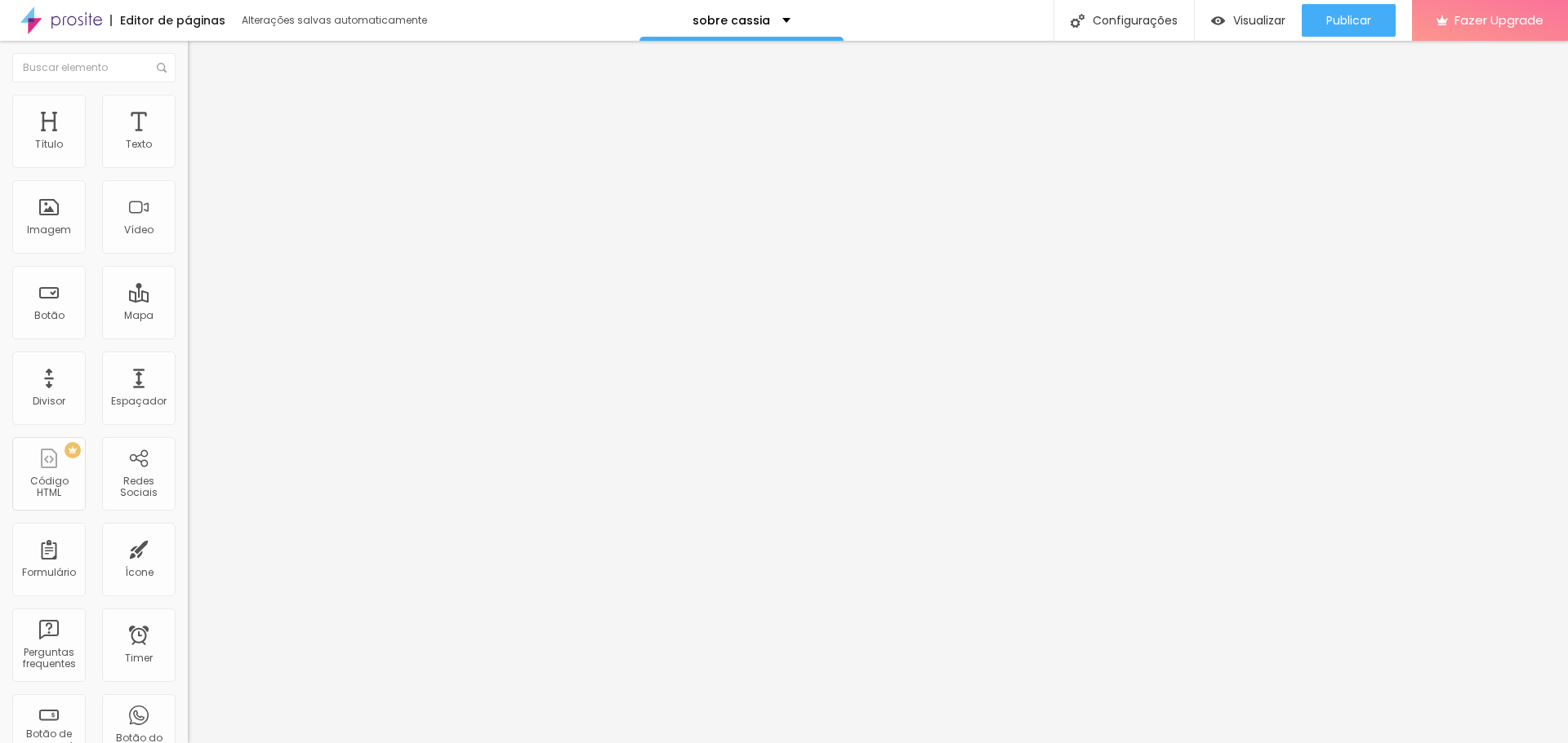
click at [202, 96] on span "Conteúdo" at bounding box center [227, 89] width 51 height 14
click at [187, 244] on span "4:3 Standard" at bounding box center [220, 237] width 66 height 14
click at [234, 298] on span "9:16" at bounding box center [243, 291] width 19 height 14
click at [202, 113] on span "Estilo" at bounding box center [215, 106] width 26 height 14
type input "44"
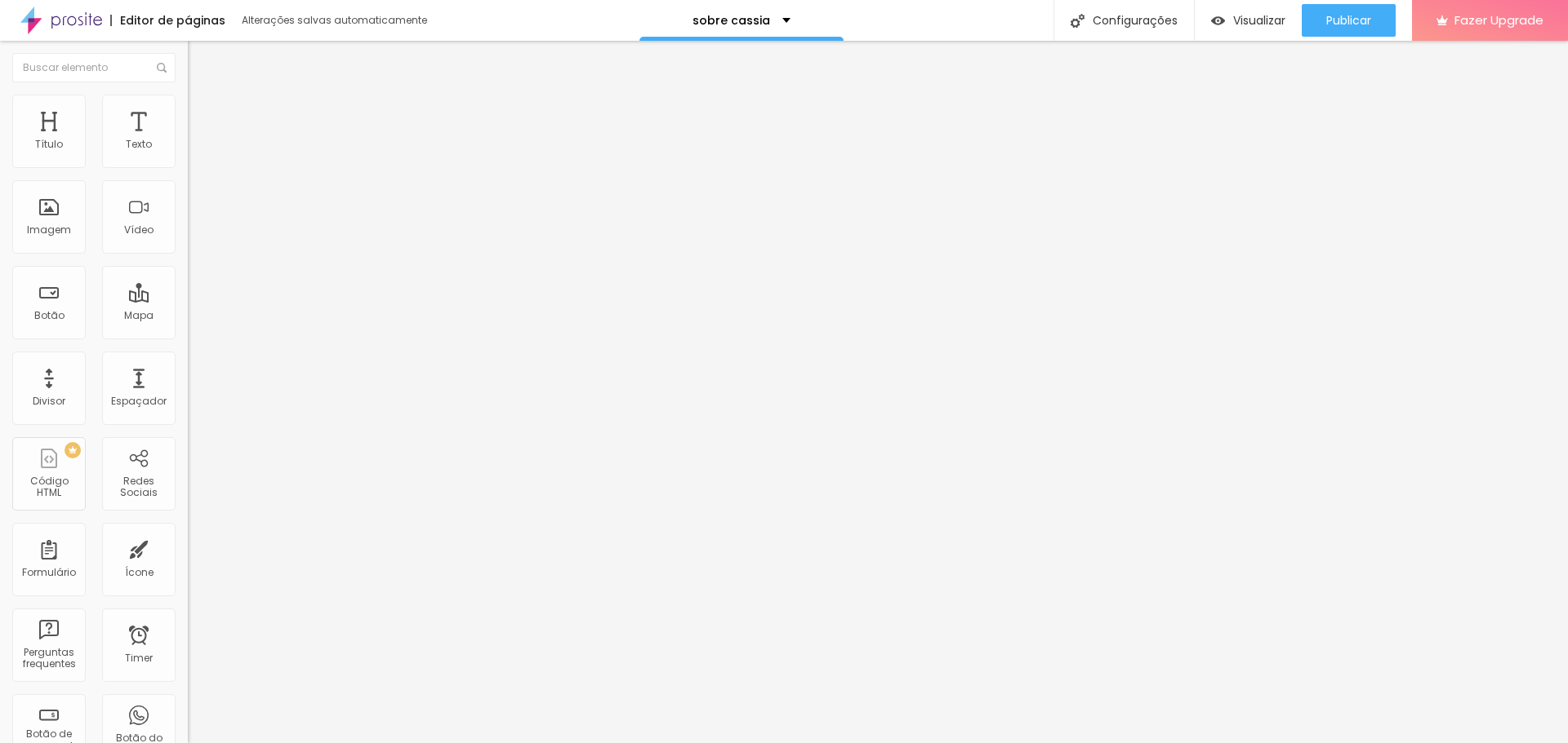
type input "44"
type input "43"
type input "42"
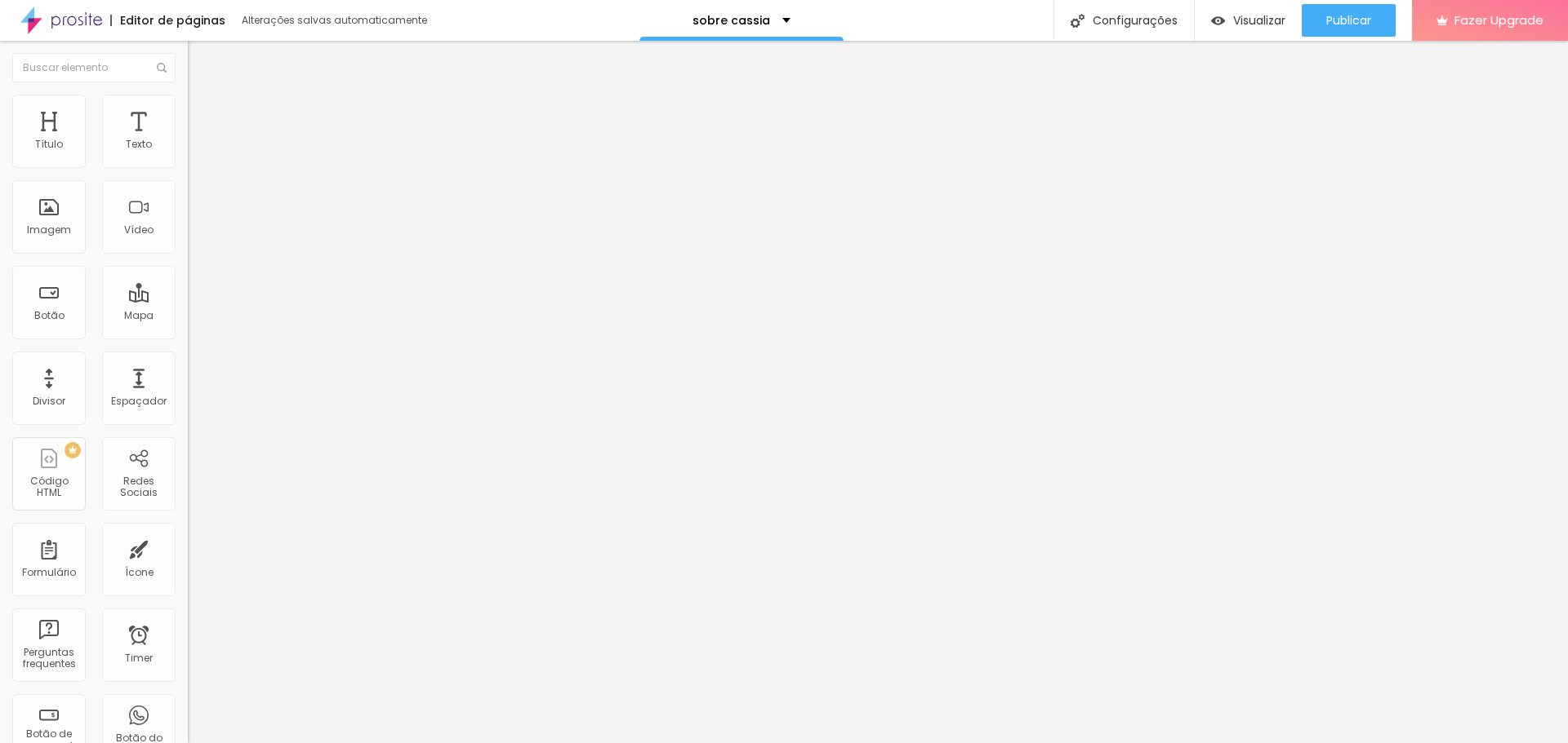
type input "41"
type input "40"
type input "39"
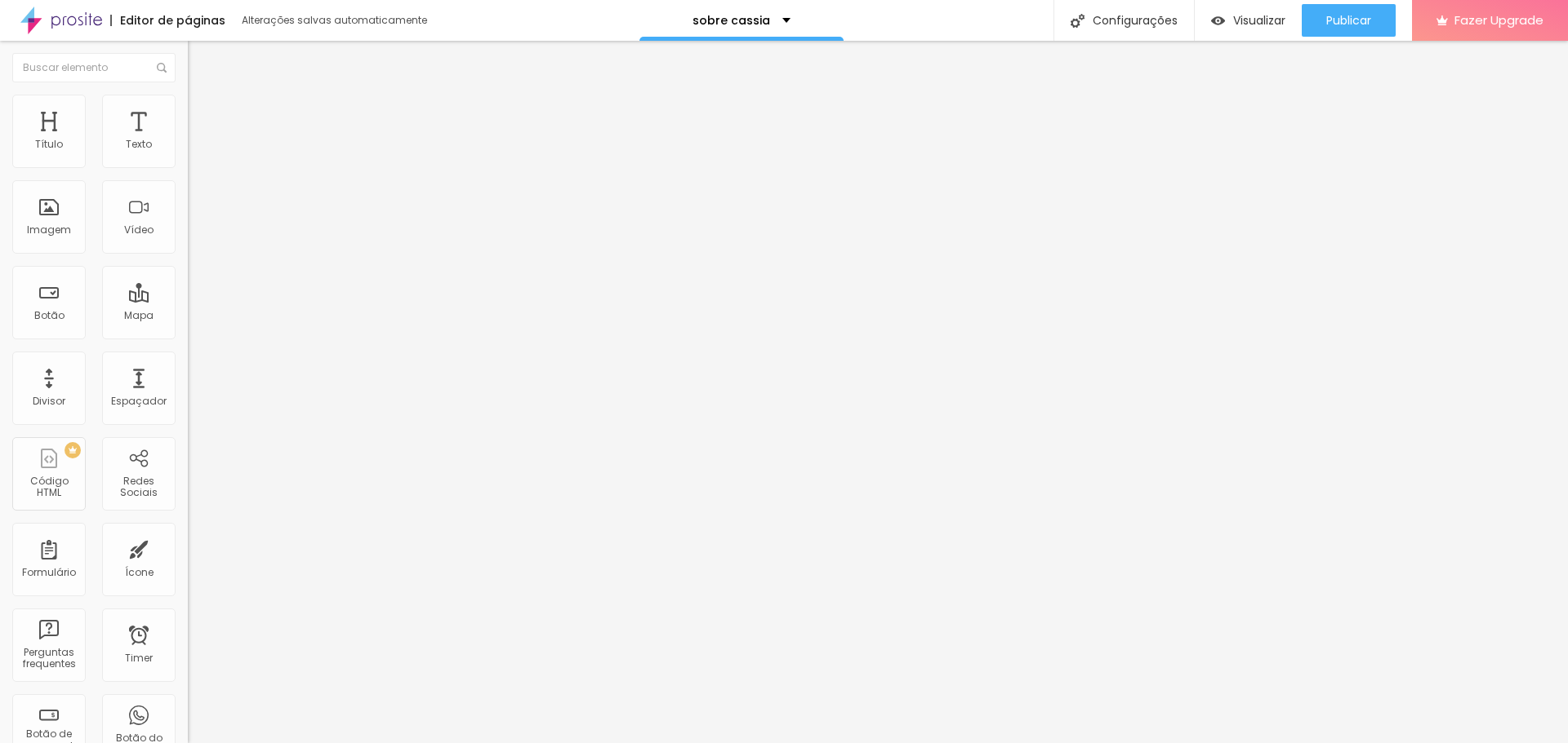
type input "39"
type input "38"
type input "37"
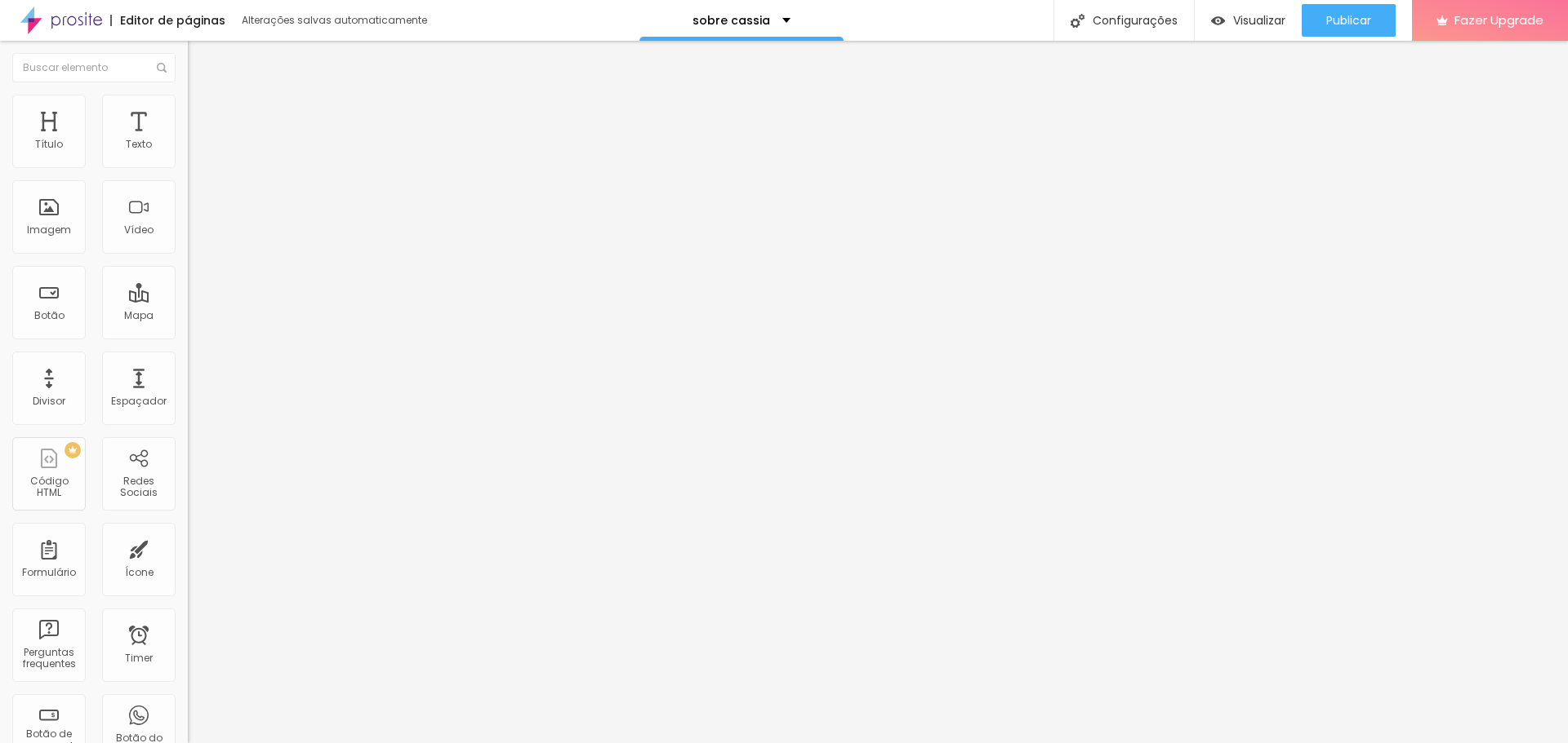
type input "36"
type input "35"
type input "34"
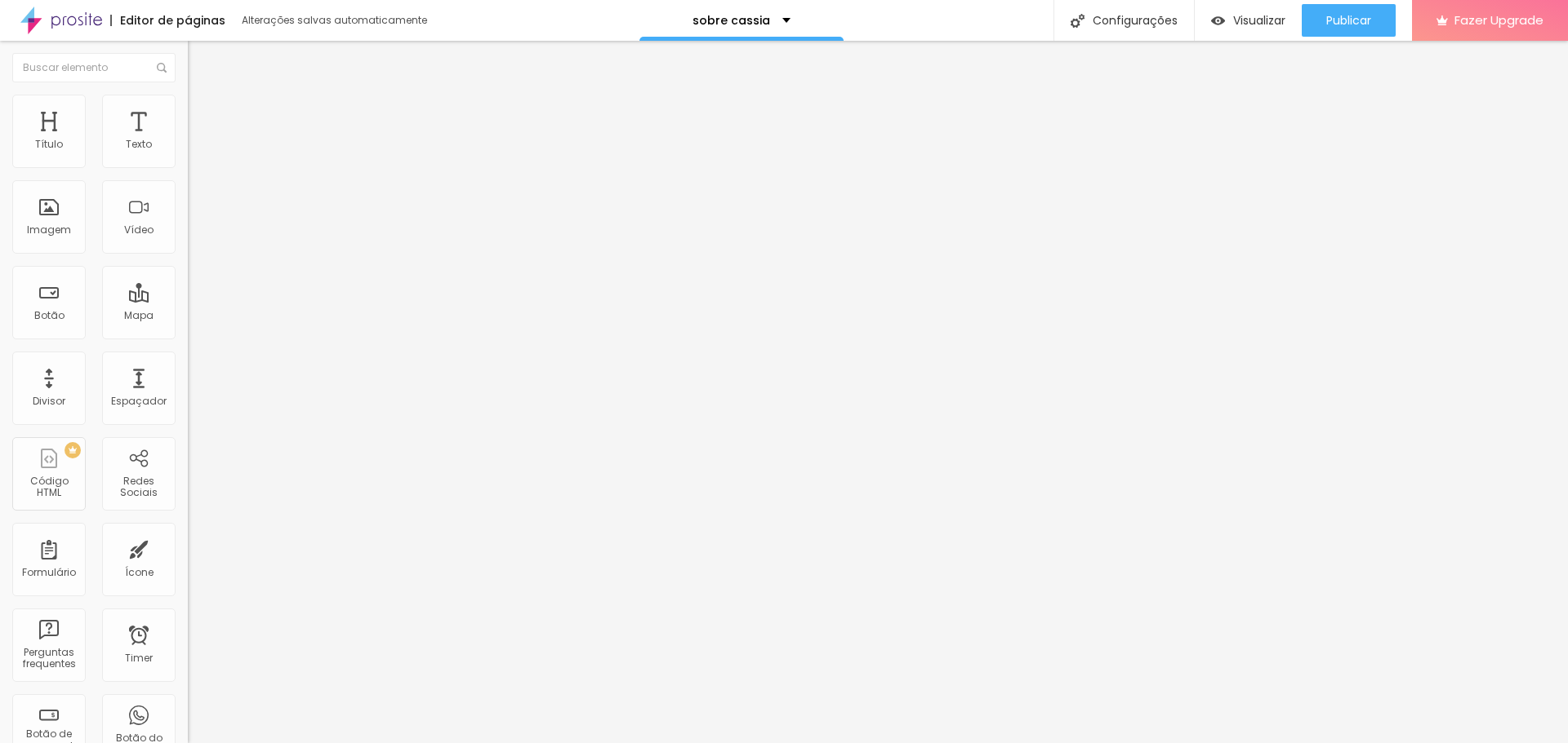
type input "34"
type input "33"
type input "32"
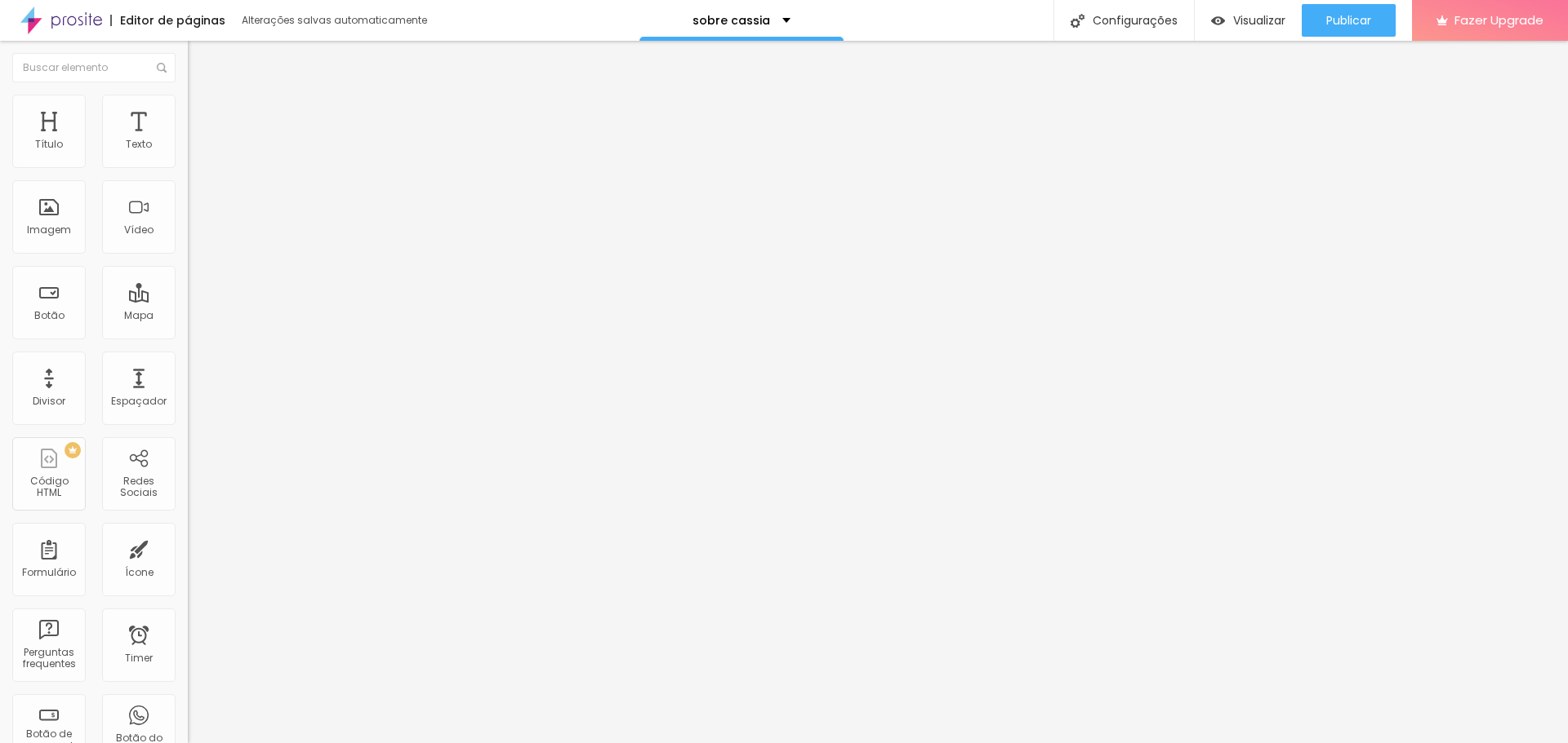
type input "31"
type input "30"
drag, startPoint x: 53, startPoint y: 171, endPoint x: 18, endPoint y: 183, distance: 37.0
type input "30"
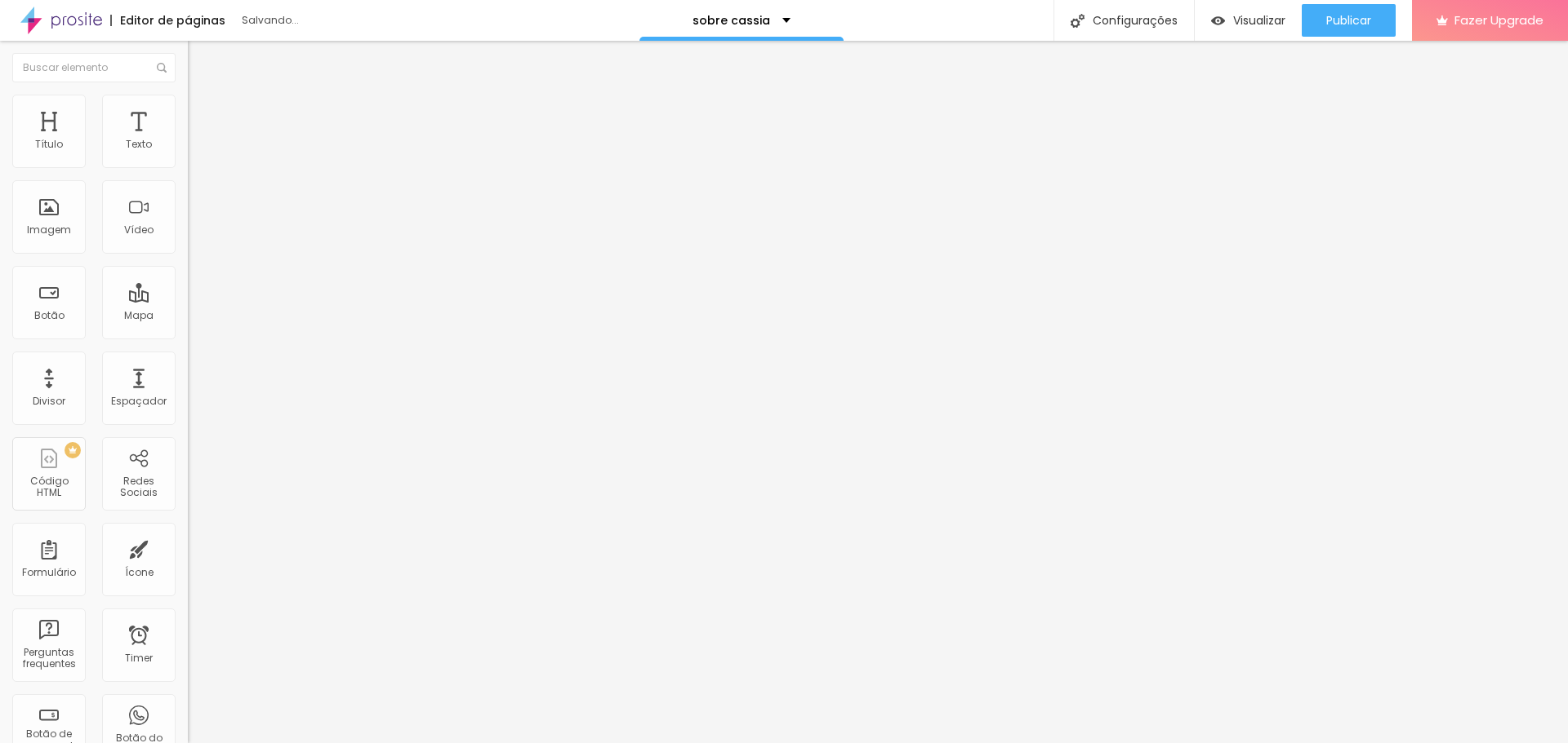
click at [187, 167] on input "range" at bounding box center [240, 160] width 105 height 13
click at [187, 154] on input "text" at bounding box center [285, 145] width 196 height 16
paste input "https://vimeo.com/1115668049?share=copy"
type input "https://vimeo.com/1115668049?share=copy"
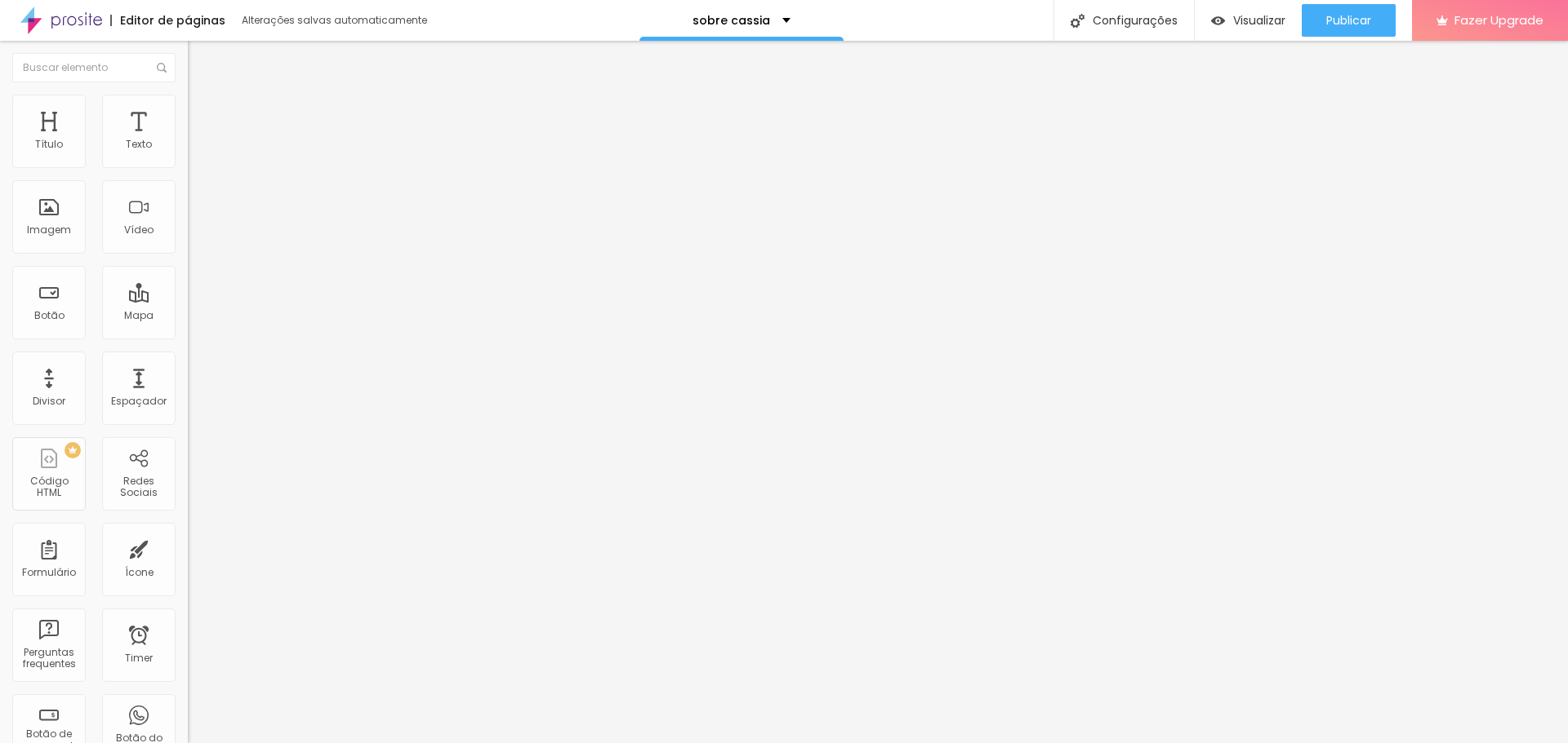
scroll to position [0, 0]
click at [187, 244] on span "4:3 Standard" at bounding box center [220, 237] width 66 height 14
click at [234, 298] on span "9:16" at bounding box center [243, 291] width 19 height 14
click at [187, 96] on img at bounding box center [194, 102] width 15 height 15
type input "98"
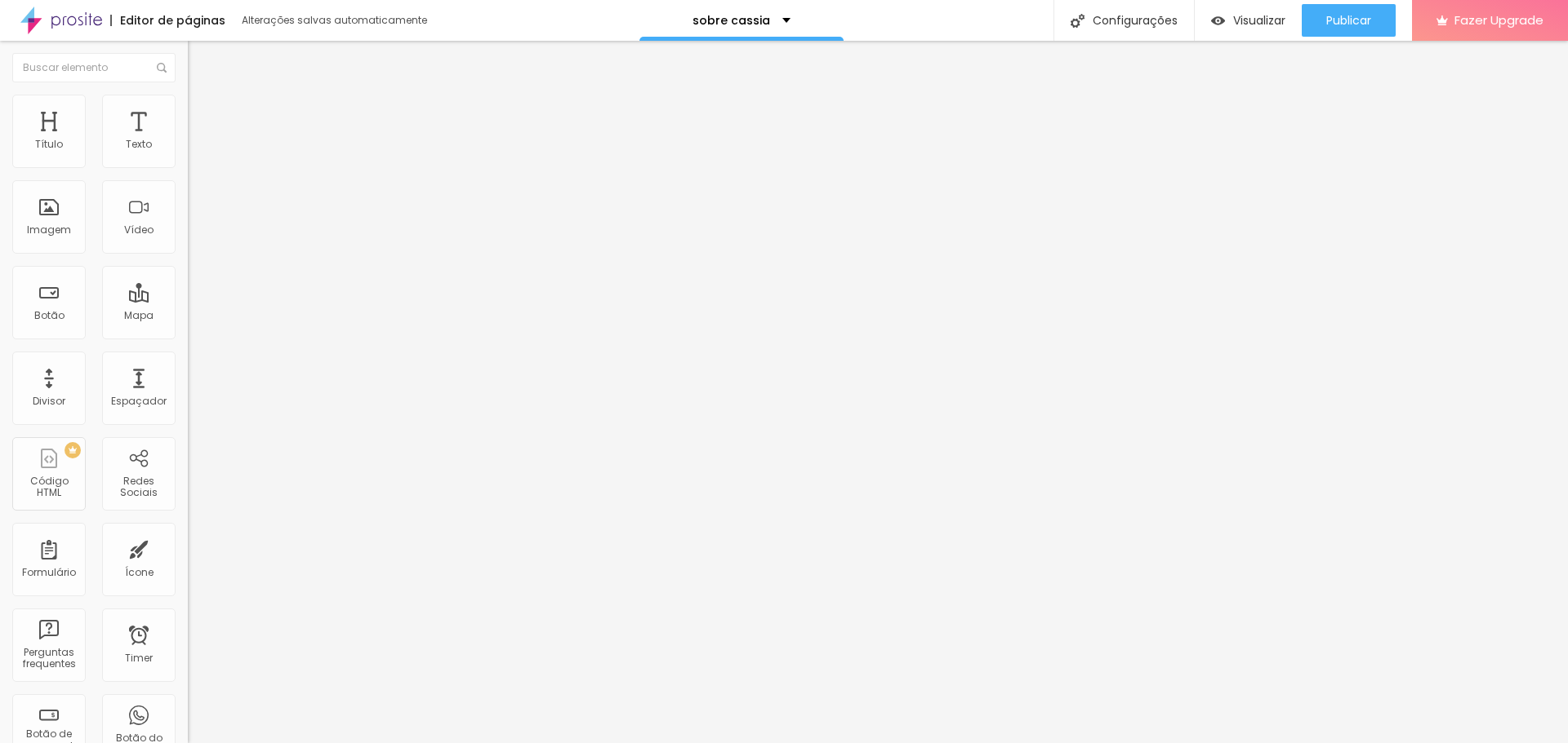
type input "98"
type input "96"
type input "95"
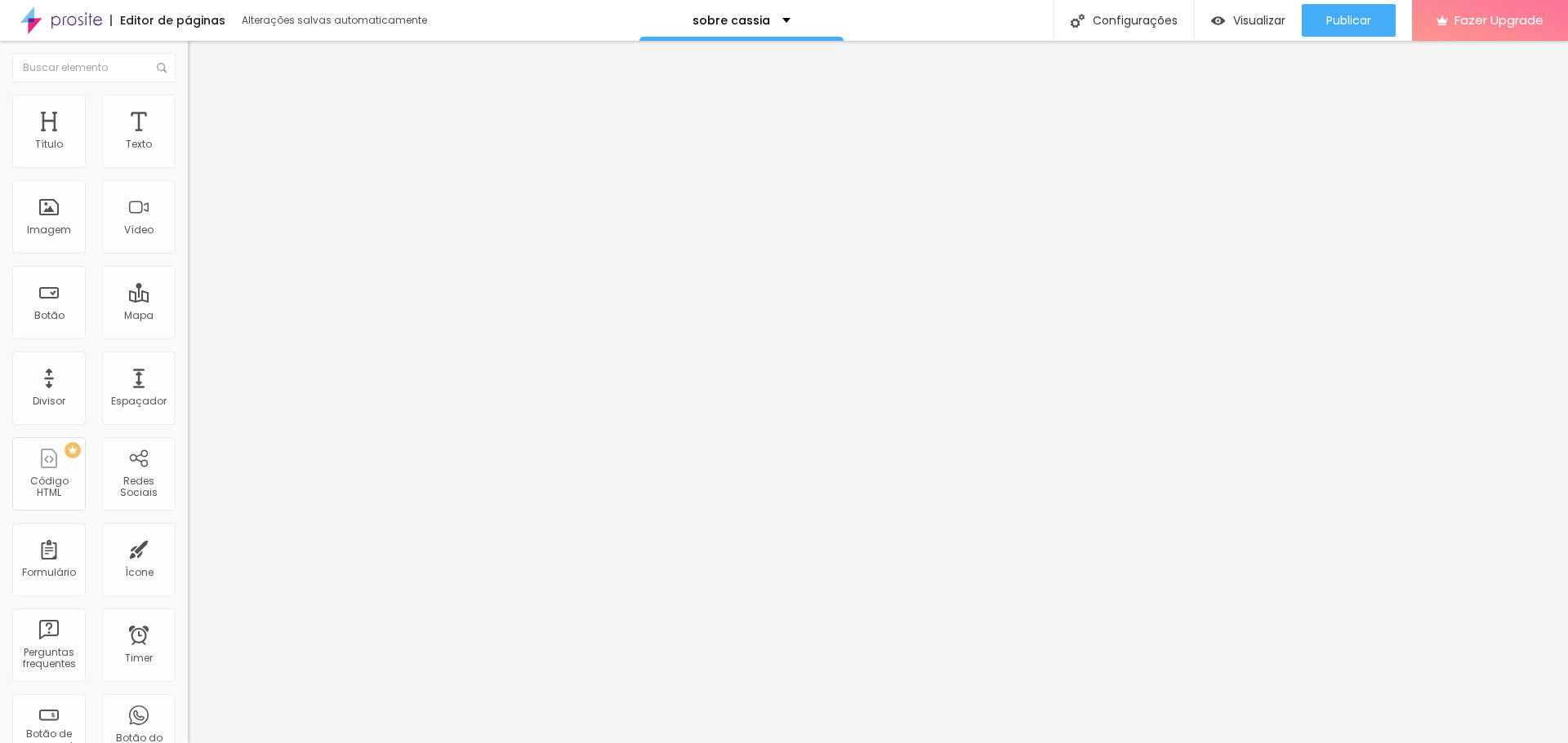
type input "94"
type input "93"
type input "92"
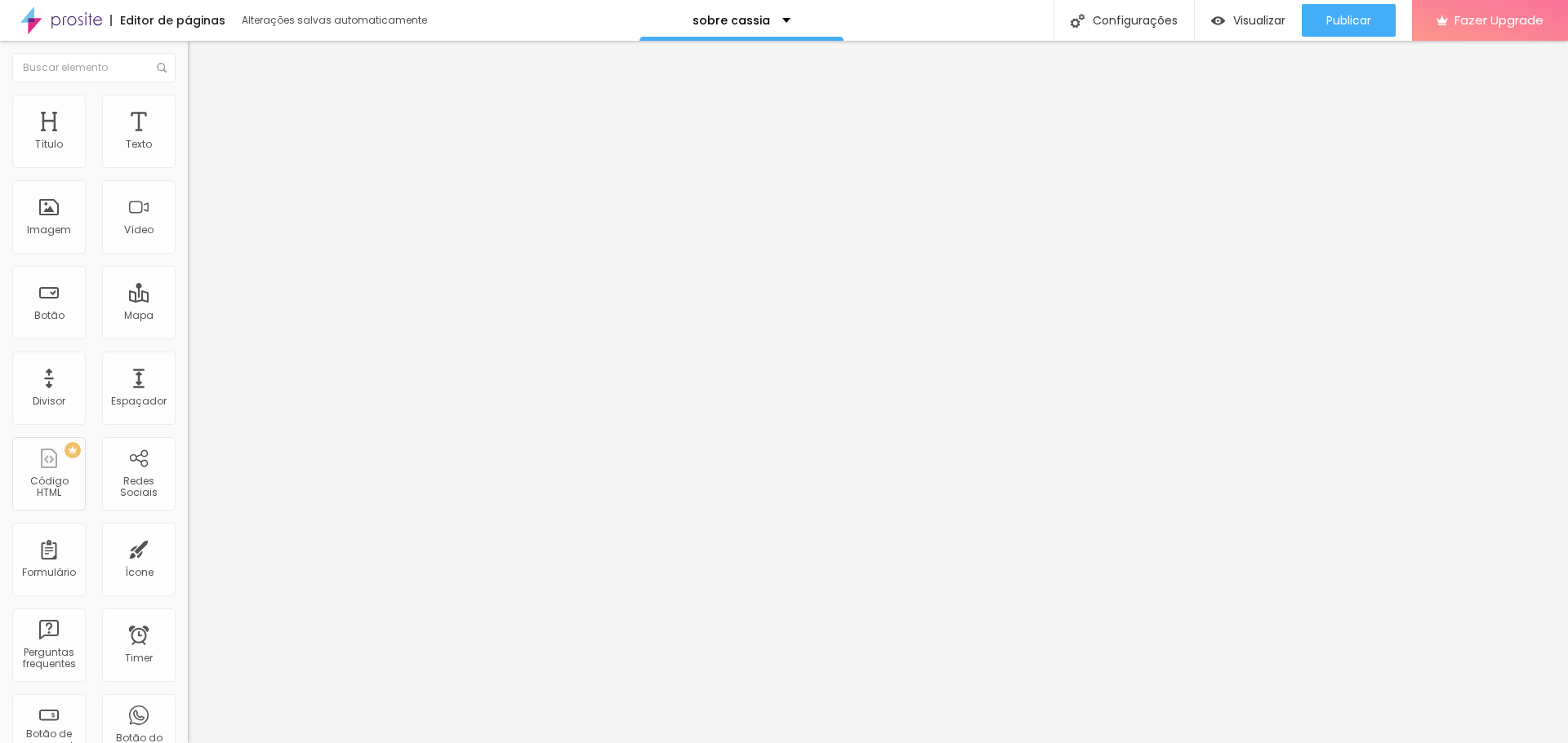
type input "92"
type input "91"
type input "90"
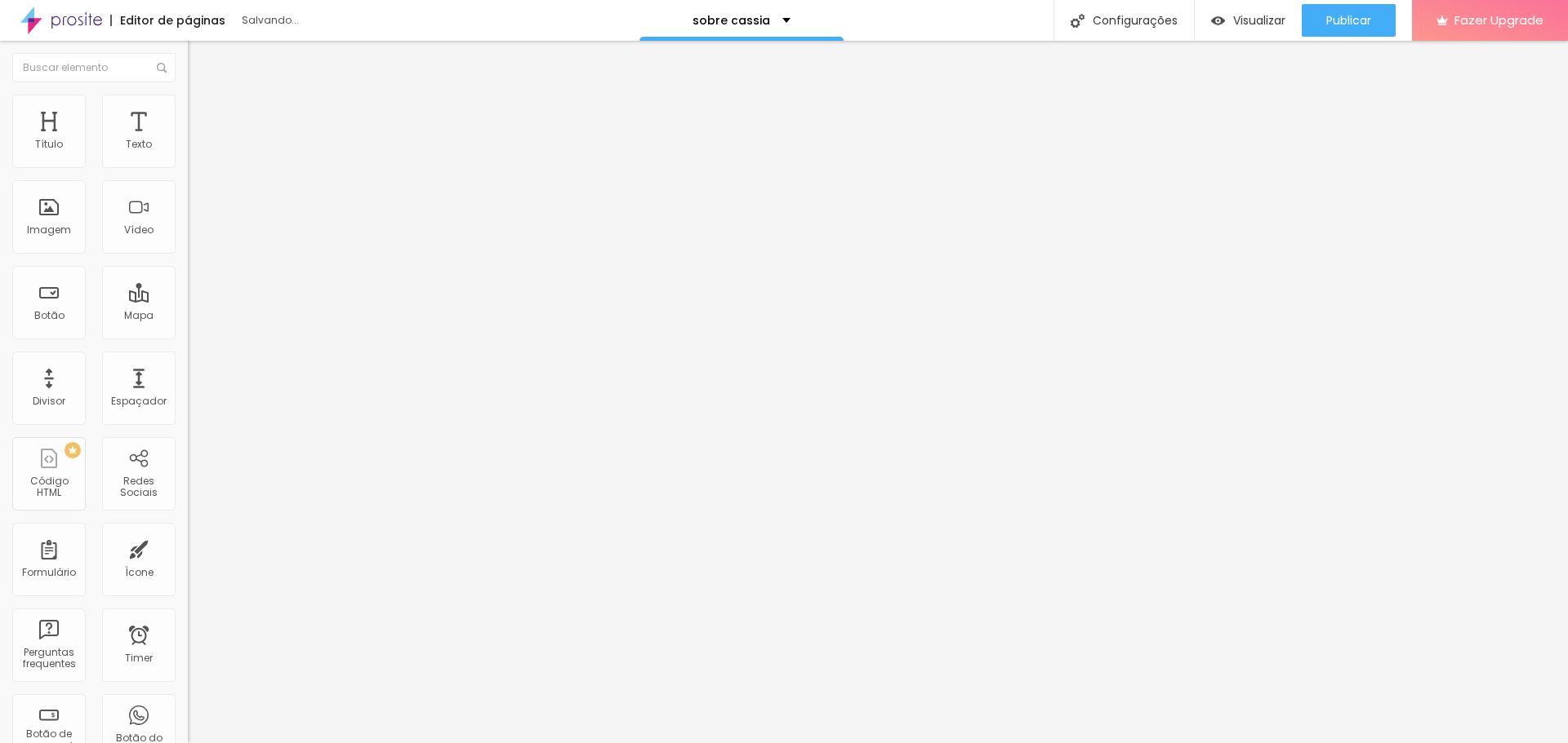
type input "89"
type input "88"
type input "87"
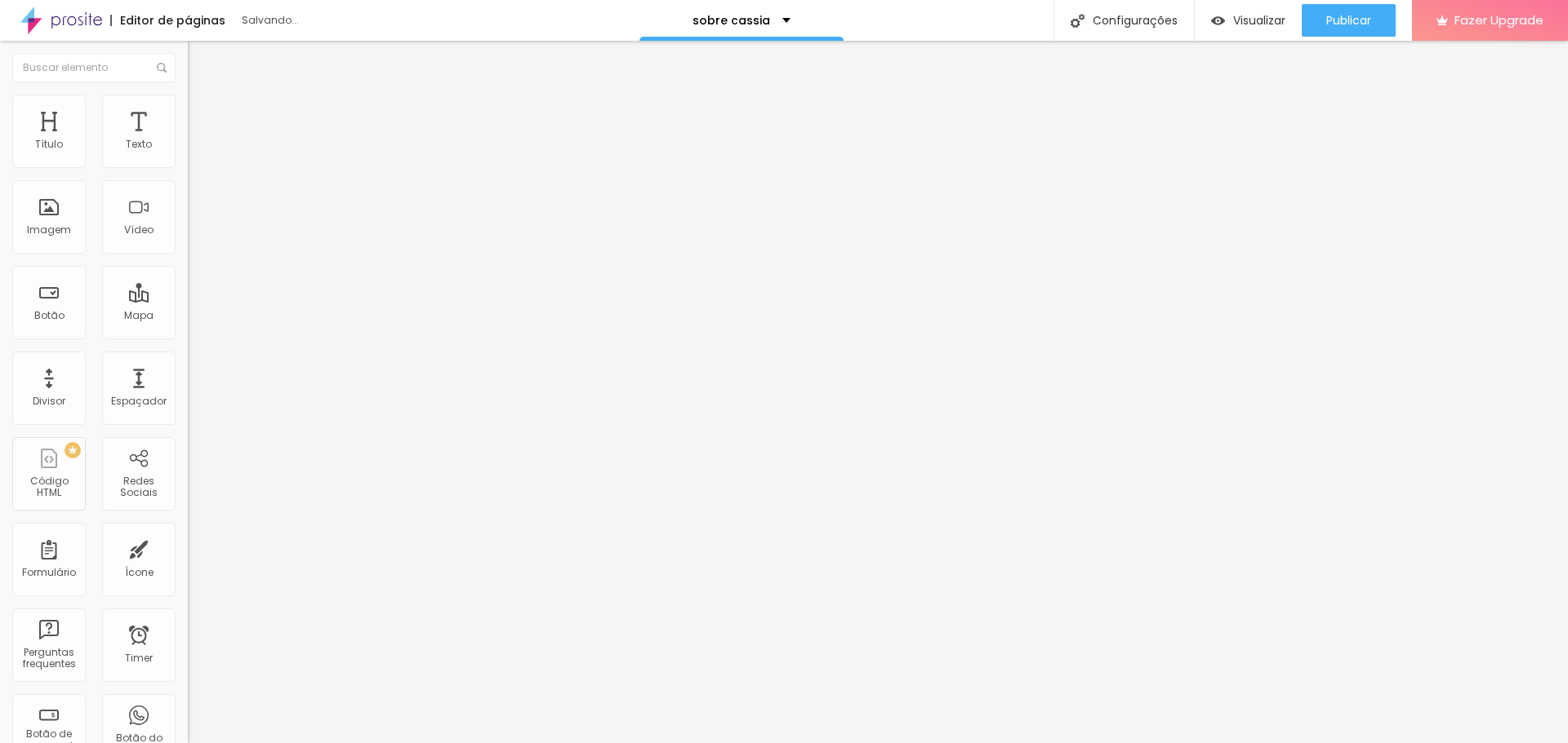
type input "87"
type input "86"
type input "85"
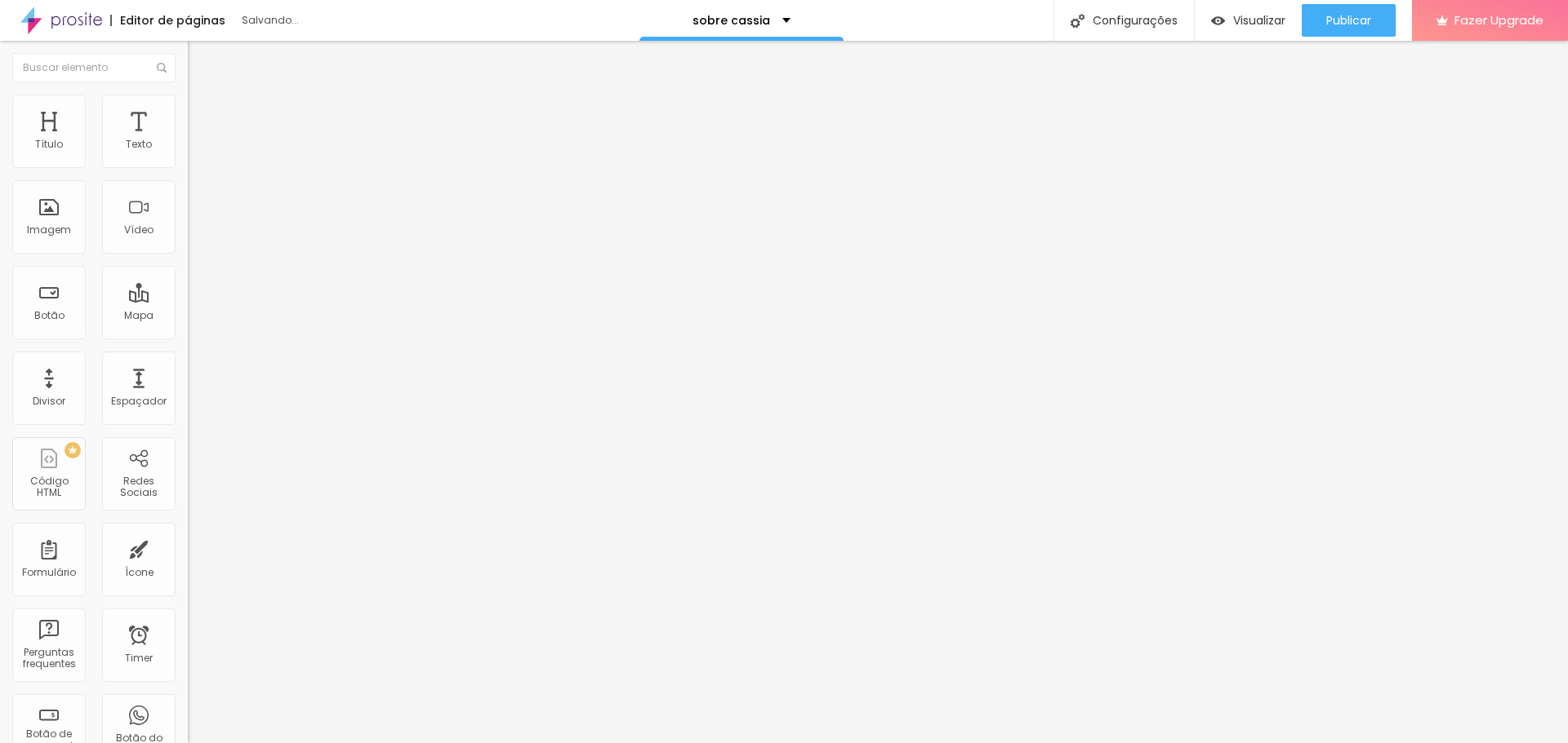
type input "84"
type input "83"
type input "82"
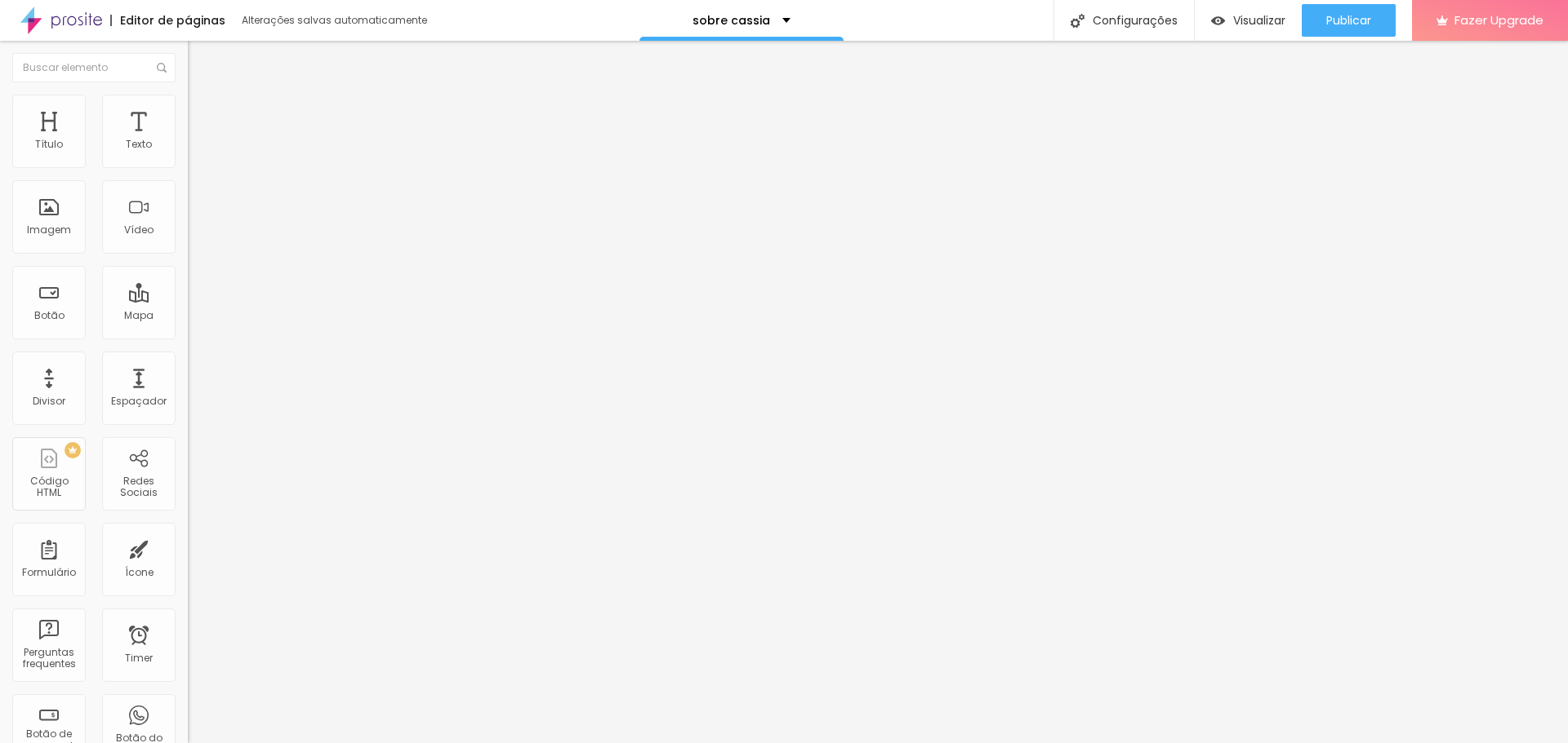
type input "82"
type input "81"
type input "80"
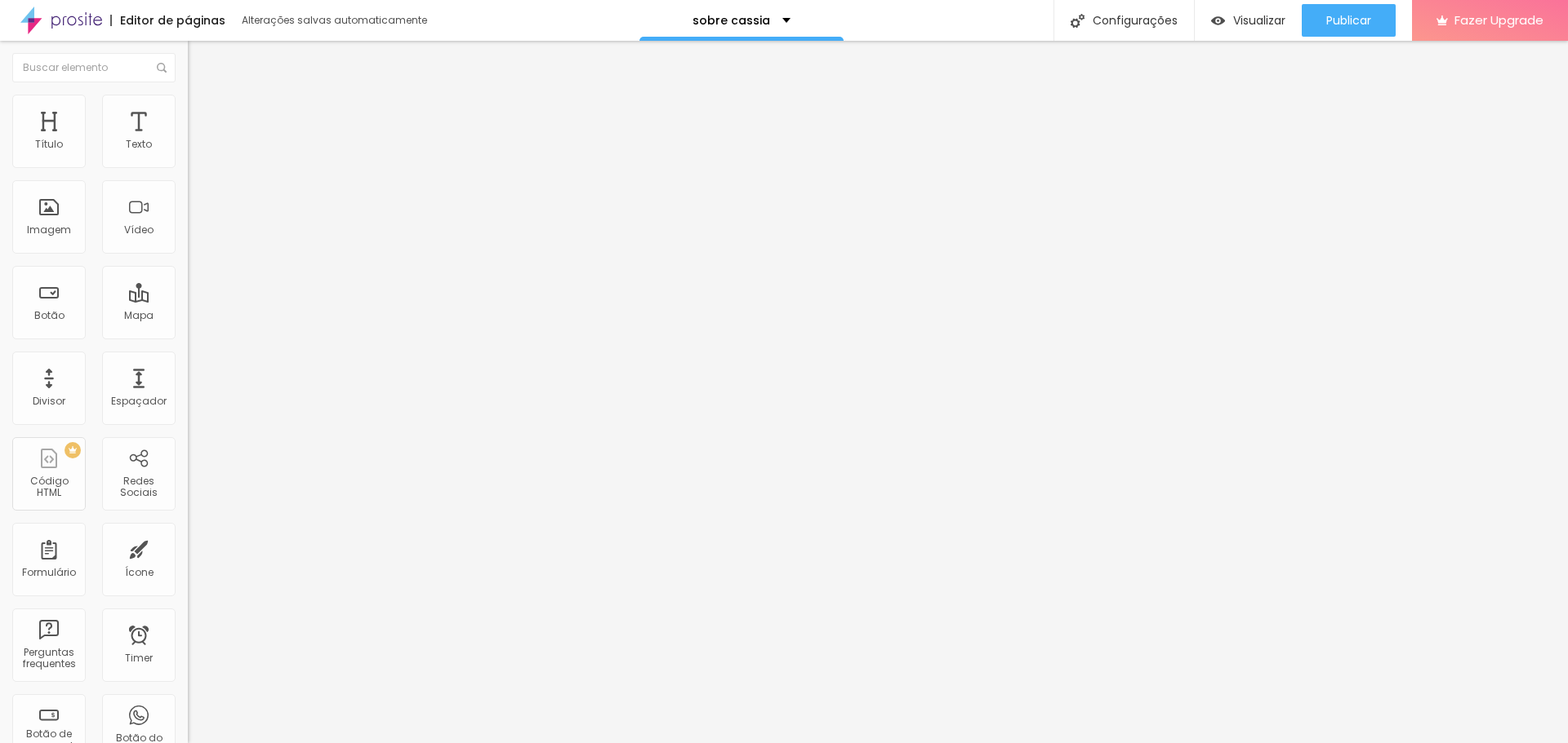
type input "79"
type input "78"
type input "77"
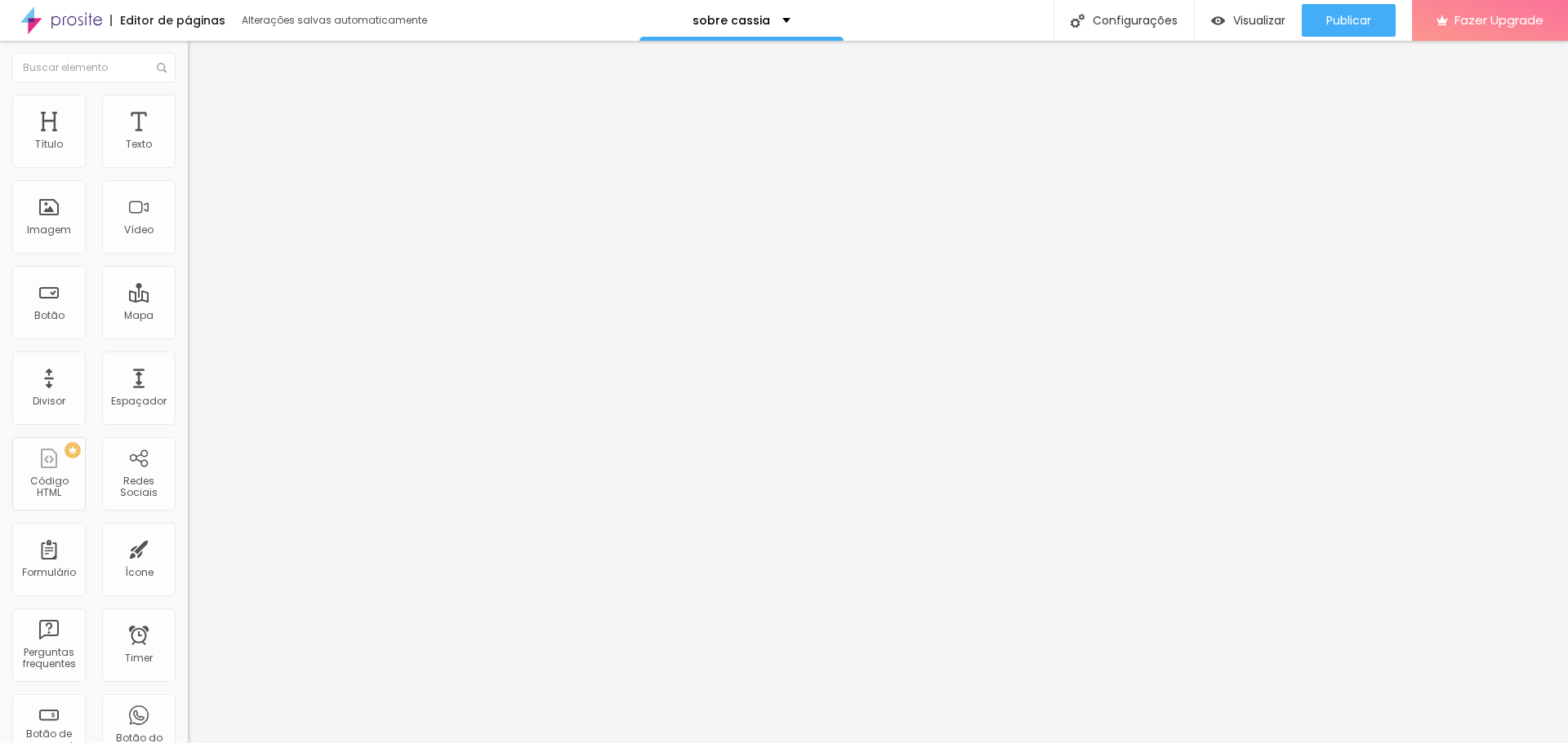
type input "77"
type input "76"
type input "75"
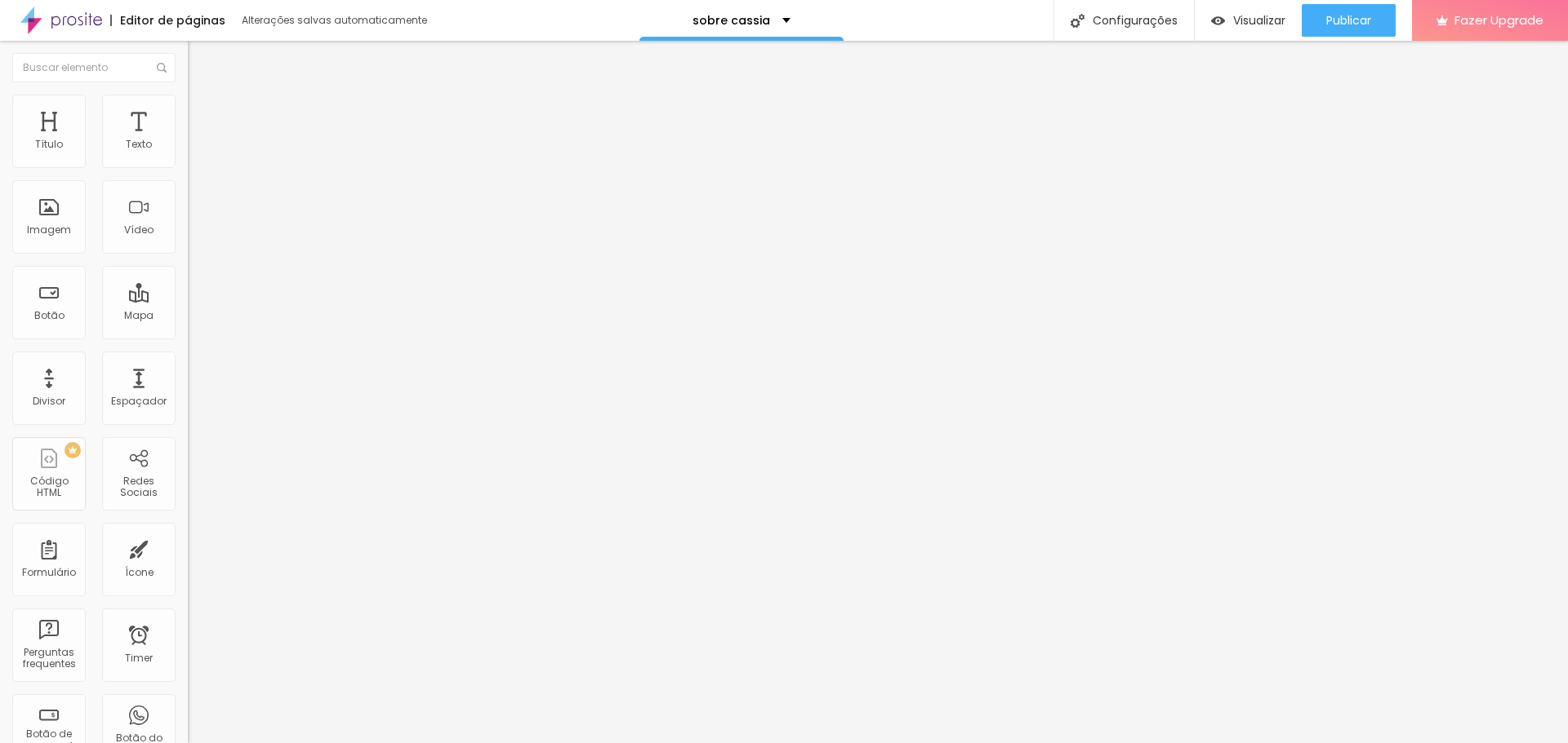
type input "74"
drag, startPoint x: 168, startPoint y: 173, endPoint x: 113, endPoint y: 183, distance: 55.9
type input "74"
click at [187, 167] on input "range" at bounding box center [240, 160] width 105 height 13
click at [1326, 18] on span "Publicar" at bounding box center [1348, 20] width 45 height 13
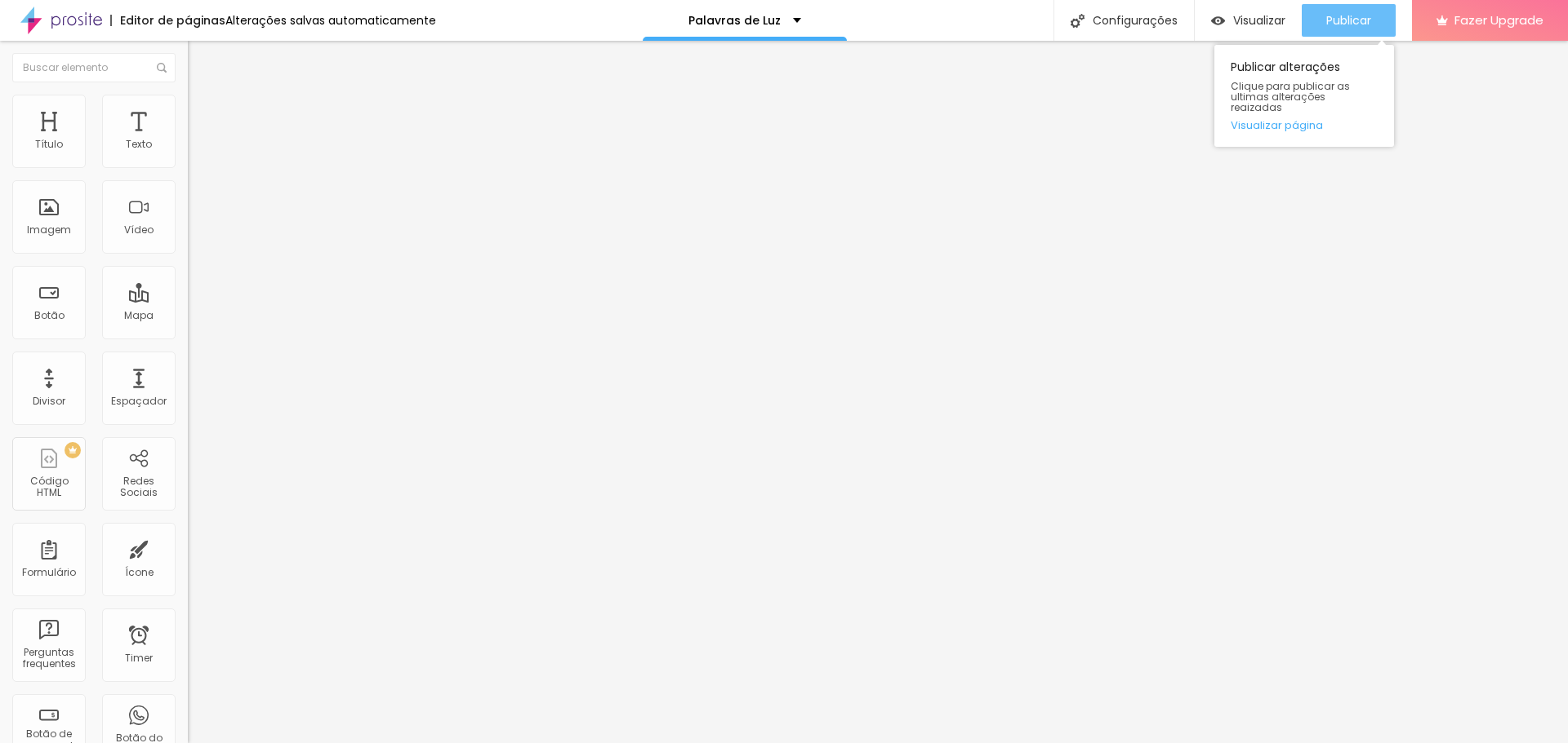
click at [1369, 17] on span "Publicar" at bounding box center [1348, 20] width 45 height 13
click at [196, 235] on icon "button" at bounding box center [199, 232] width 7 height 7
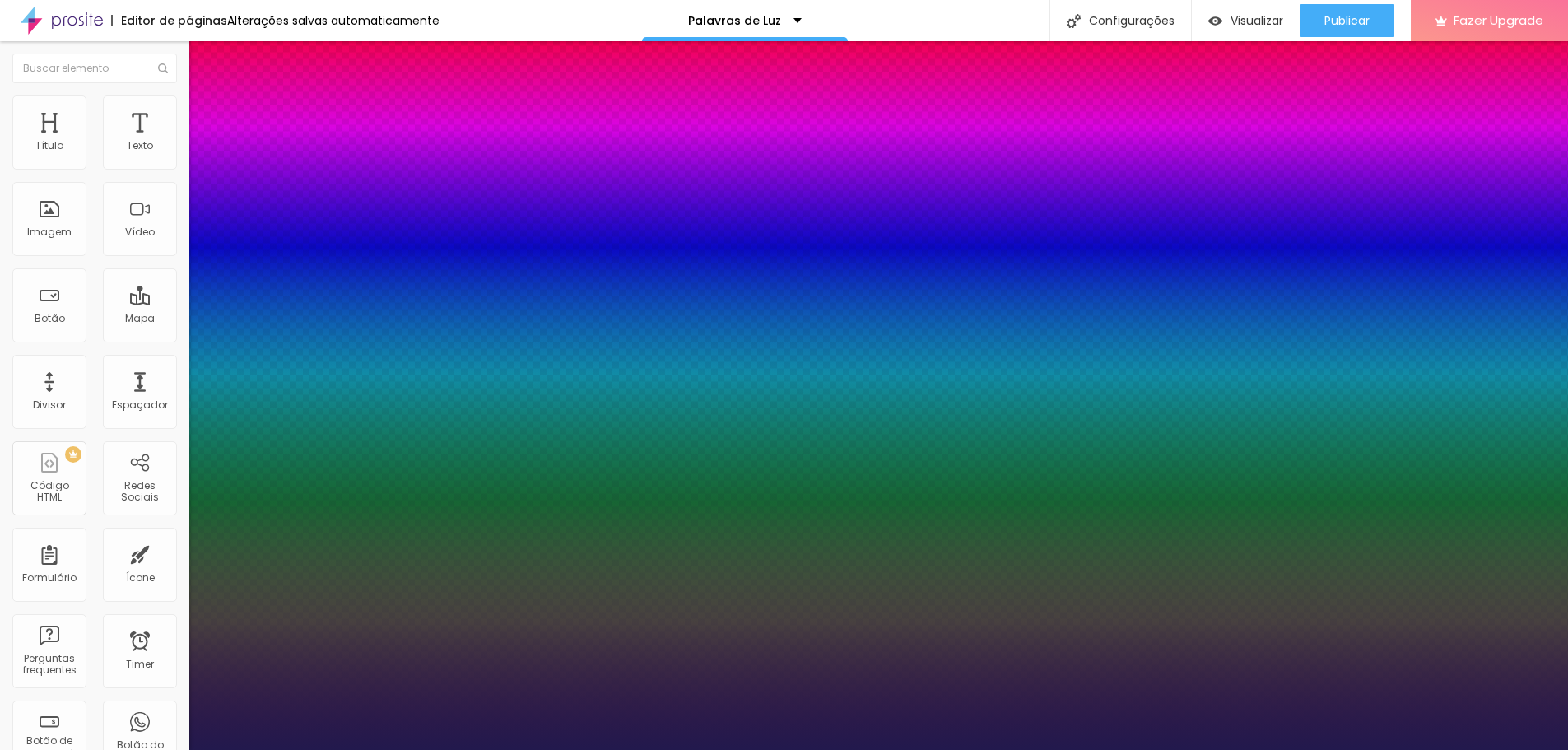
type input "1"
type input "19"
type input "1"
type input "18"
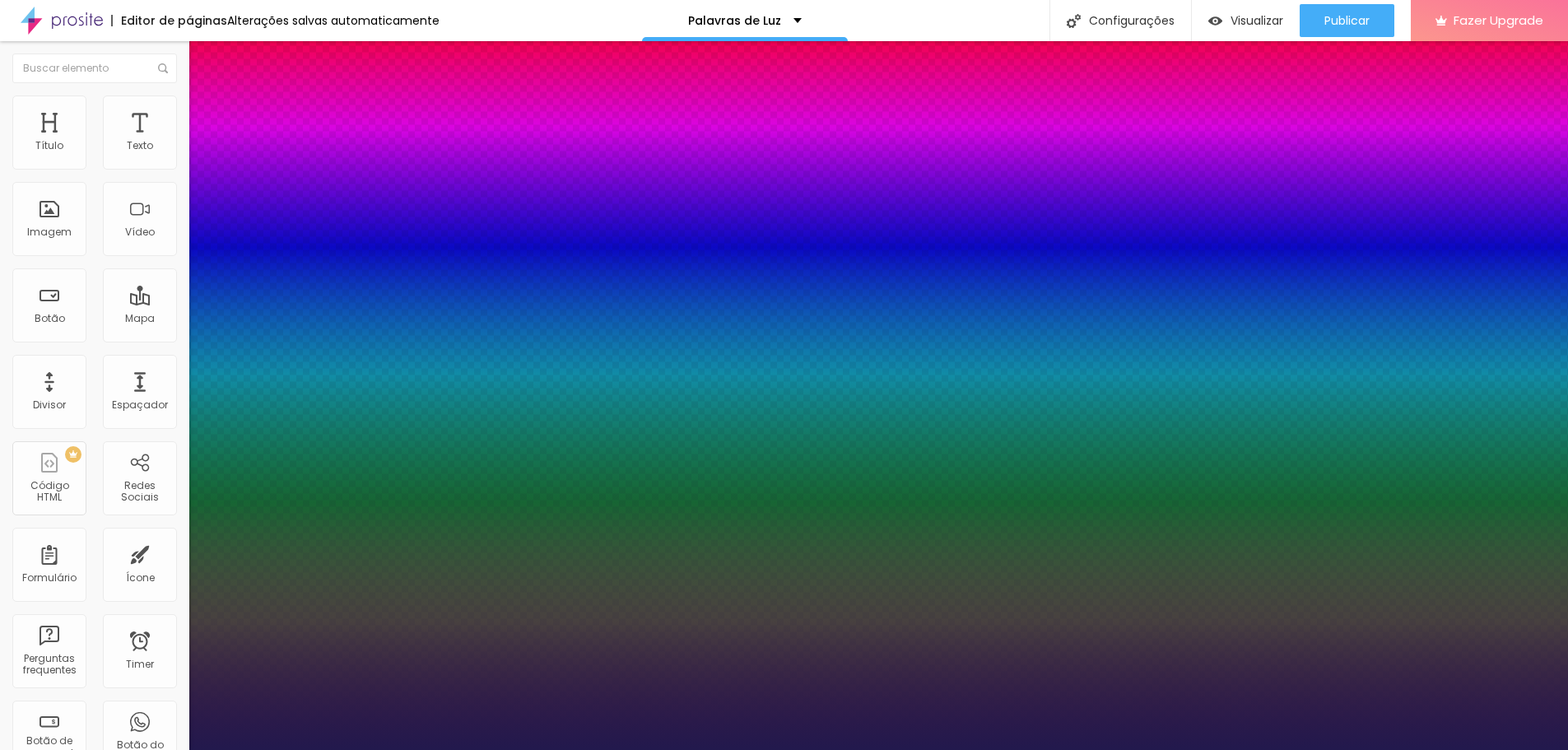
type input "18"
type input "1"
type input "18"
type input "1"
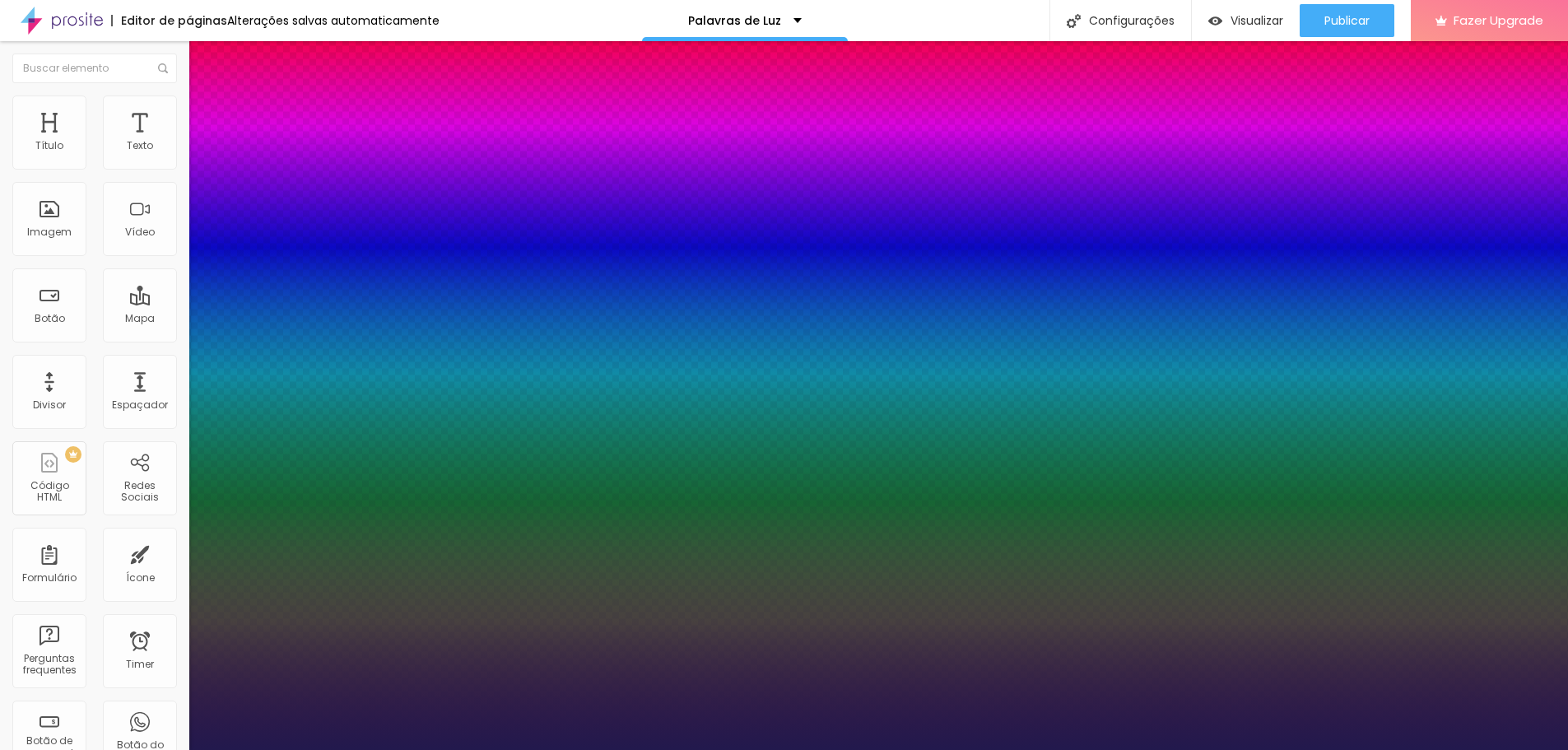
click at [1478, 750] on div at bounding box center [784, 750] width 1568 height 0
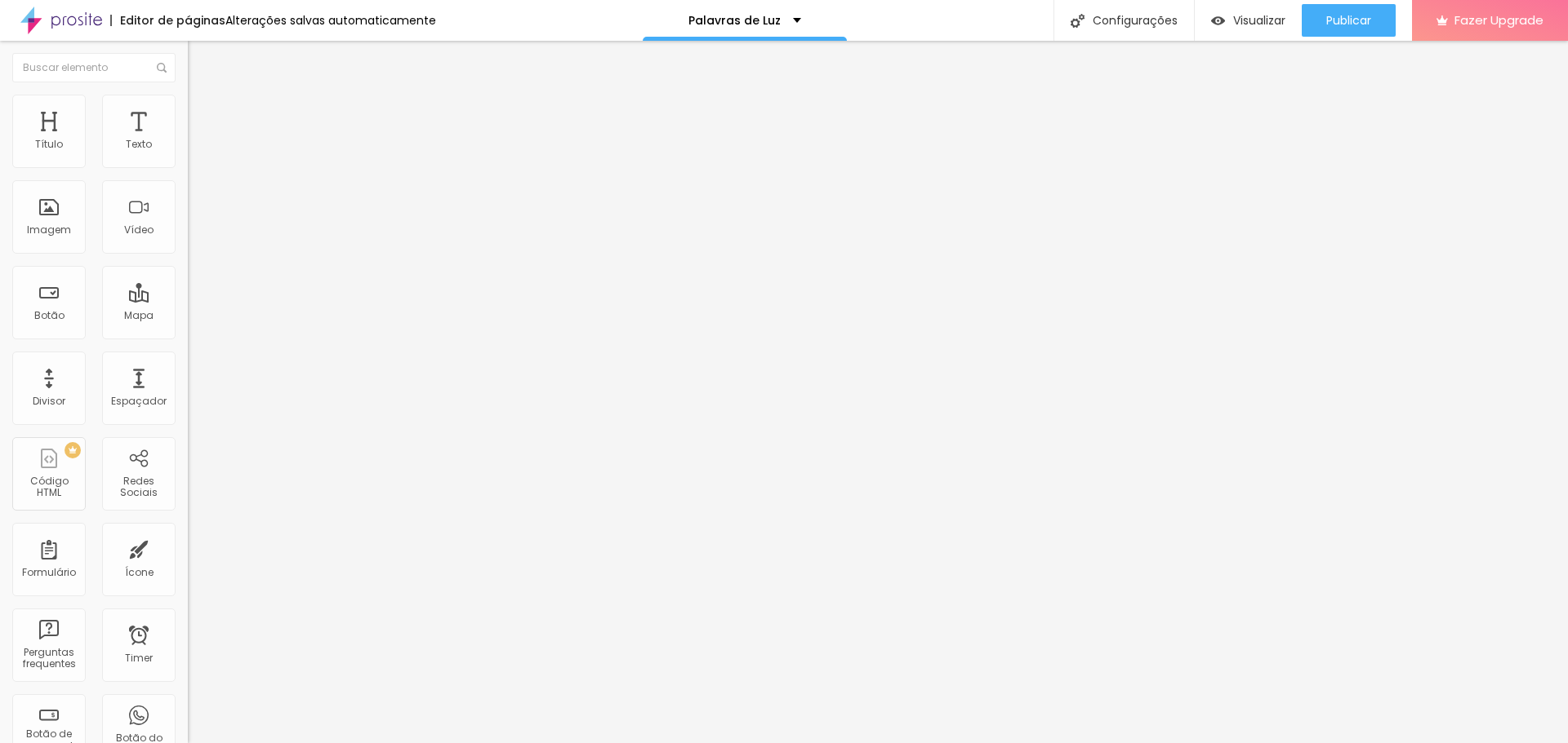
click at [187, 154] on input "text" at bounding box center [285, 145] width 196 height 16
paste input "https://vimeo.com/1115671542?share=copy"
type input "https://vimeo.com/1115671542?share=copy"
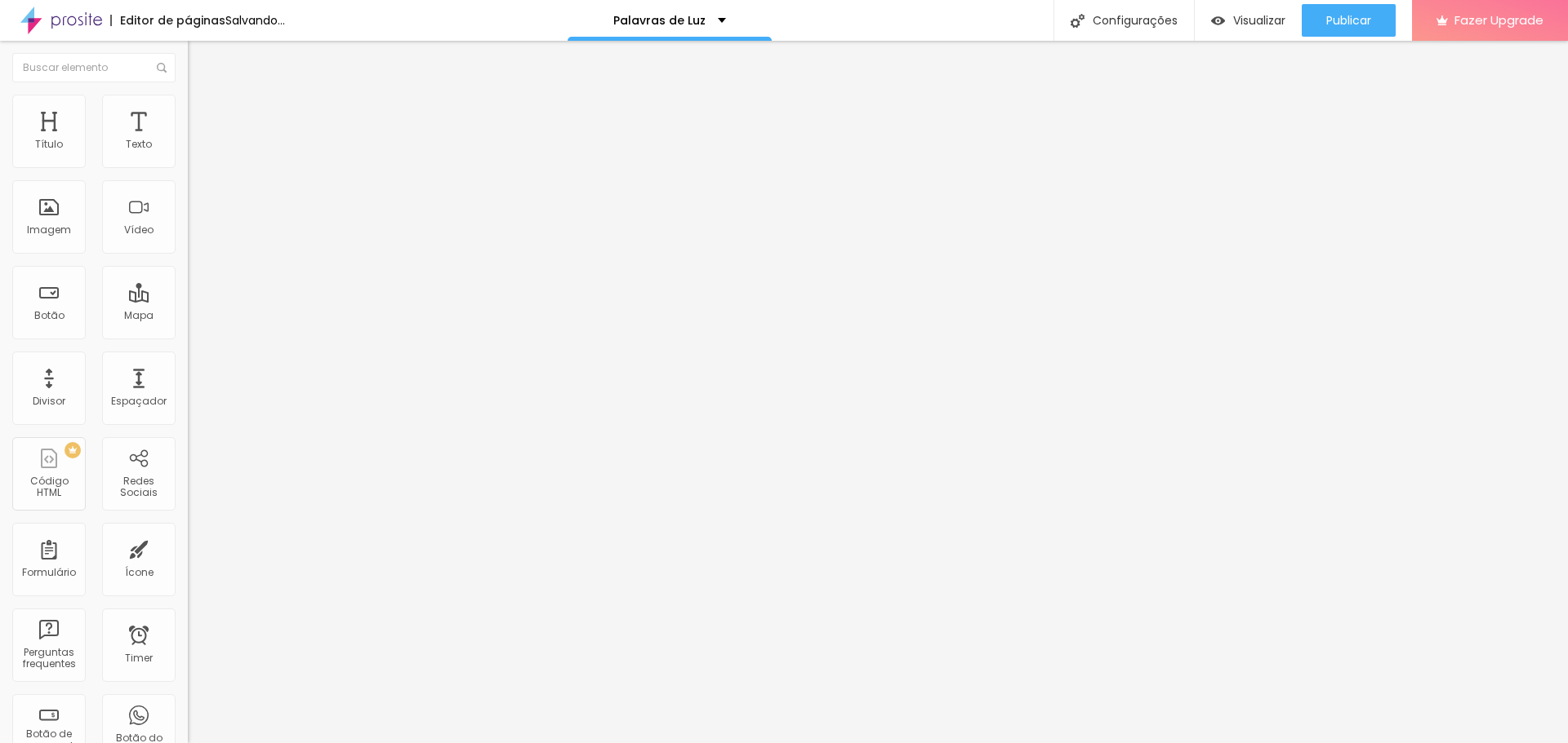
click at [187, 244] on span "4:3 Standard" at bounding box center [220, 237] width 66 height 14
click at [234, 298] on span "9:16" at bounding box center [243, 291] width 19 height 14
type input "instagram @mãecassiadajurema"
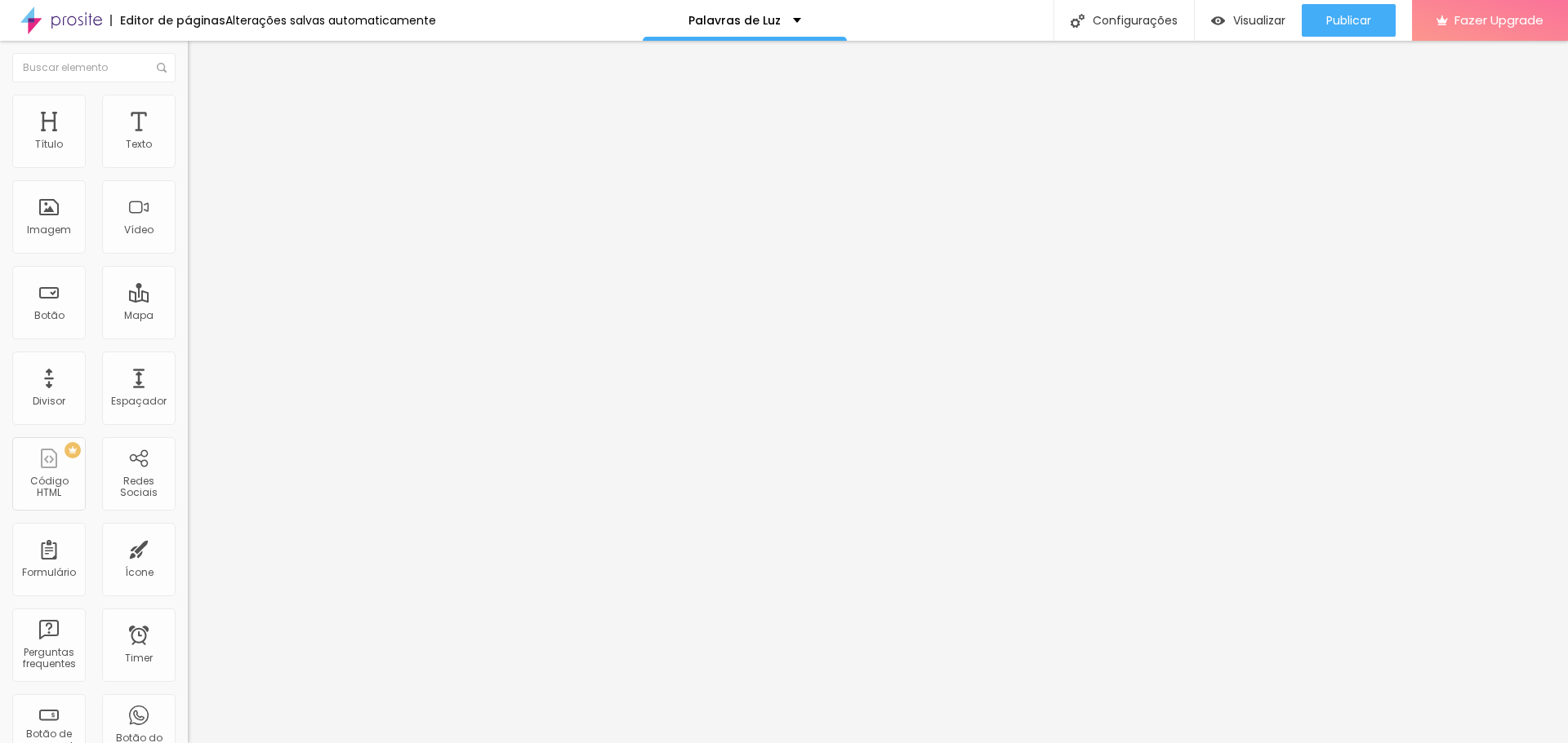
click at [187, 336] on input "https://cassiaalves.alboompro.com/blog" at bounding box center [285, 328] width 196 height 16
paste input "www.instagram.com/maecassiadajurema"
type input "https://www.instagram.com/maecassiadajurema"
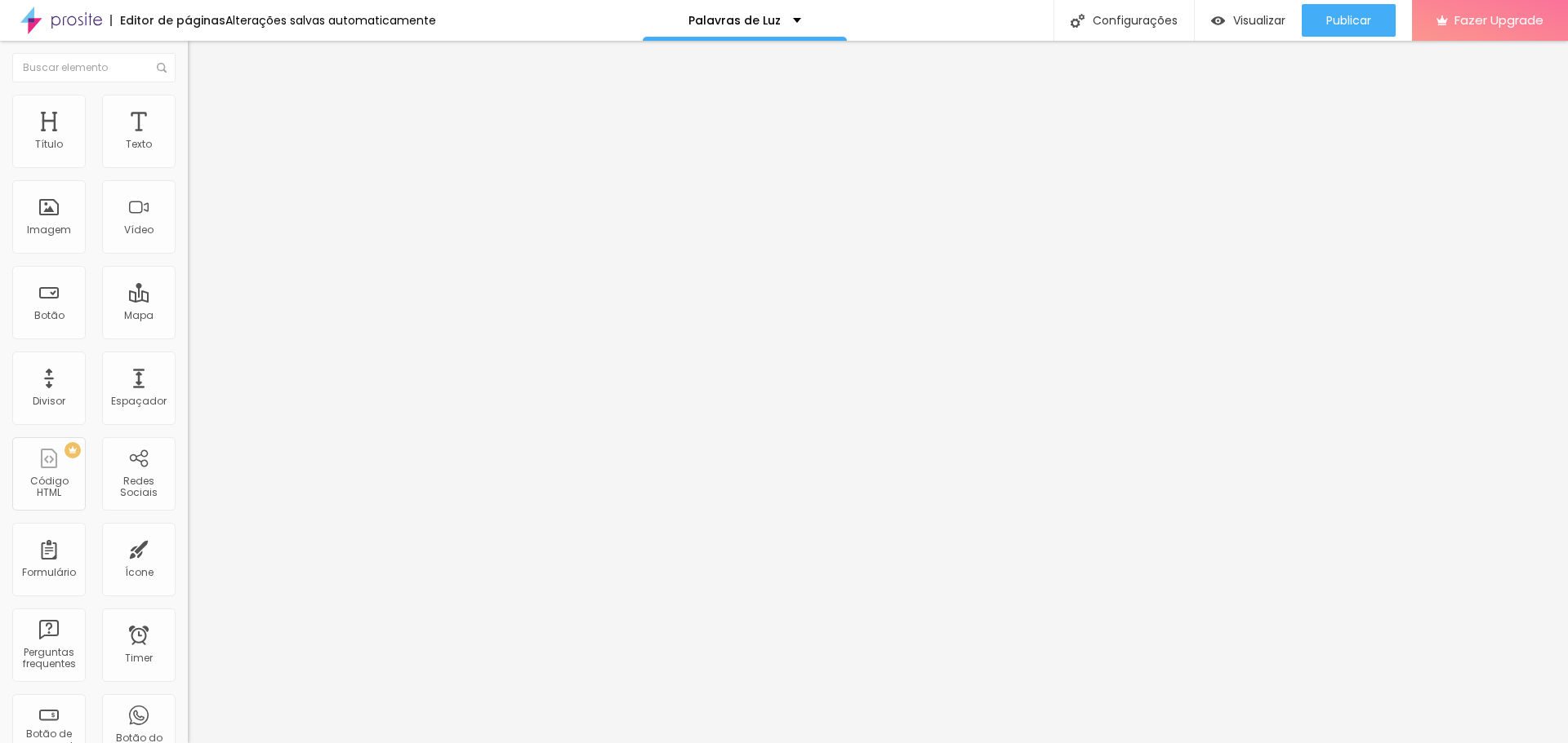
scroll to position [0, 0]
click at [187, 365] on div "Abrir em uma nova aba" at bounding box center [280, 361] width 187 height 8
click at [1353, 19] on span "Publicar" at bounding box center [1348, 20] width 45 height 13
click at [200, 57] on img "button" at bounding box center [206, 59] width 13 height 13
click at [187, 154] on input "text" at bounding box center [285, 145] width 196 height 16
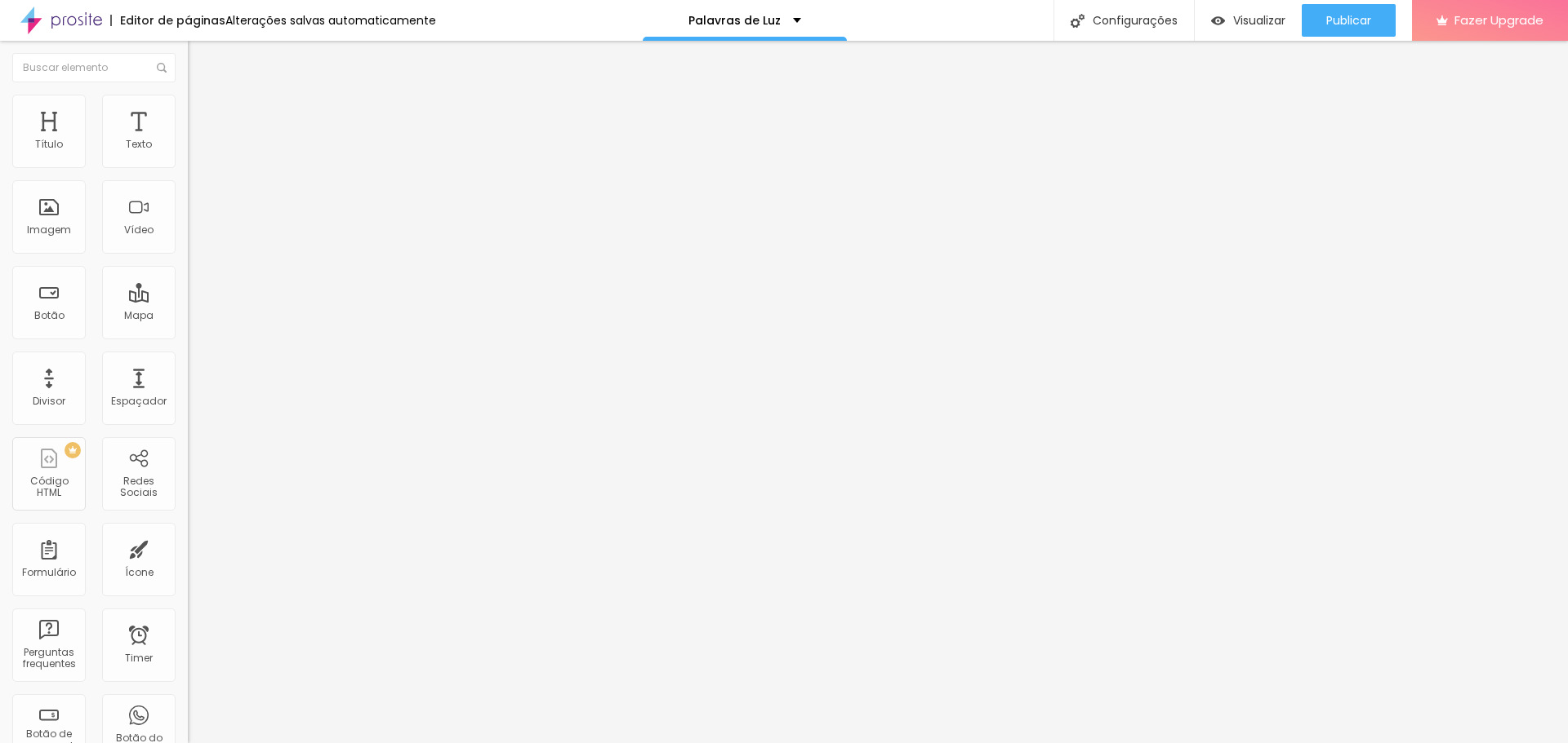
paste input "https://vimeo.com/1115670840?share=copy"
type input "https://vimeo.com/1115670840?share=copy"
click at [187, 244] on span "4:3 Standard" at bounding box center [220, 237] width 66 height 14
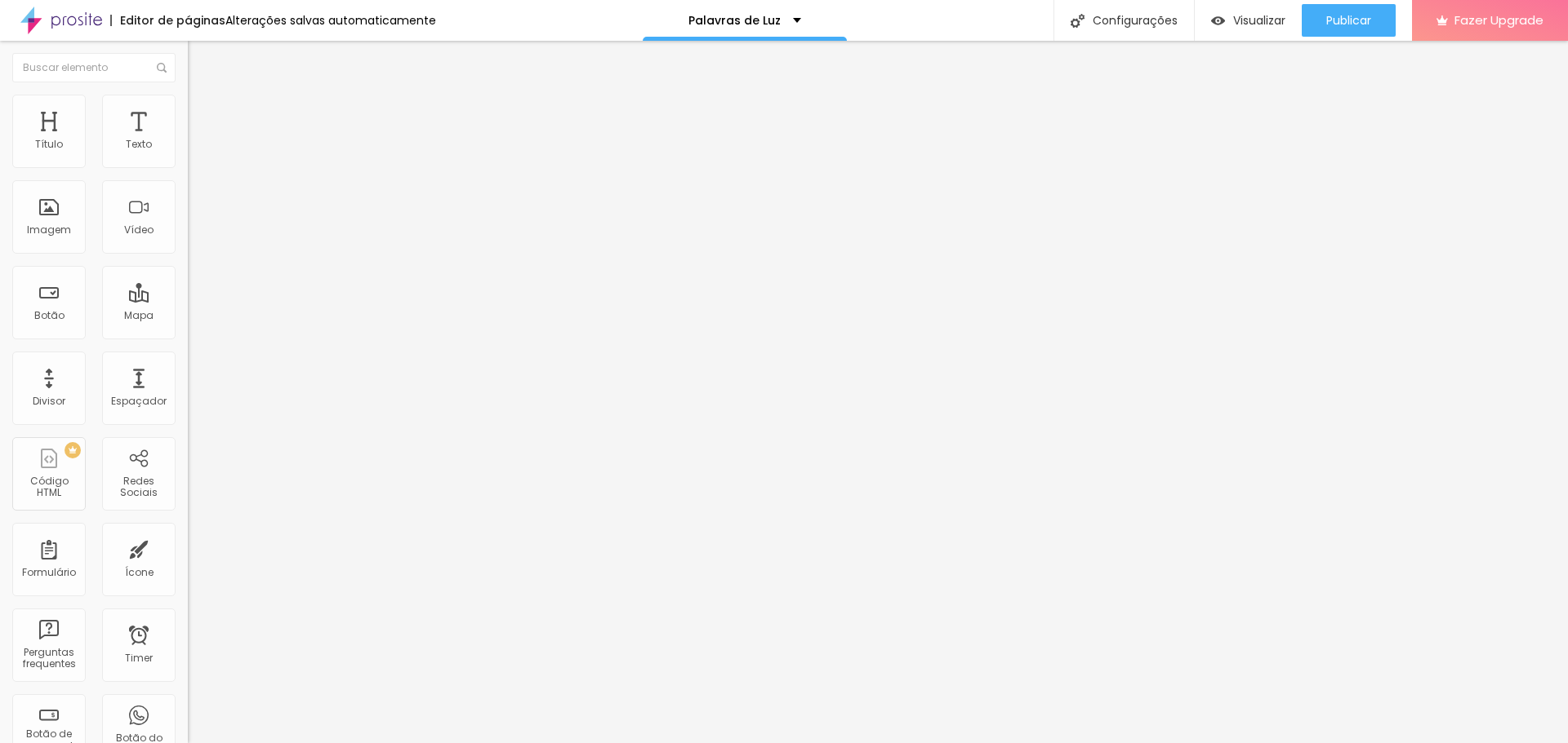
click at [234, 298] on span "9:16" at bounding box center [243, 291] width 19 height 14
click at [1361, 14] on span "Publicar" at bounding box center [1348, 20] width 45 height 13
click at [1339, 17] on span "Publicar" at bounding box center [1348, 20] width 45 height 13
click at [1262, 14] on span "Visualizar" at bounding box center [1259, 20] width 53 height 13
drag, startPoint x: 29, startPoint y: 183, endPoint x: 12, endPoint y: 181, distance: 17.1
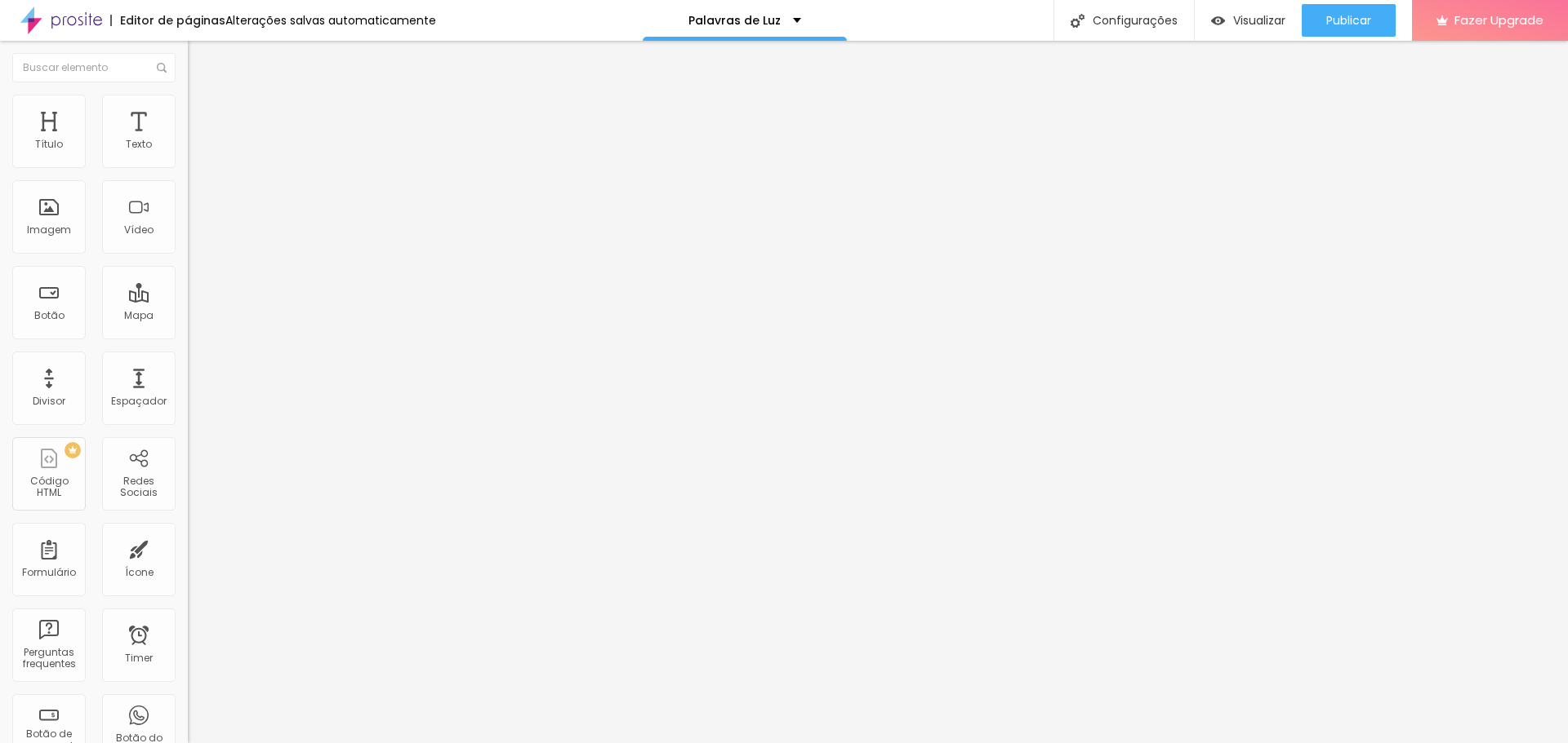
click at [187, 154] on input "whatssap" at bounding box center [285, 145] width 196 height 16
click at [187, 154] on input "Whatssap" at bounding box center [285, 145] width 196 height 16
click at [187, 154] on input "Whatssap - Marque sua consulta" at bounding box center [285, 145] width 196 height 16
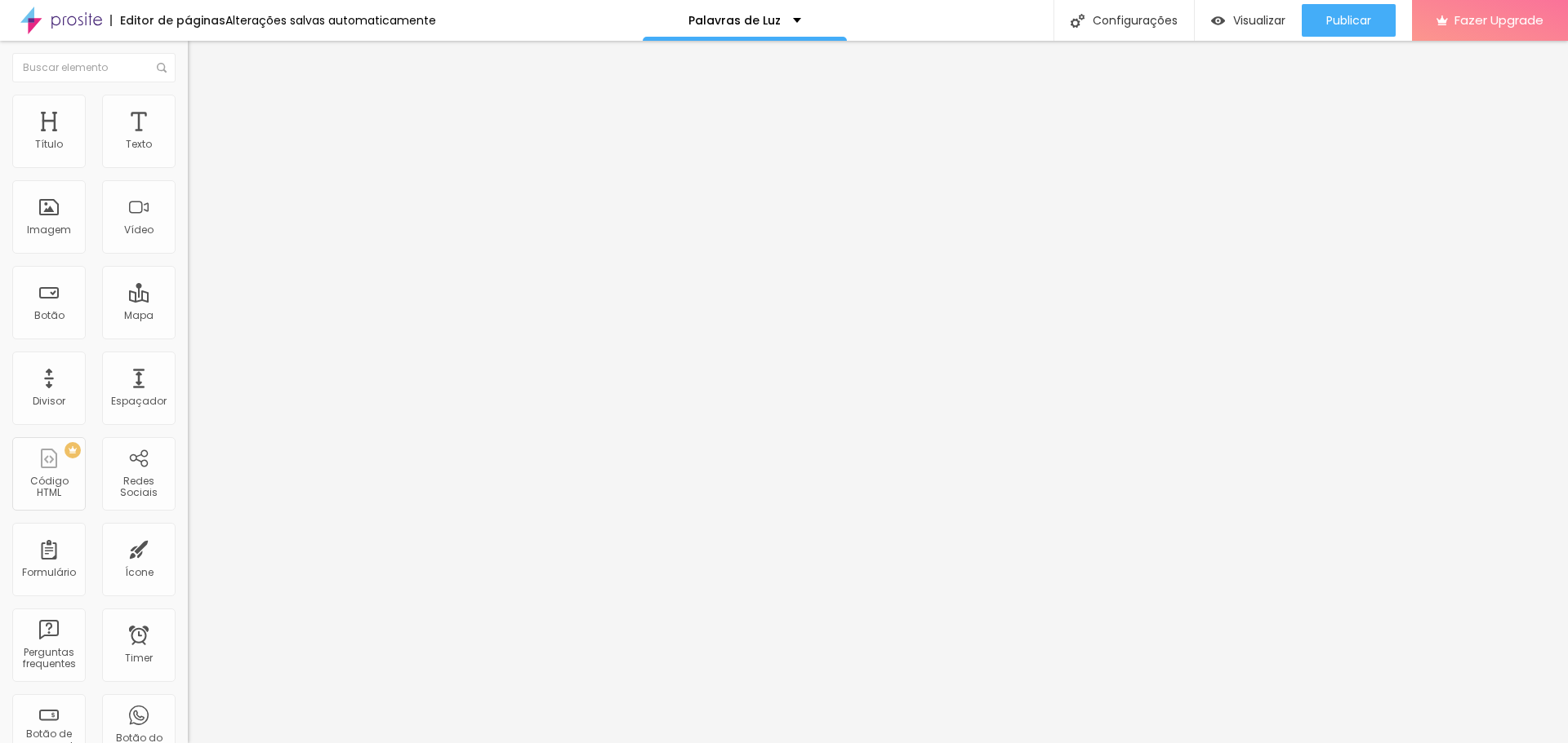
type input "Whatssap - Marque sua Consulta"
click at [187, 336] on input "https://www.instagram.com/maecassiadajurema" at bounding box center [285, 328] width 196 height 16
type input "https://wa.me/5511976253214"
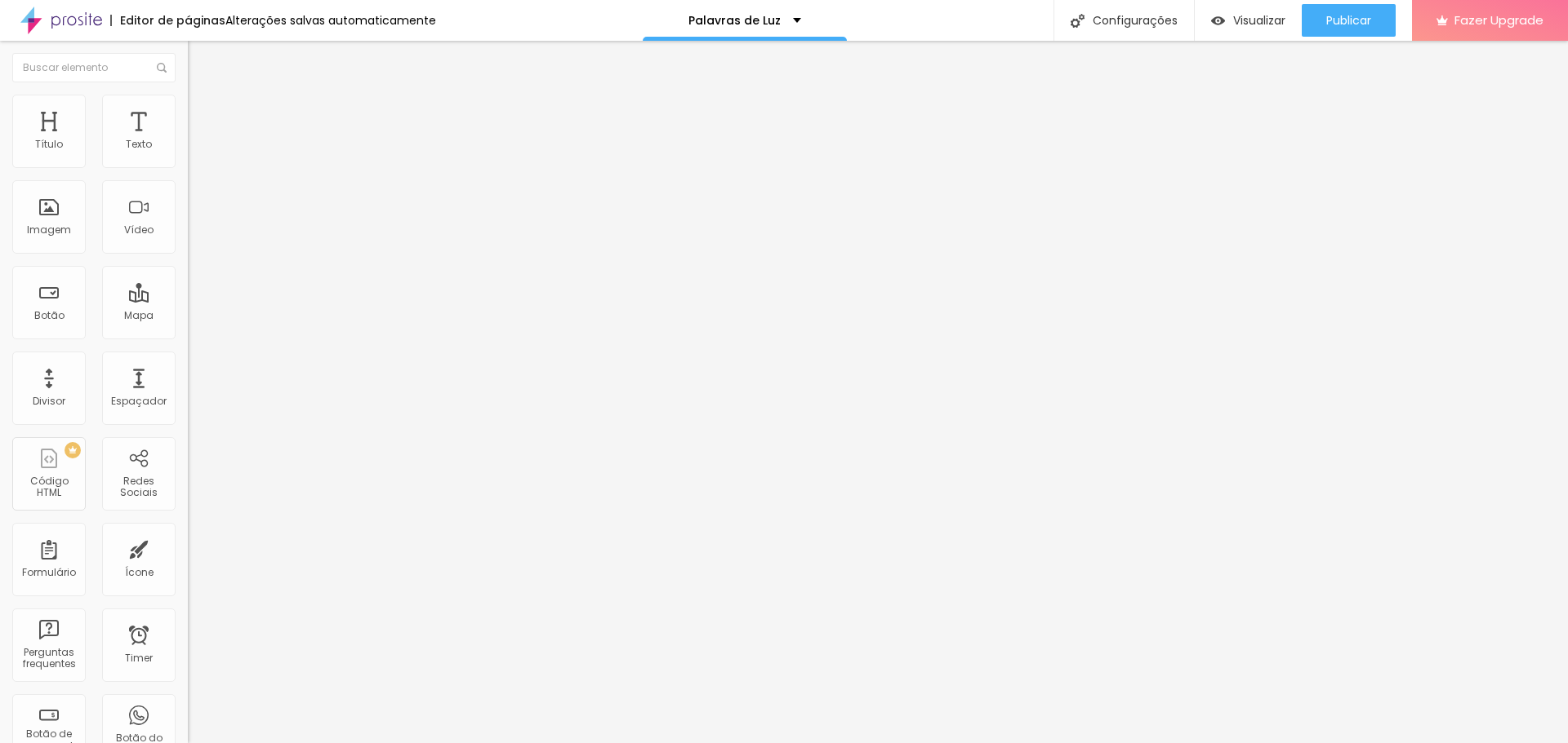
click at [187, 99] on img at bounding box center [194, 102] width 15 height 15
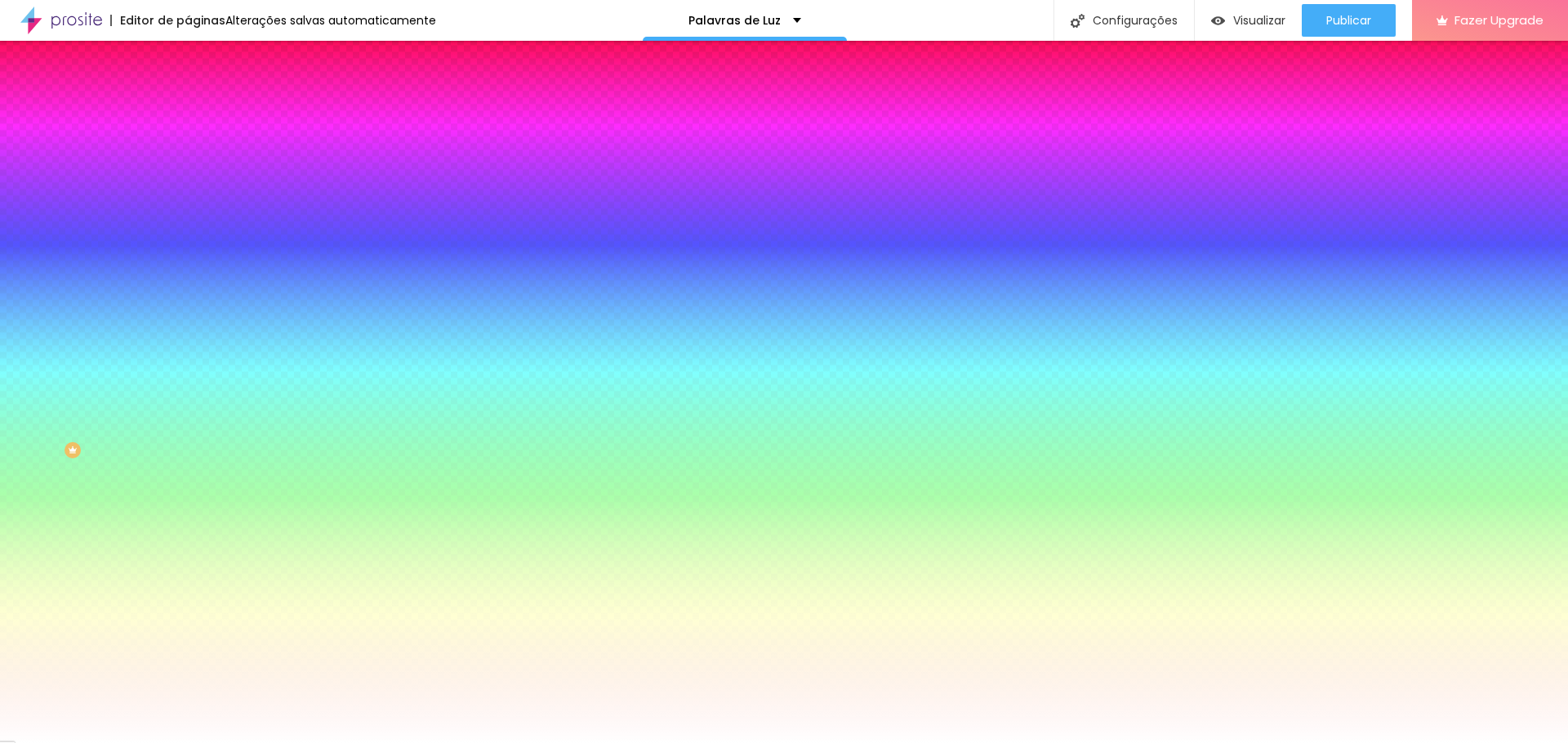
click at [187, 162] on input "#FFFFFF" at bounding box center [285, 163] width 196 height 16
click at [187, 156] on div at bounding box center [280, 156] width 187 height 0
drag, startPoint x: 142, startPoint y: 254, endPoint x: 143, endPoint y: 270, distance: 16.0
click at [143, 270] on div at bounding box center [784, 372] width 1568 height 743
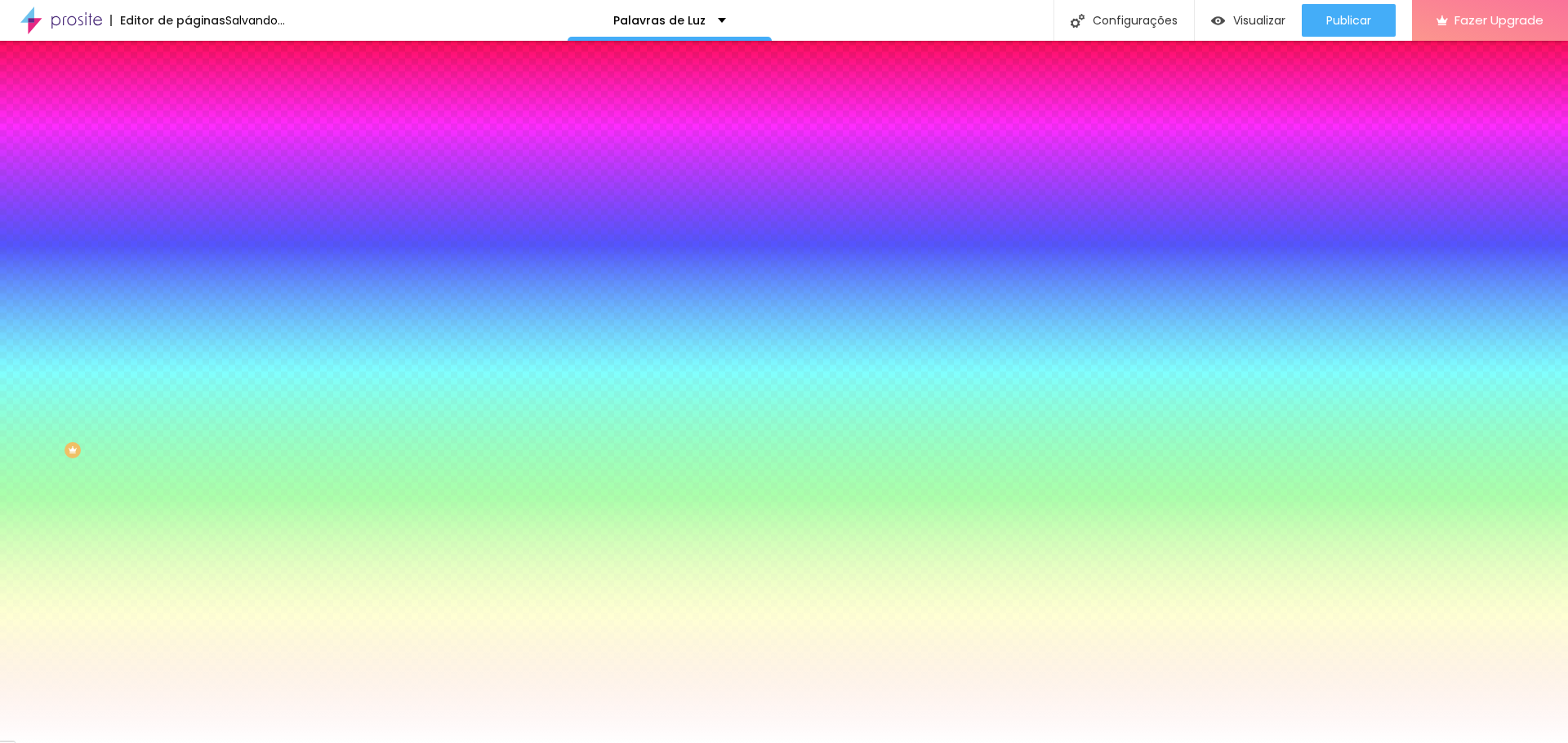
click at [114, 208] on div at bounding box center [784, 372] width 1568 height 743
click at [118, 231] on div at bounding box center [784, 372] width 1568 height 743
type input "#319E15"
click at [115, 249] on div at bounding box center [784, 372] width 1568 height 743
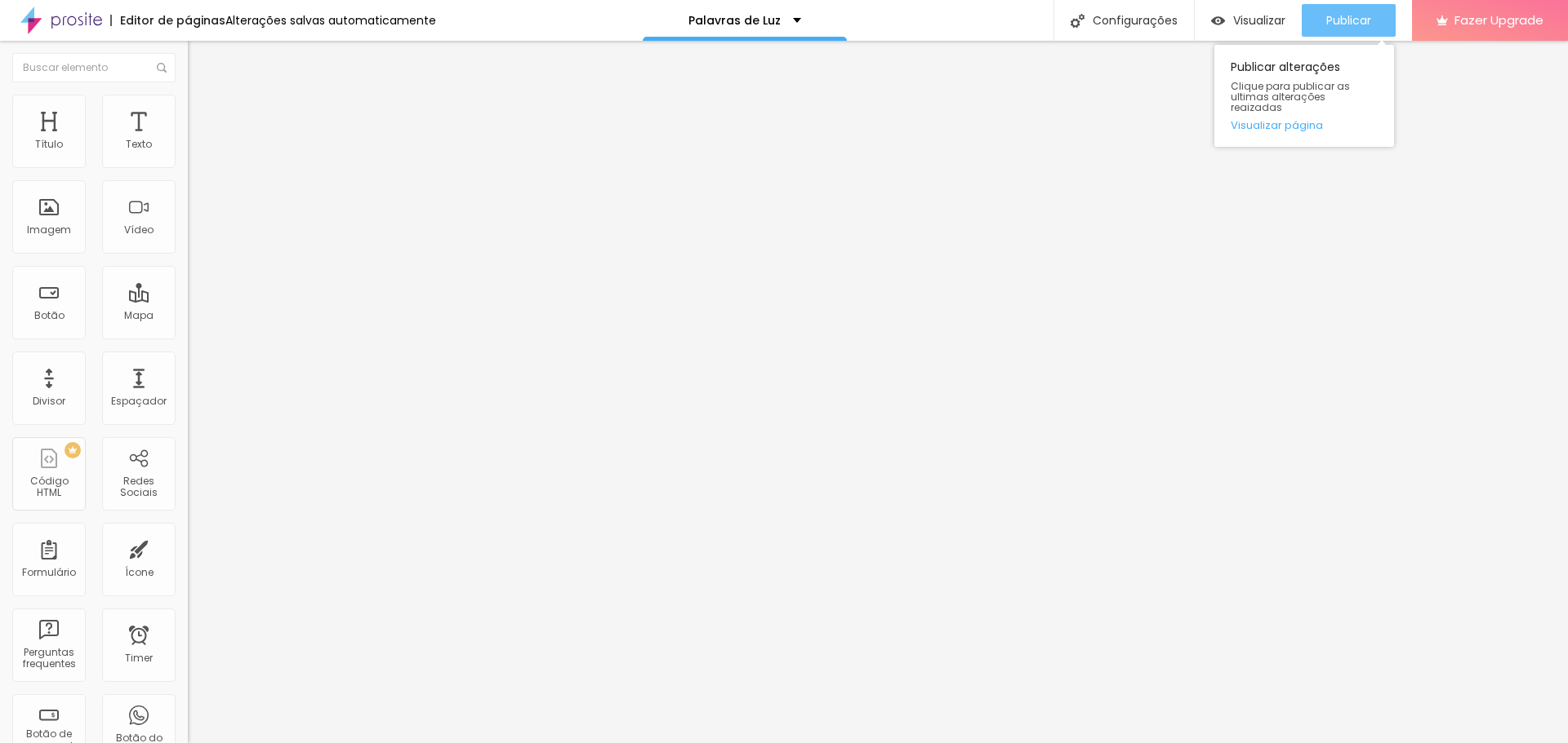
click at [1364, 21] on span "Publicar" at bounding box center [1348, 20] width 45 height 13
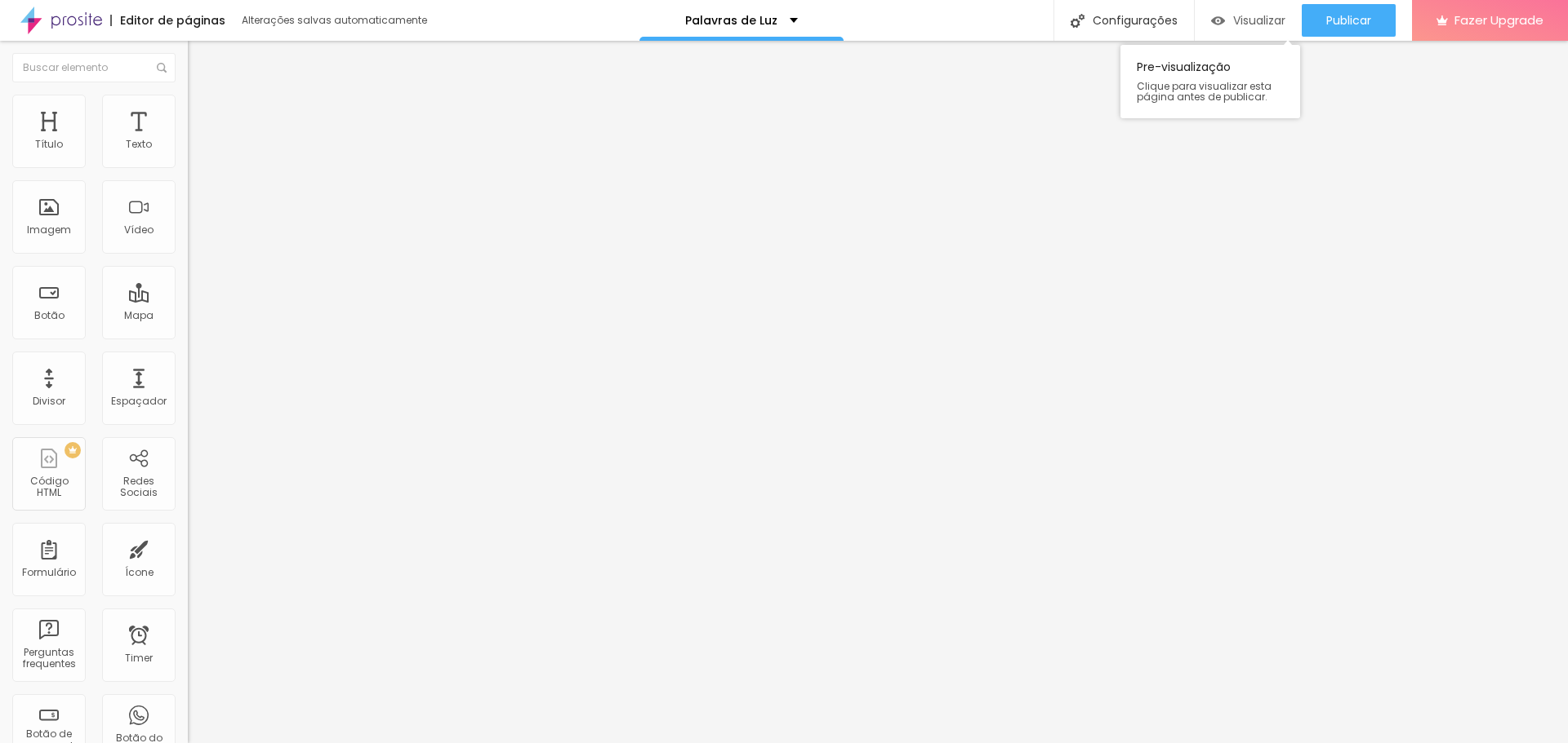
click at [1254, 14] on span "Visualizar" at bounding box center [1259, 20] width 53 height 13
click at [1350, 19] on span "Publicar" at bounding box center [1348, 20] width 45 height 13
click at [1339, 20] on span "Publicar" at bounding box center [1348, 20] width 45 height 13
click at [1350, 15] on span "Publicar" at bounding box center [1348, 20] width 45 height 13
click at [1348, 10] on div "Publicar" at bounding box center [1348, 20] width 45 height 33
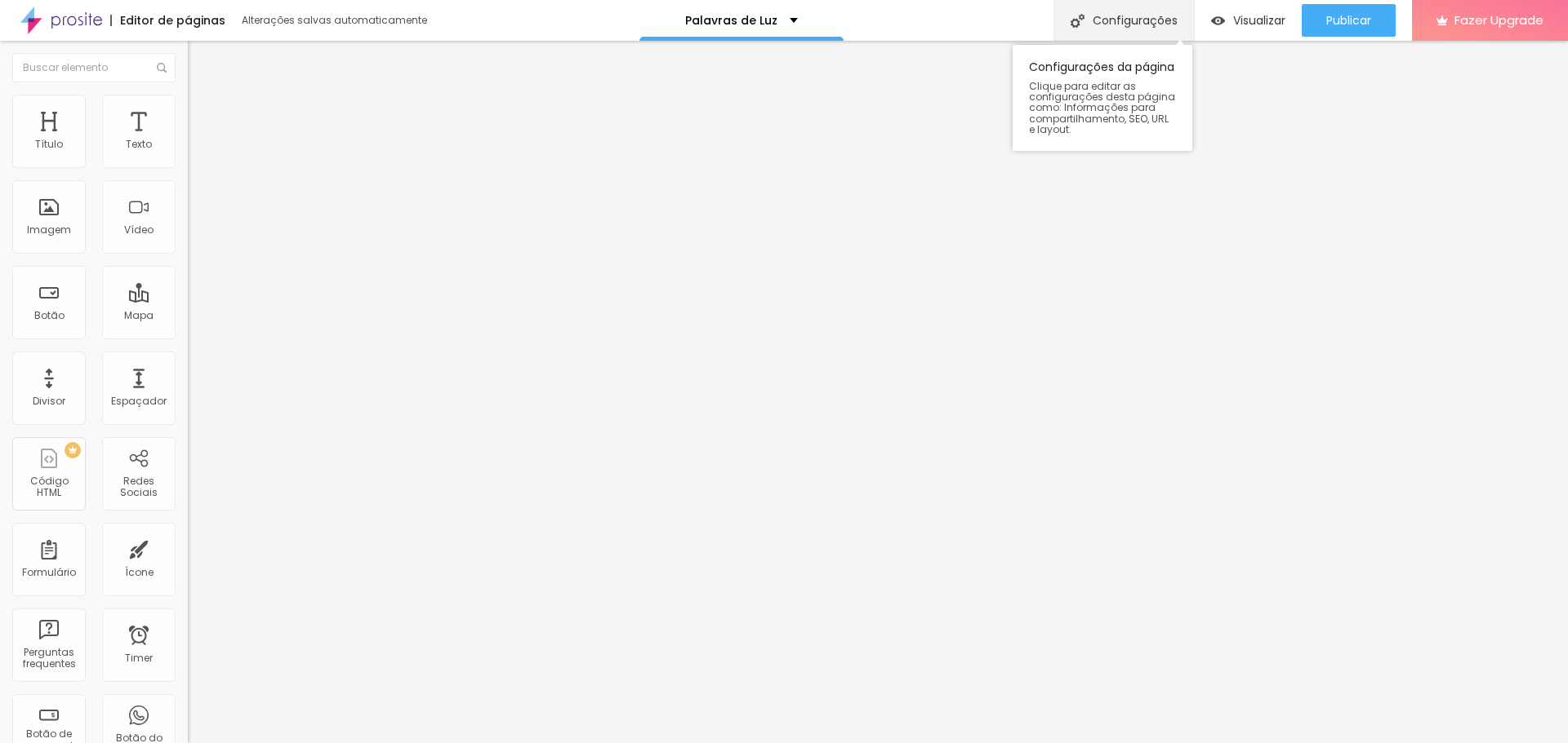
click at [1144, 20] on div "Configurações" at bounding box center [1124, 20] width 141 height 41
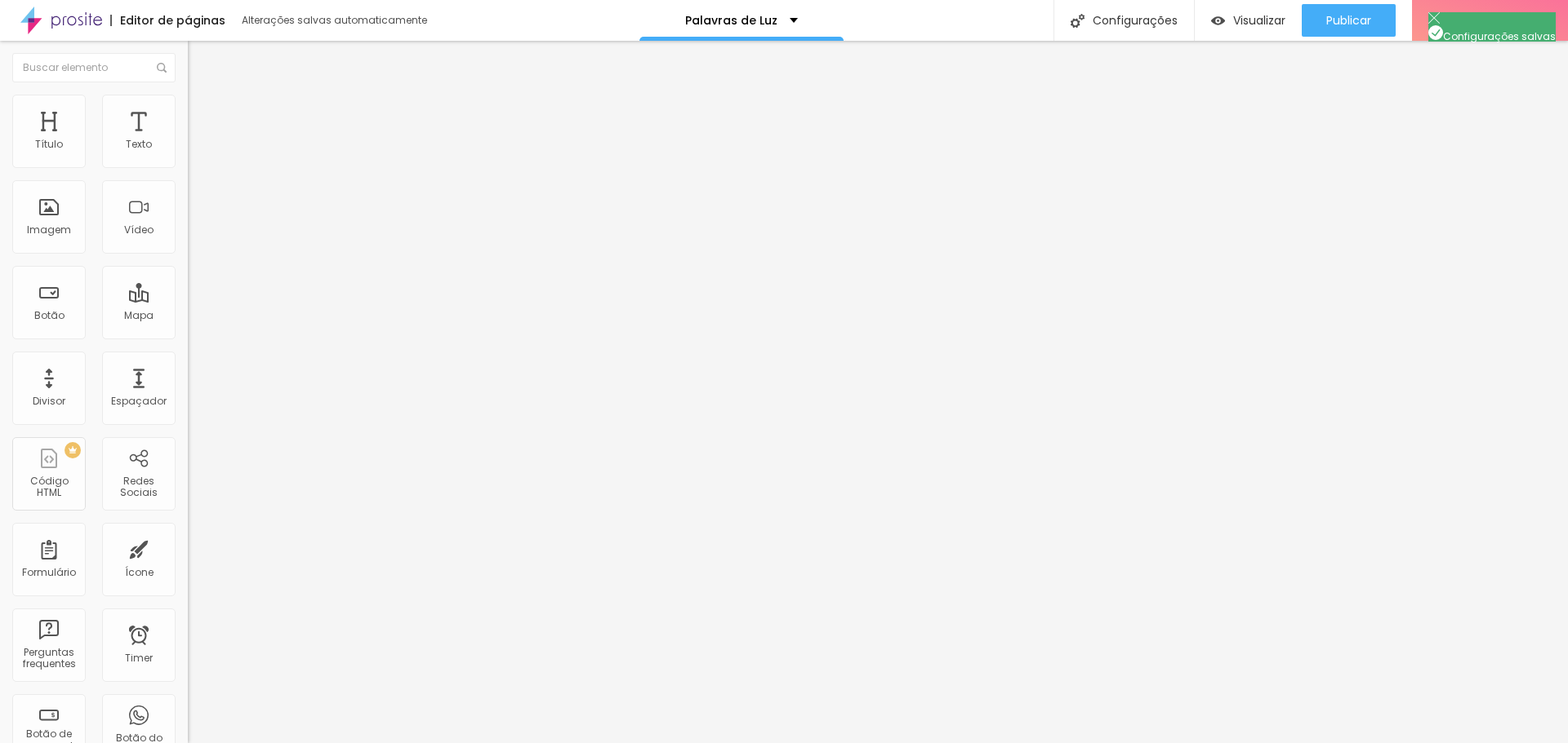
click at [1235, 18] on span "Visualizar" at bounding box center [1259, 20] width 53 height 13
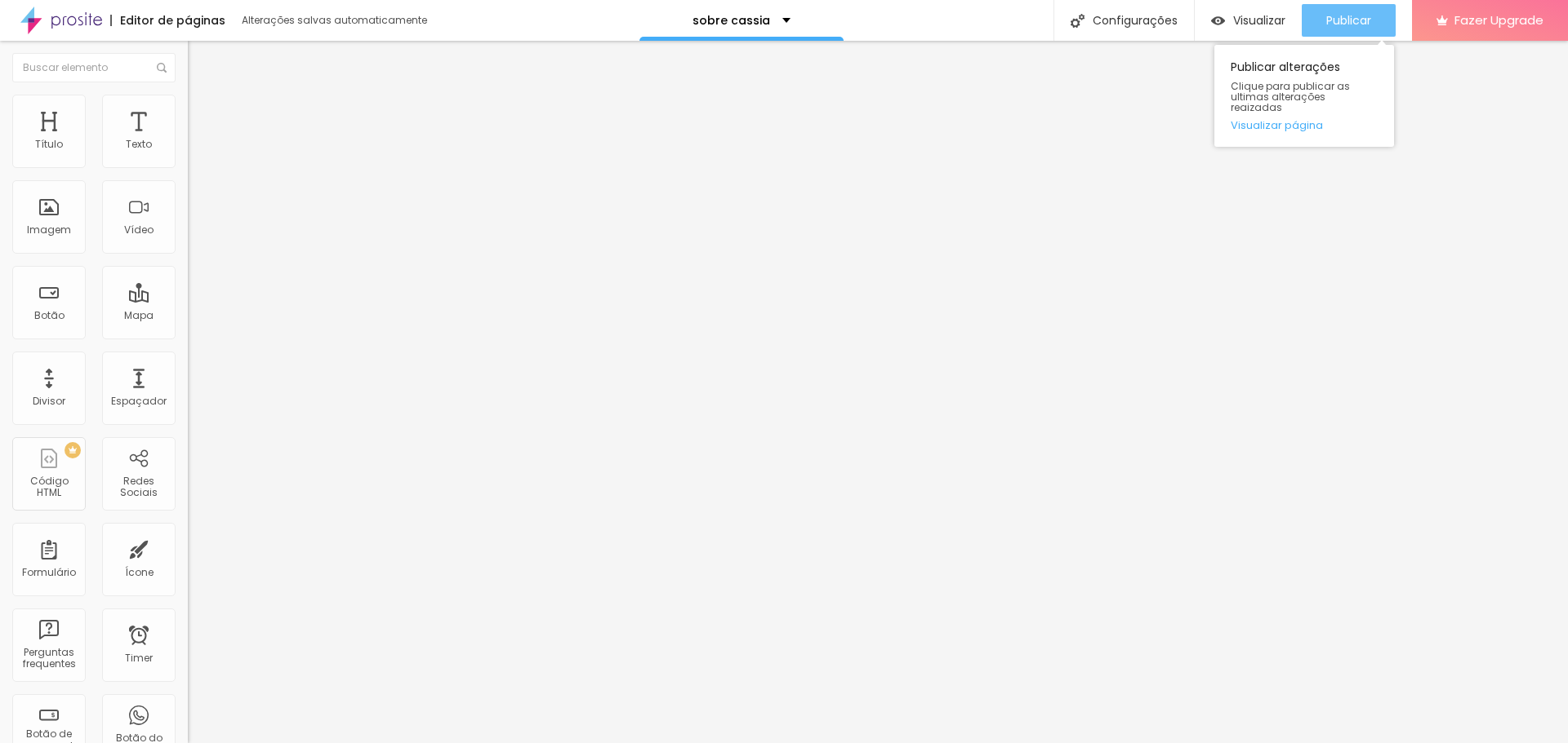
click at [1360, 27] on span "Publicar" at bounding box center [1348, 20] width 45 height 13
click at [187, 157] on button "button" at bounding box center [198, 148] width 23 height 17
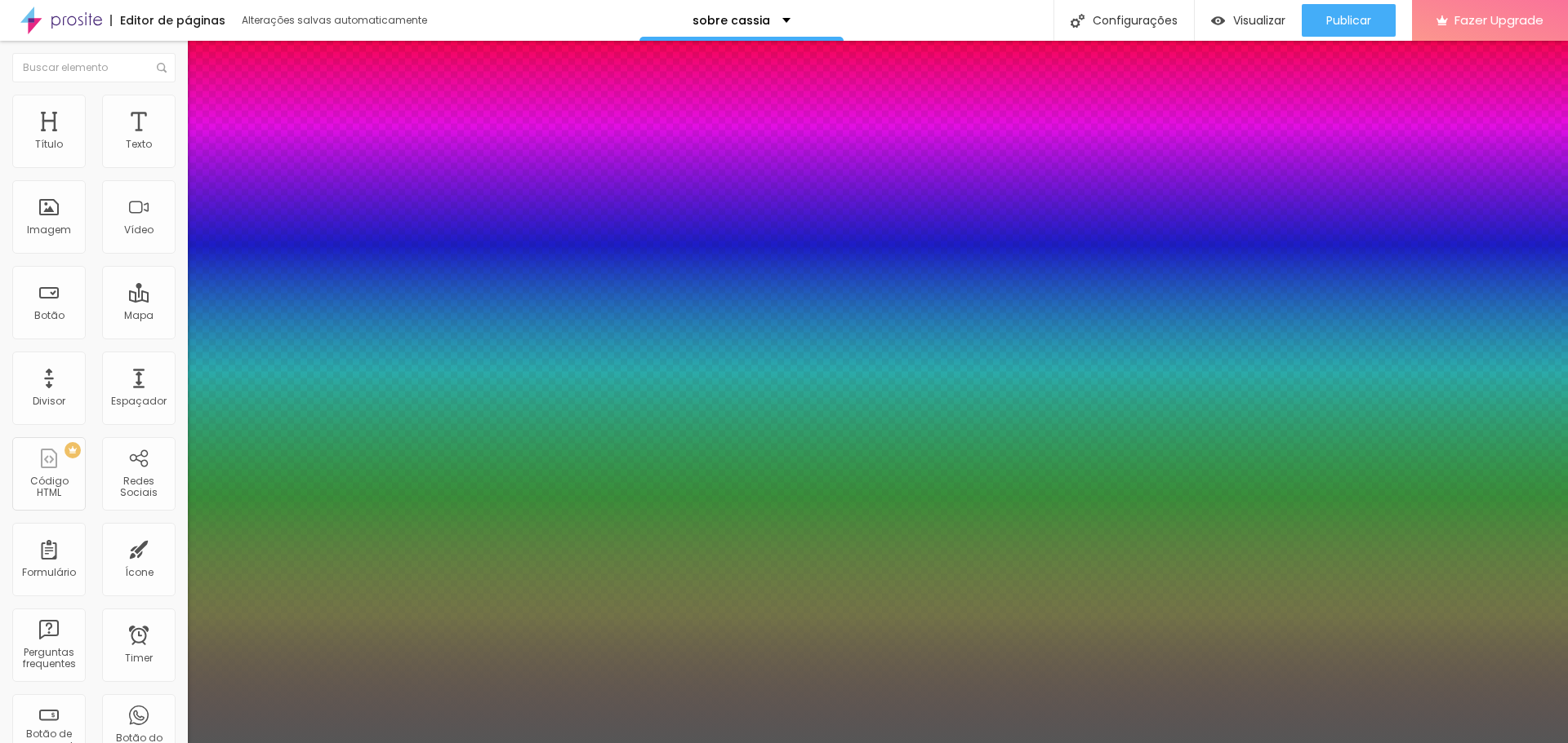
type input "16"
type input "17"
type input "18"
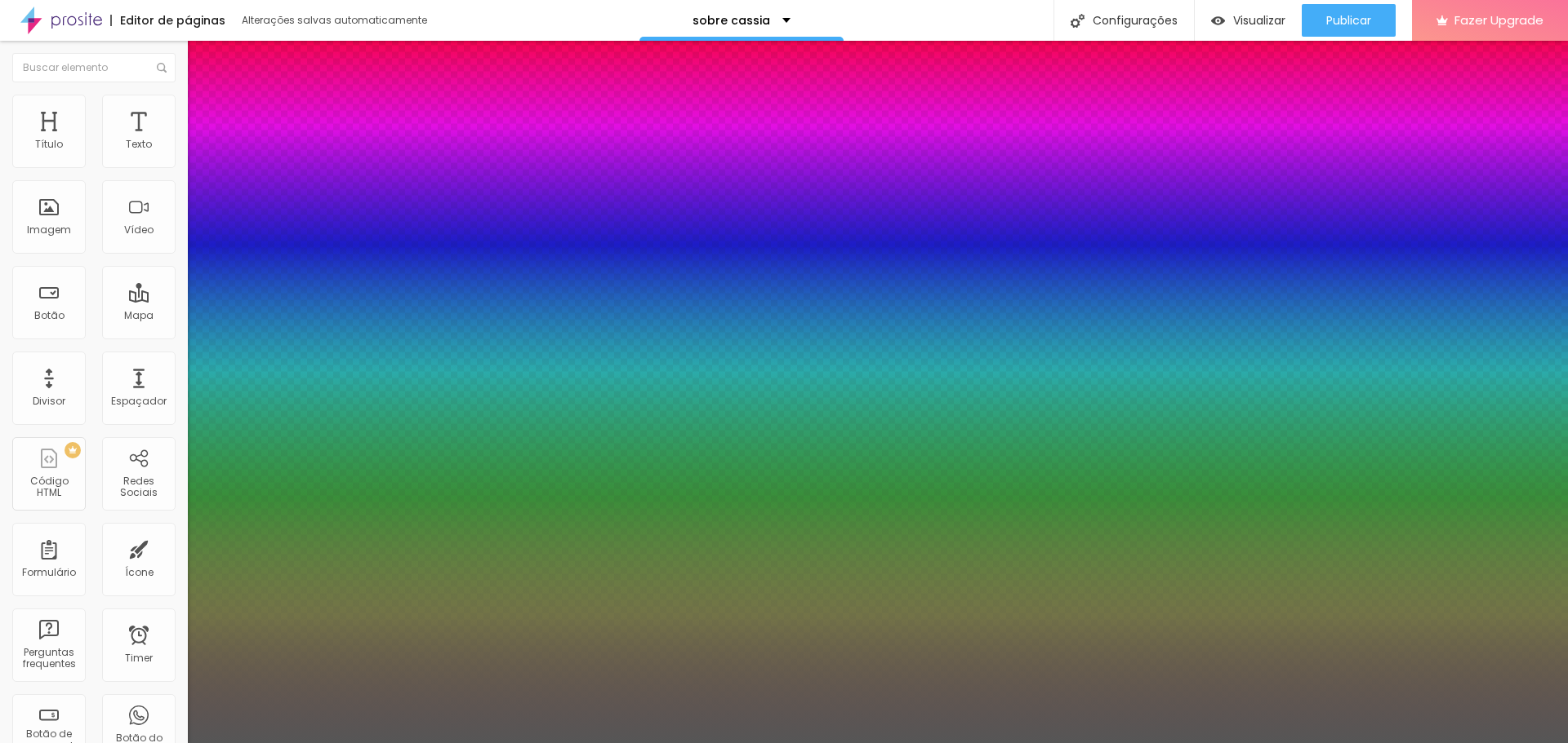
type input "18"
type input "19"
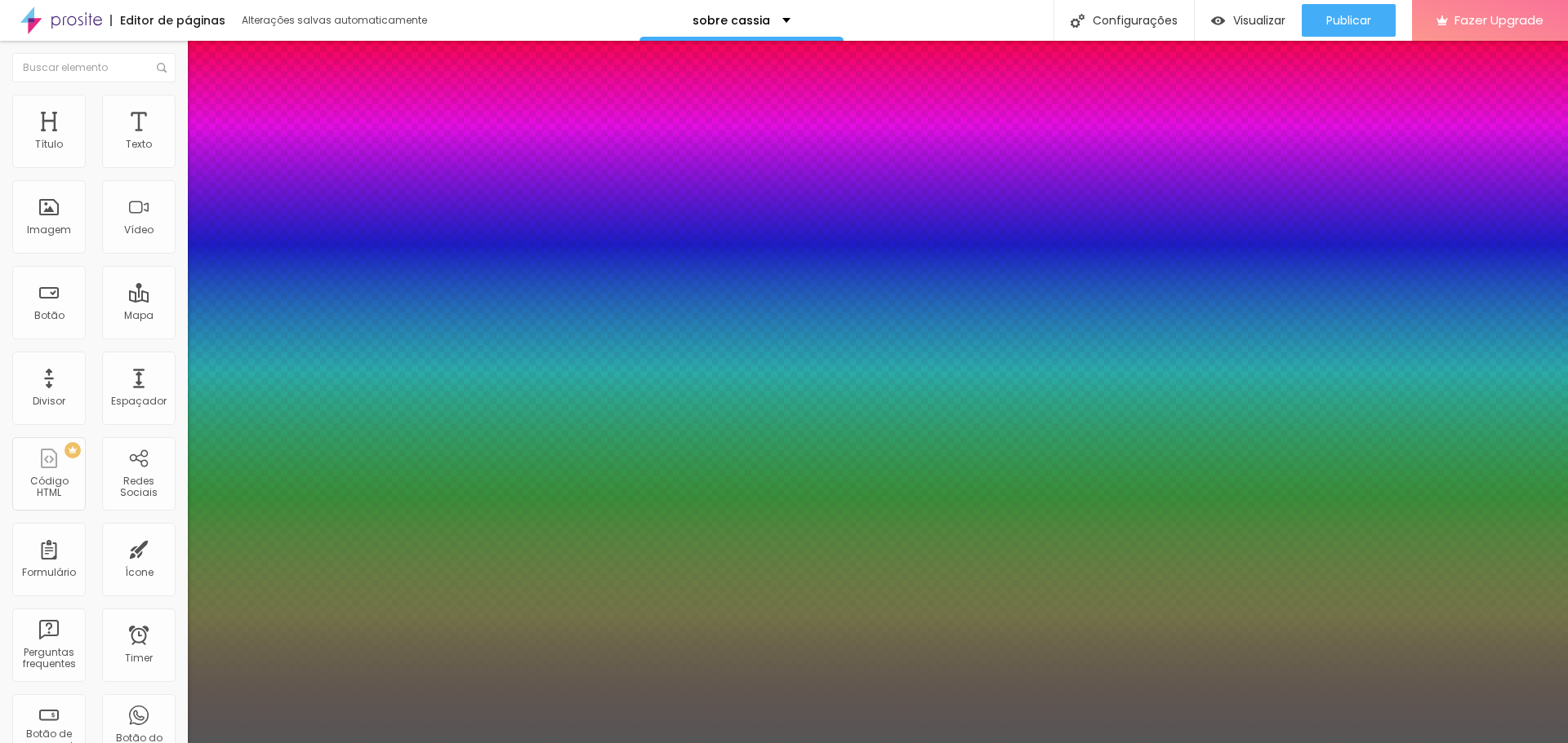
click at [1331, 743] on div at bounding box center [784, 743] width 1568 height 0
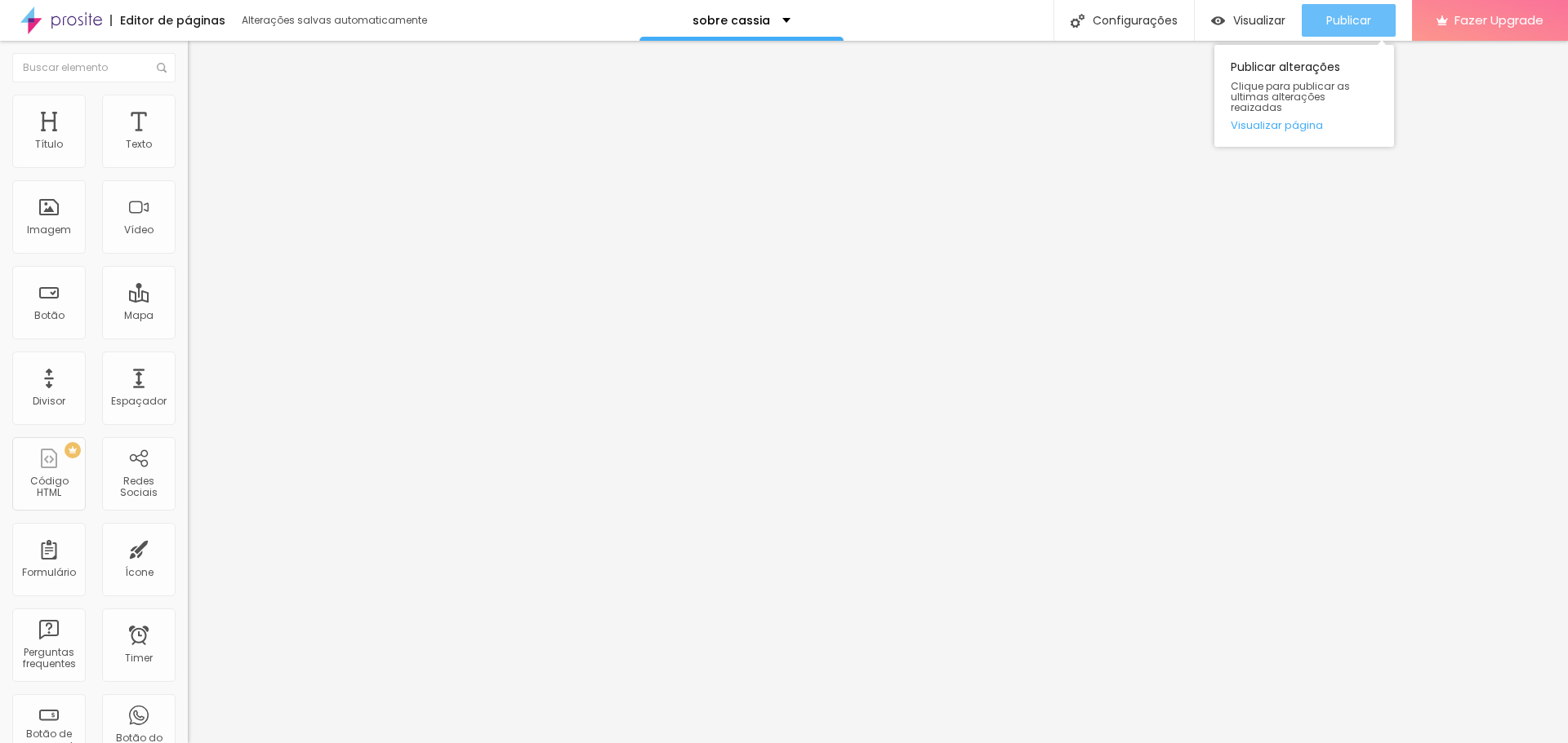
click at [1332, 24] on span "Publicar" at bounding box center [1348, 20] width 45 height 13
